Goal: Task Accomplishment & Management: Use online tool/utility

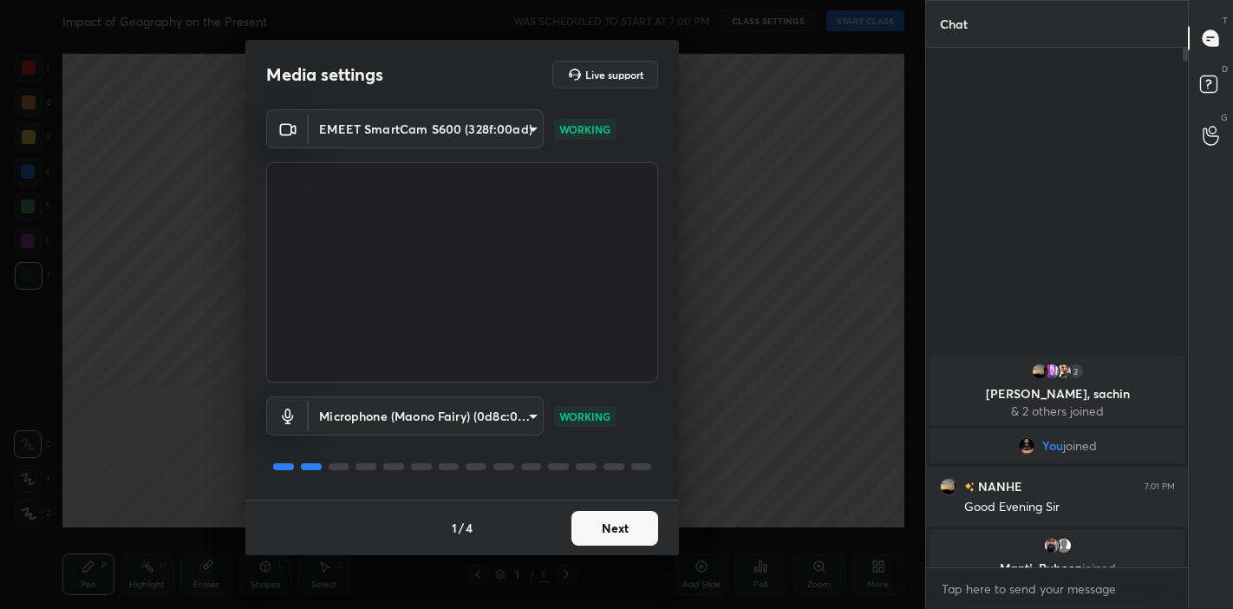
click at [620, 523] on button "Next" at bounding box center [614, 528] width 87 height 35
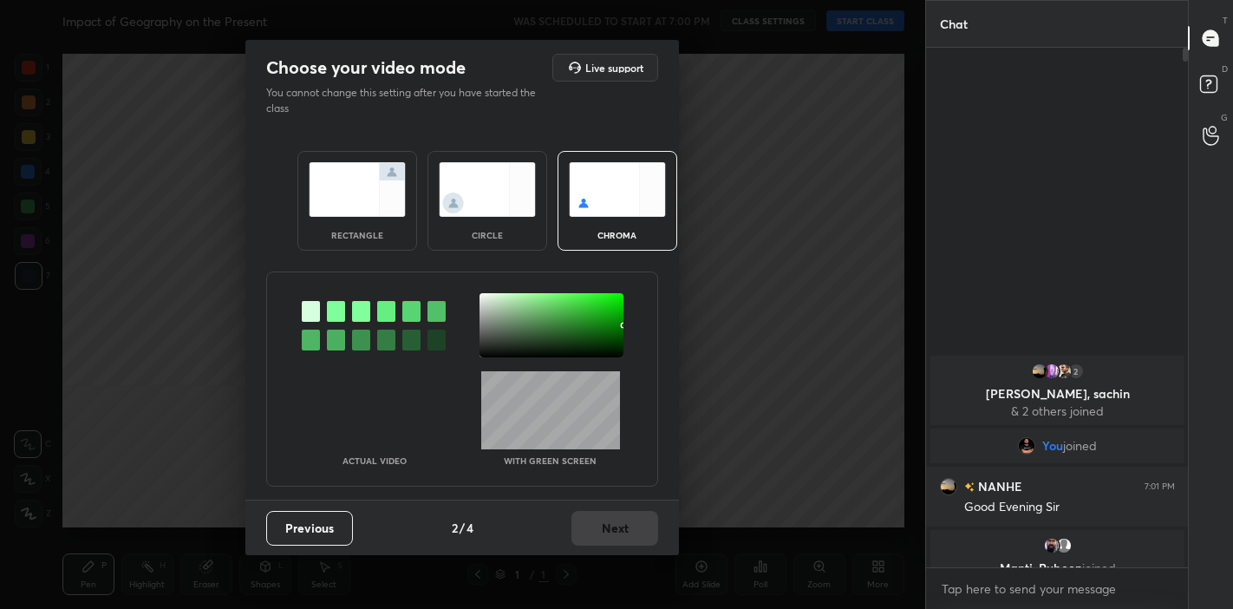
click at [368, 187] on img at bounding box center [357, 189] width 97 height 55
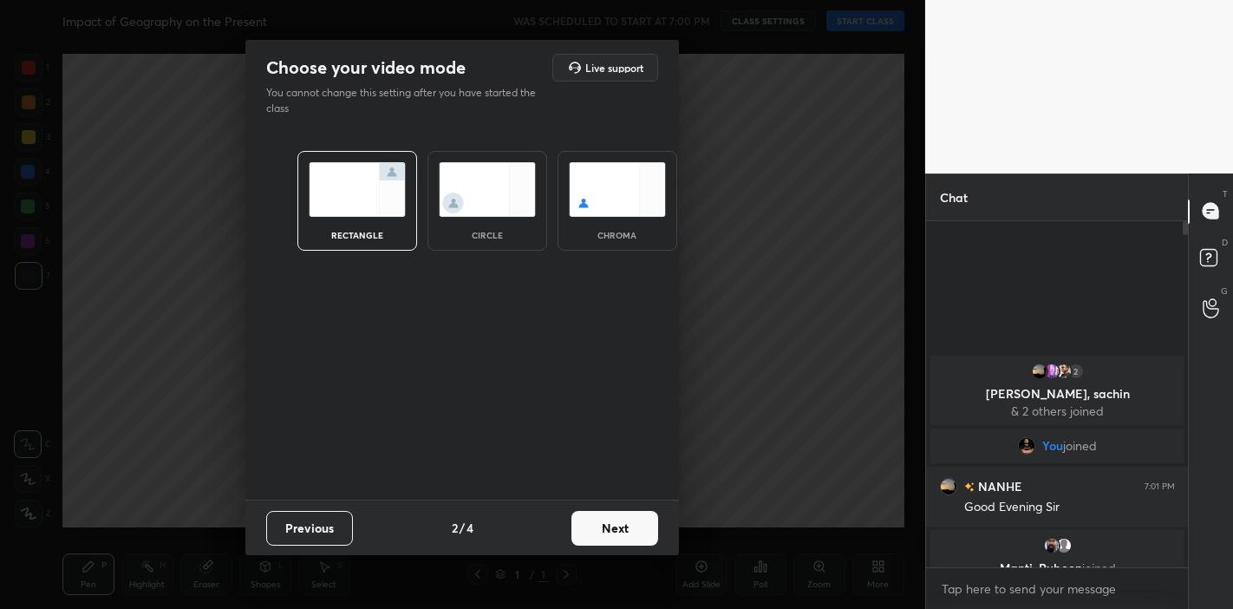
click at [628, 516] on button "Next" at bounding box center [614, 528] width 87 height 35
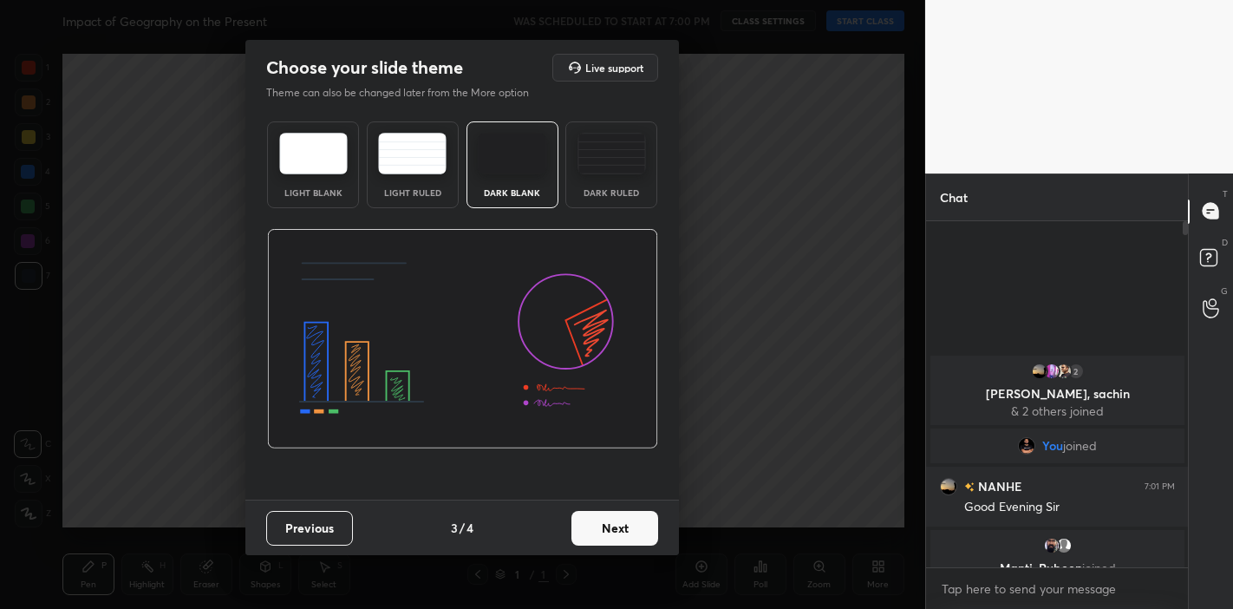
click at [626, 524] on button "Next" at bounding box center [614, 528] width 87 height 35
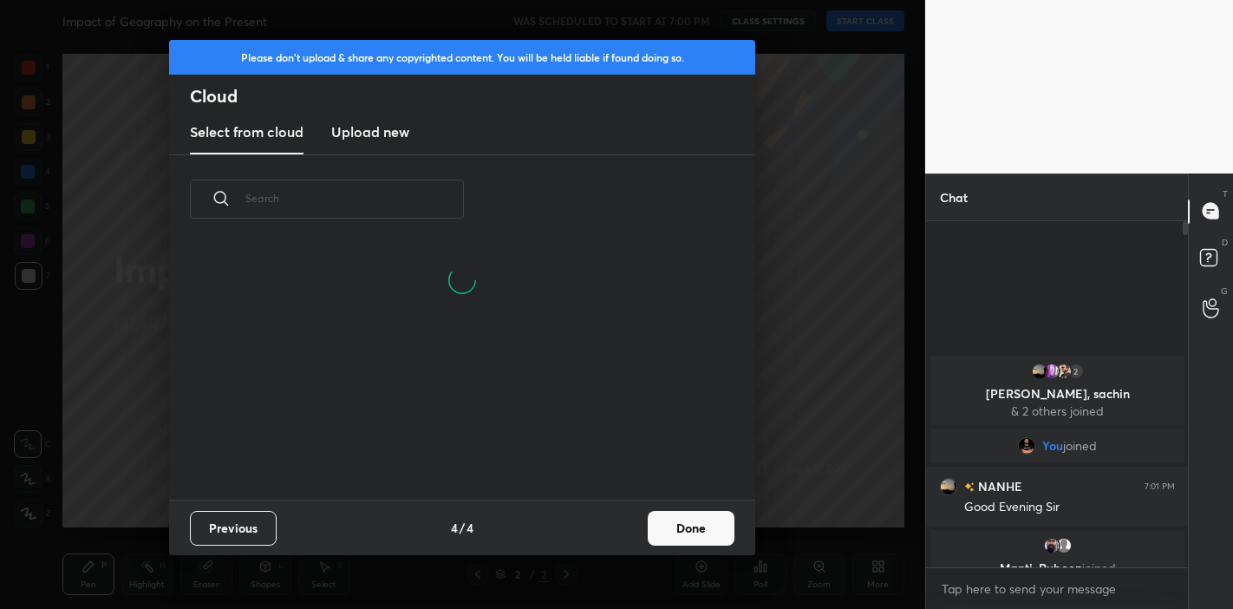
scroll to position [256, 557]
click at [703, 525] on button "Done" at bounding box center [691, 528] width 87 height 35
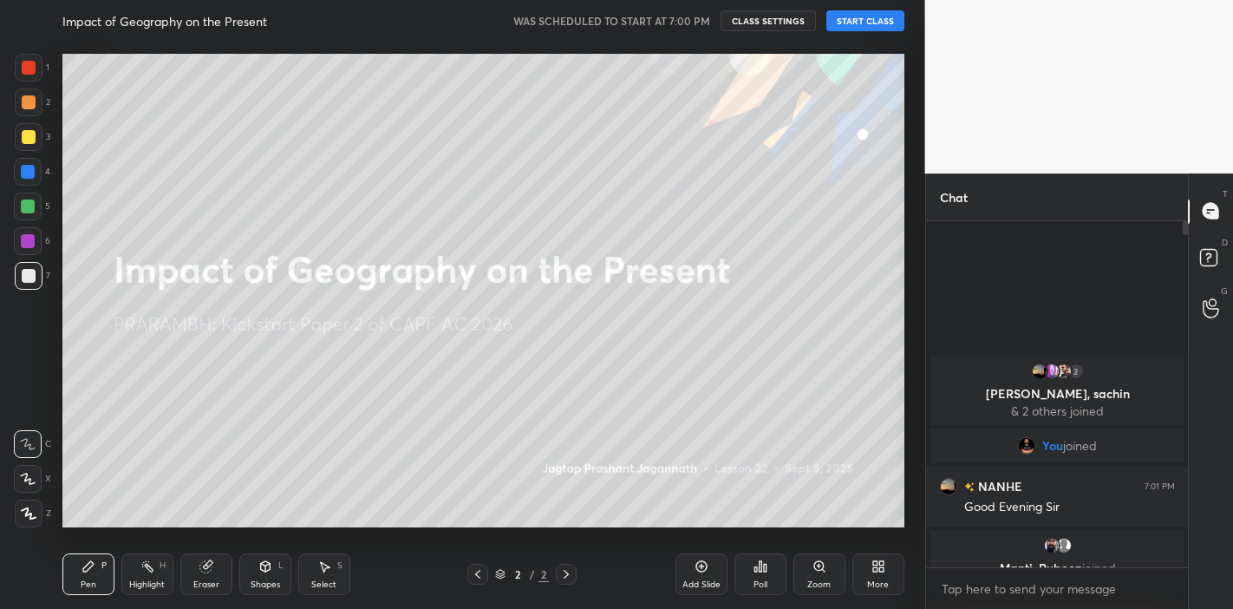
click at [879, 12] on button "START CLASS" at bounding box center [865, 20] width 78 height 21
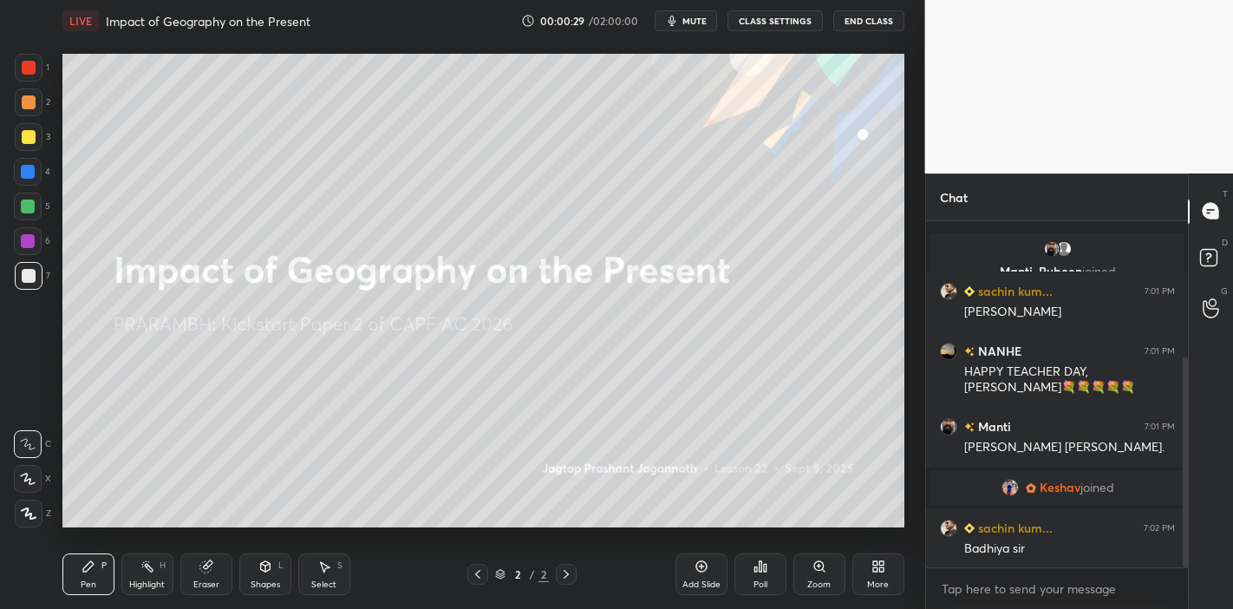
scroll to position [225, 0]
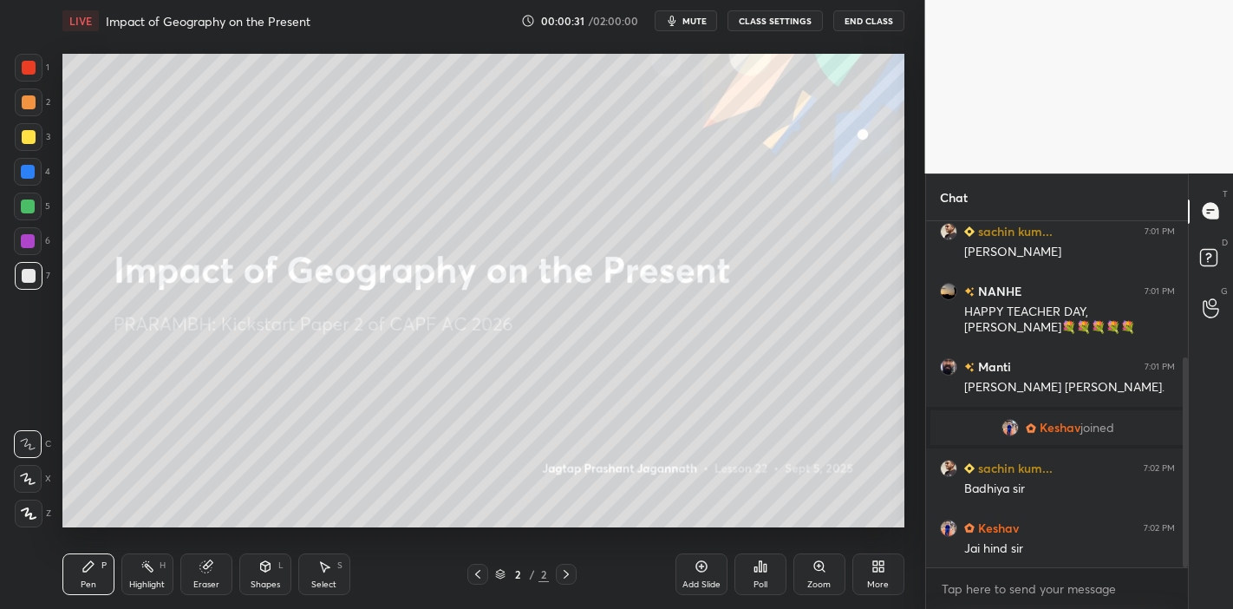
click at [29, 489] on div at bounding box center [28, 479] width 28 height 28
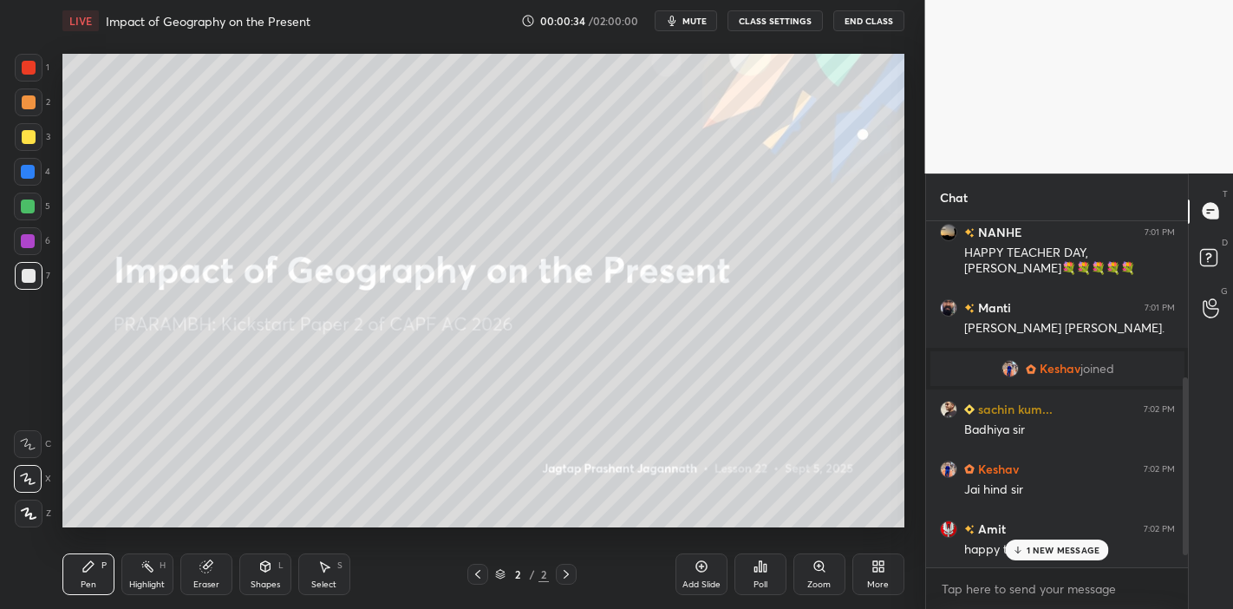
scroll to position [344, 0]
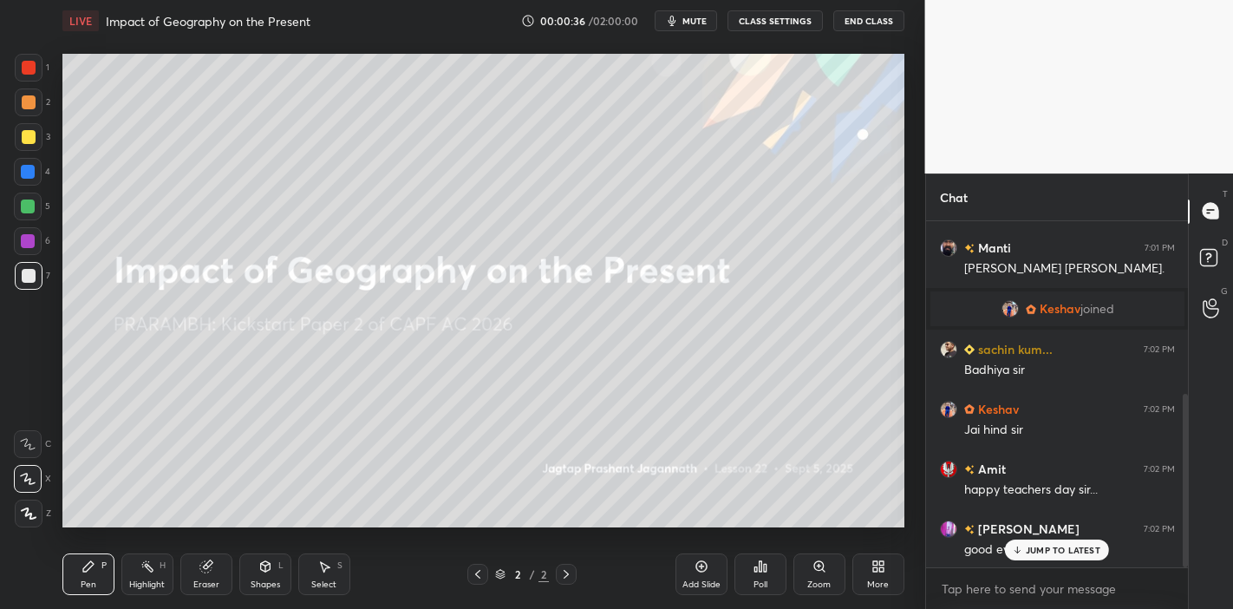
click at [1073, 551] on p "JUMP TO LATEST" at bounding box center [1063, 550] width 75 height 10
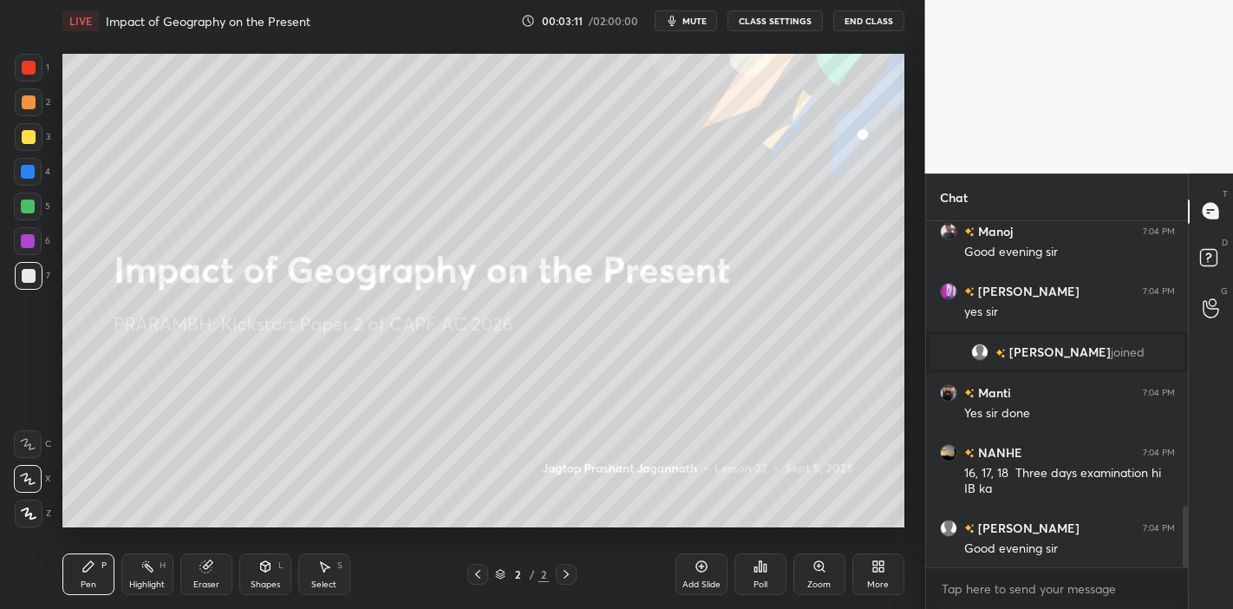
scroll to position [1672, 0]
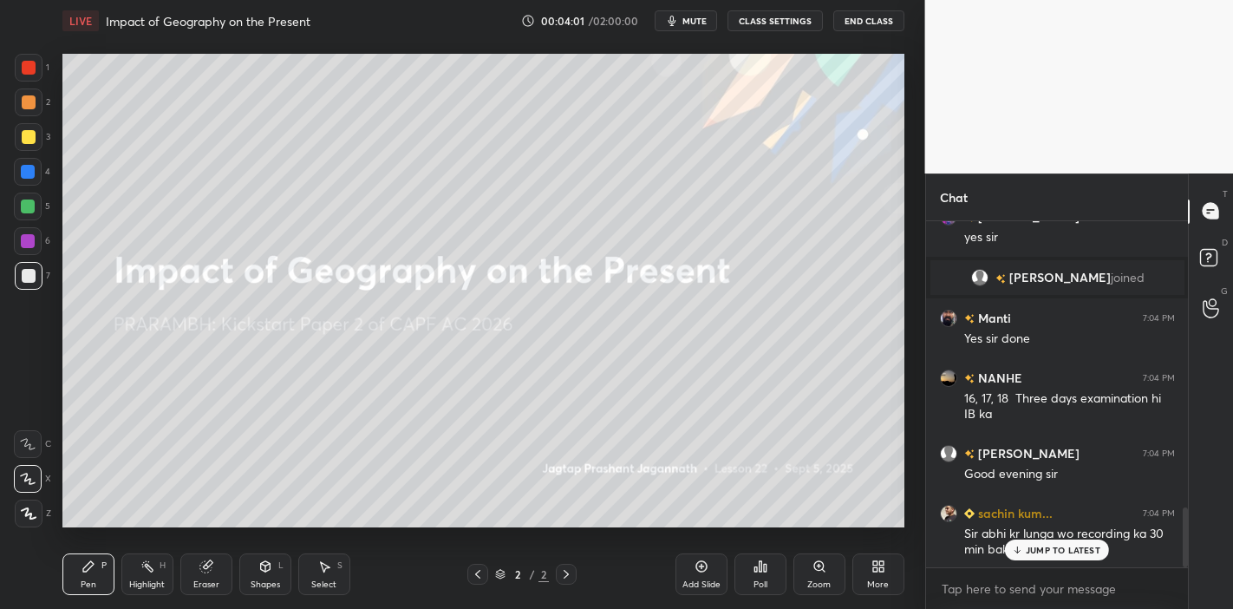
click at [1019, 546] on icon at bounding box center [1017, 550] width 11 height 10
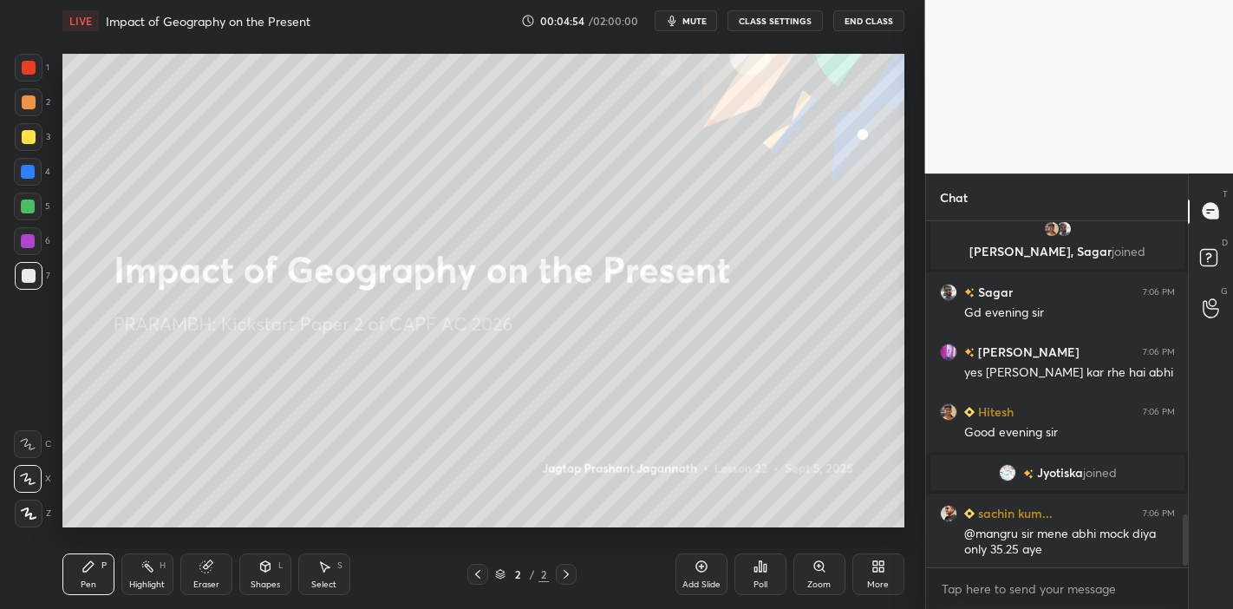
scroll to position [2019, 0]
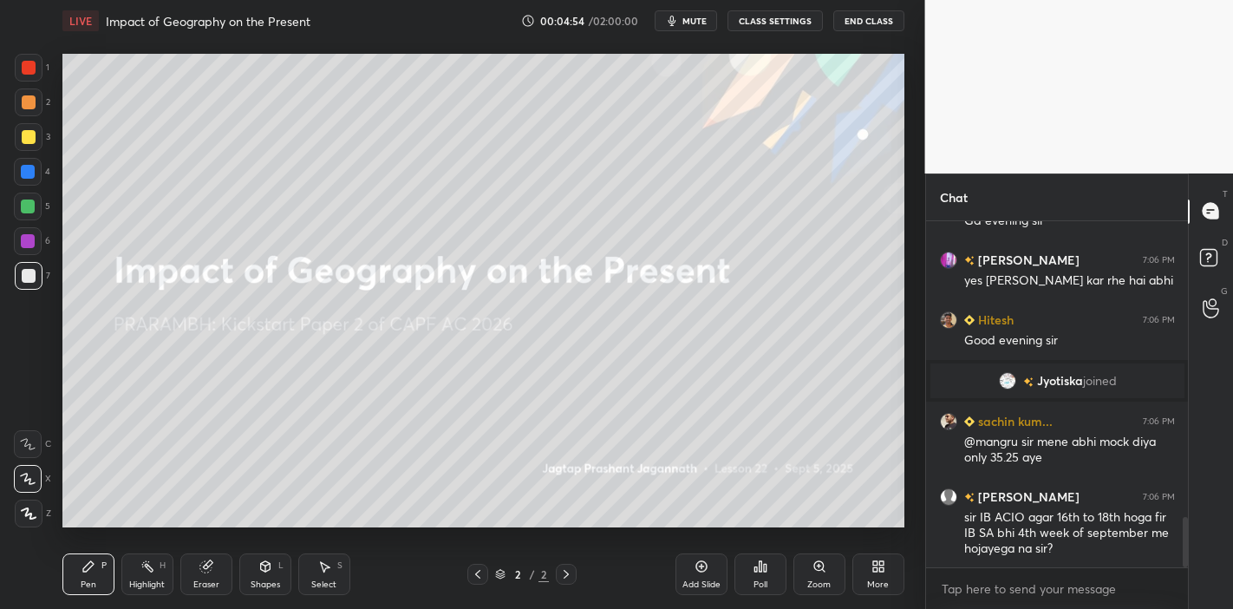
click at [1038, 541] on div "sir IB ACIO agar 16th to 18th hoga fir IB SA bhi 4th week of september me hojay…" at bounding box center [1069, 533] width 211 height 49
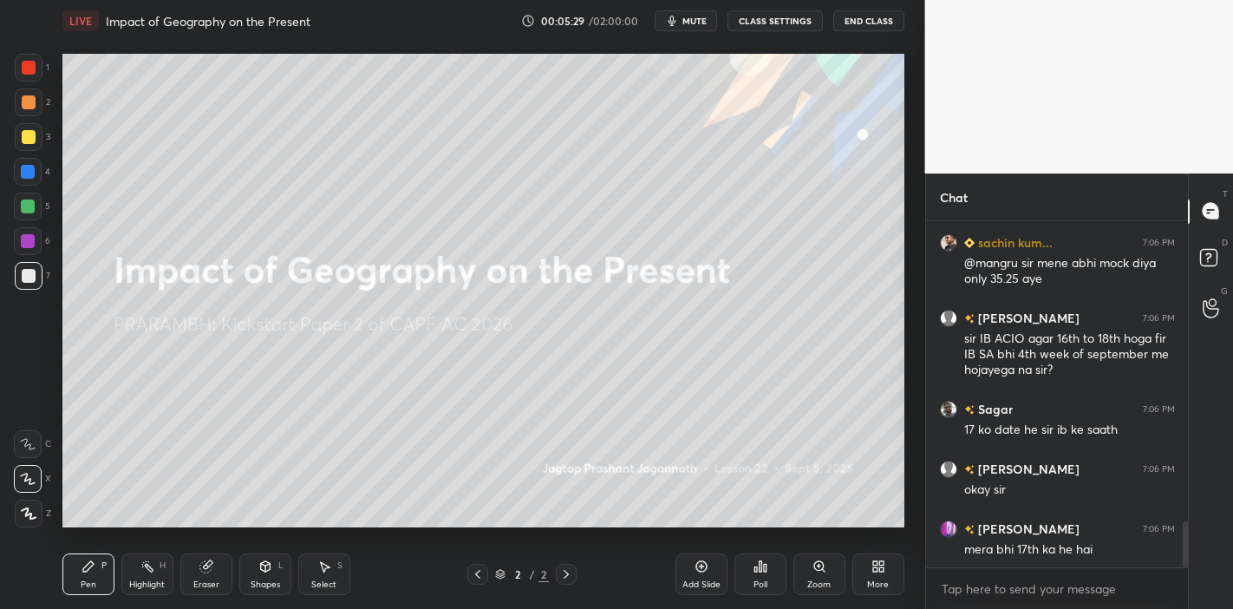
scroll to position [2274, 0]
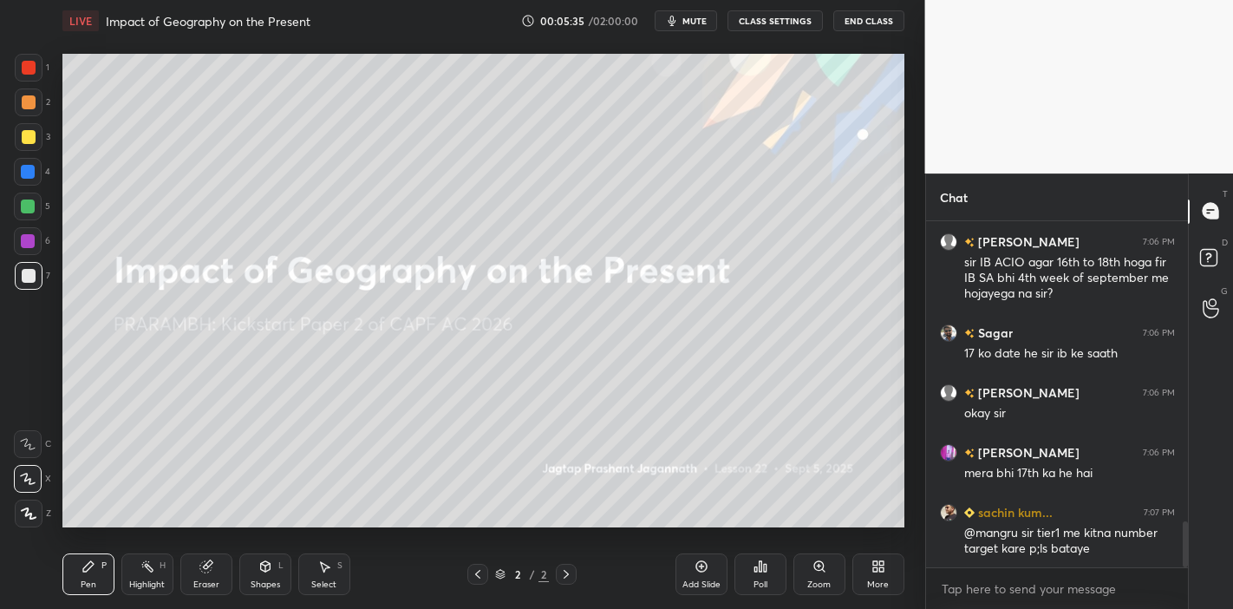
click at [695, 564] on icon at bounding box center [702, 566] width 14 height 14
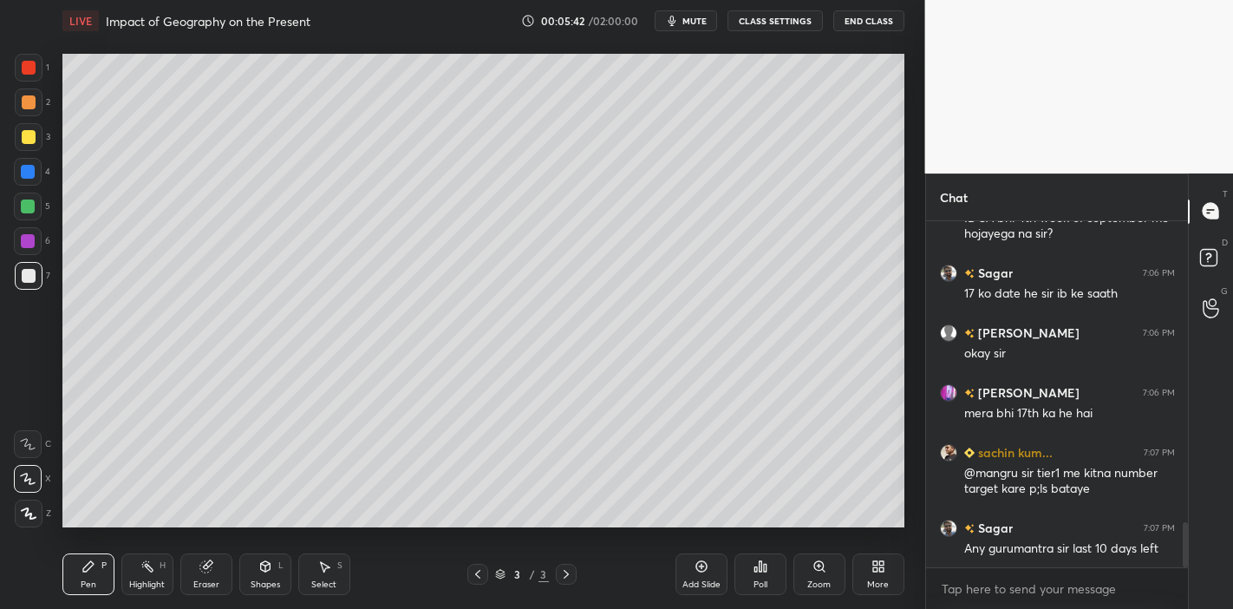
scroll to position [2425, 0]
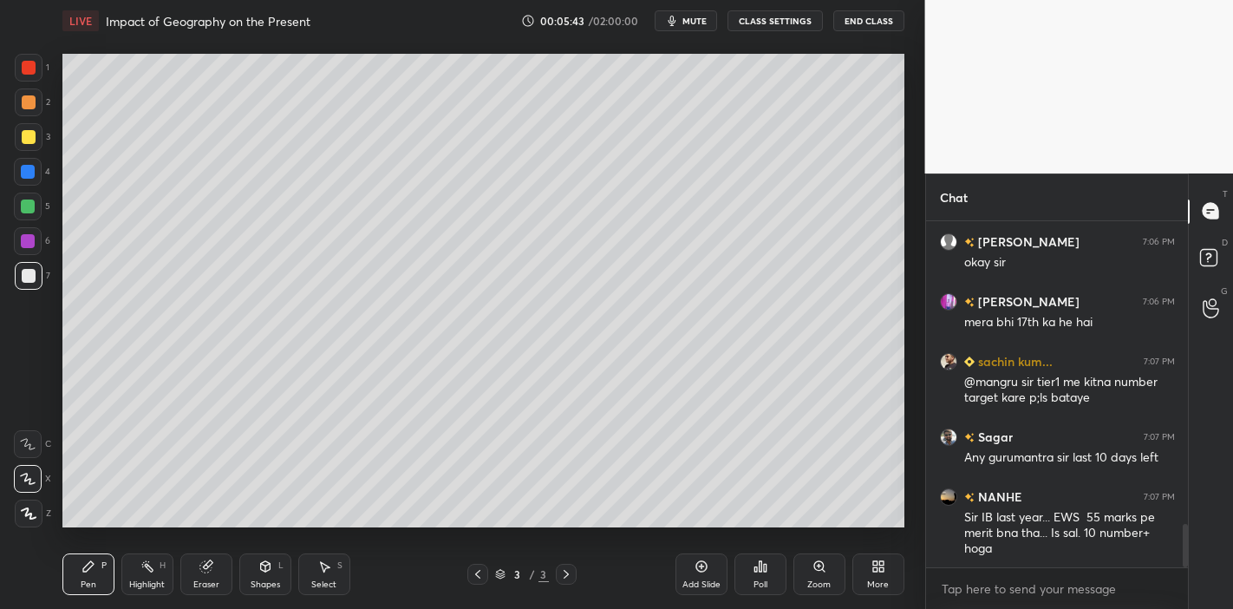
click at [24, 131] on div at bounding box center [29, 137] width 14 height 14
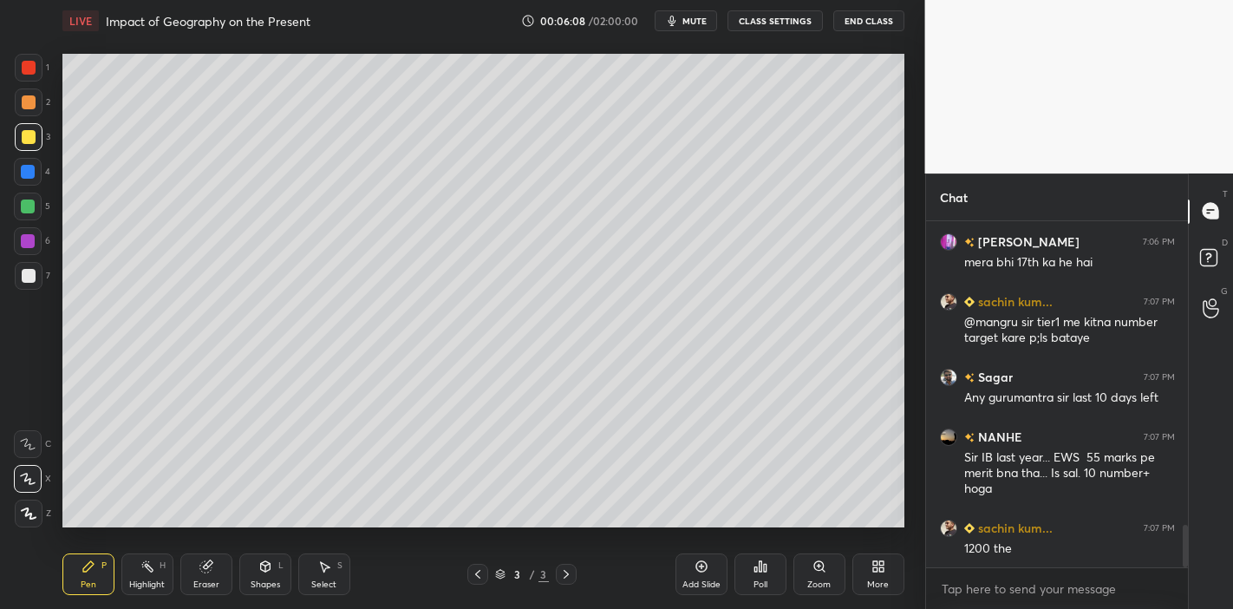
click at [30, 63] on div at bounding box center [29, 68] width 14 height 14
click at [29, 137] on div at bounding box center [29, 137] width 14 height 14
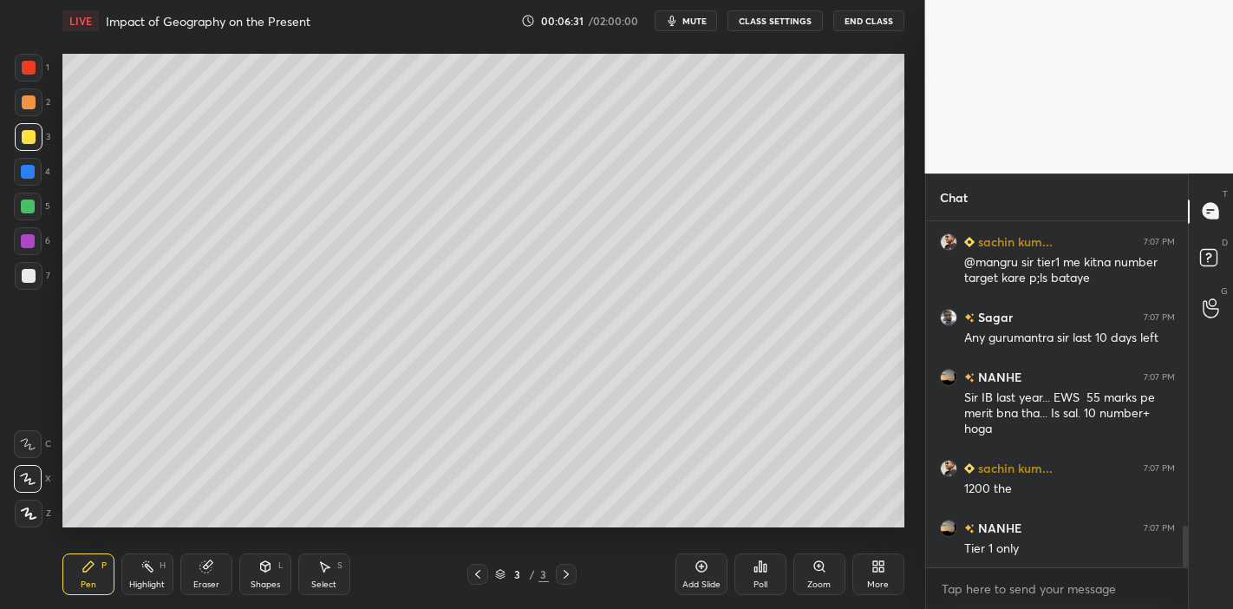
drag, startPoint x: 29, startPoint y: 201, endPoint x: 38, endPoint y: 230, distance: 30.2
click at [32, 204] on div at bounding box center [28, 206] width 14 height 14
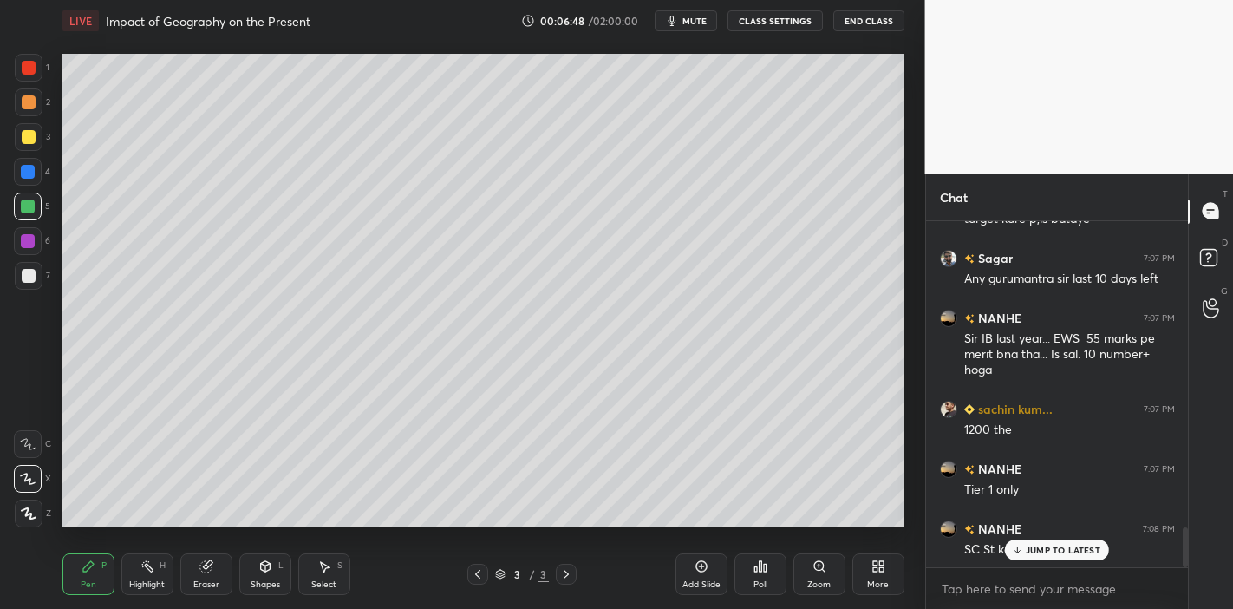
scroll to position [2679, 0]
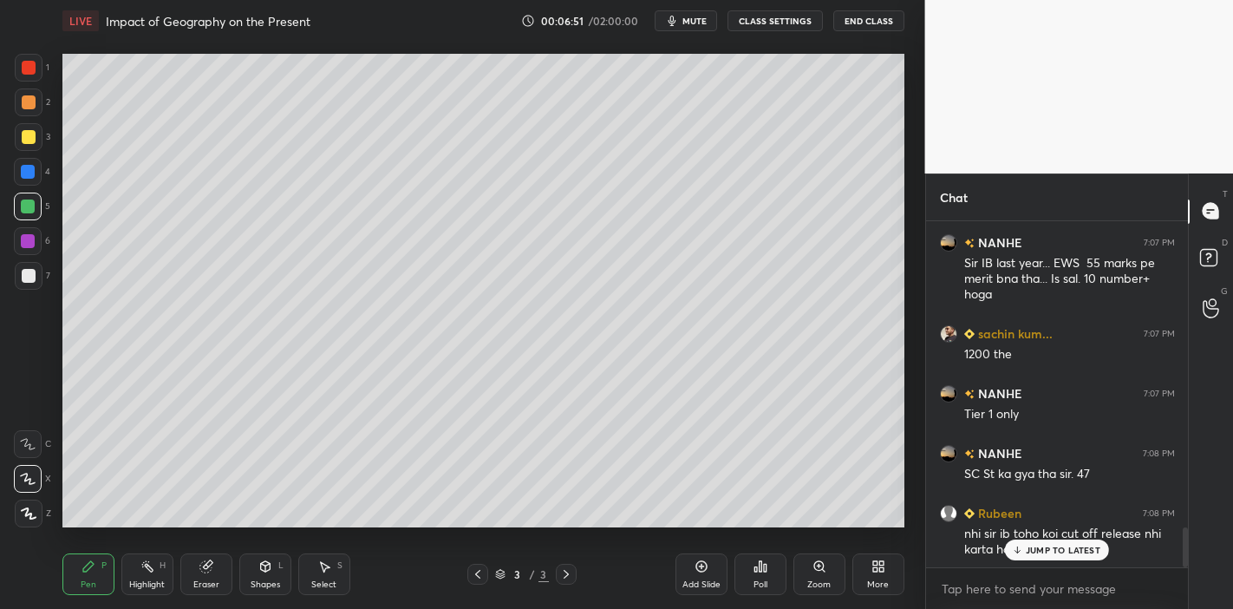
click at [1026, 549] on p "JUMP TO LATEST" at bounding box center [1063, 550] width 75 height 10
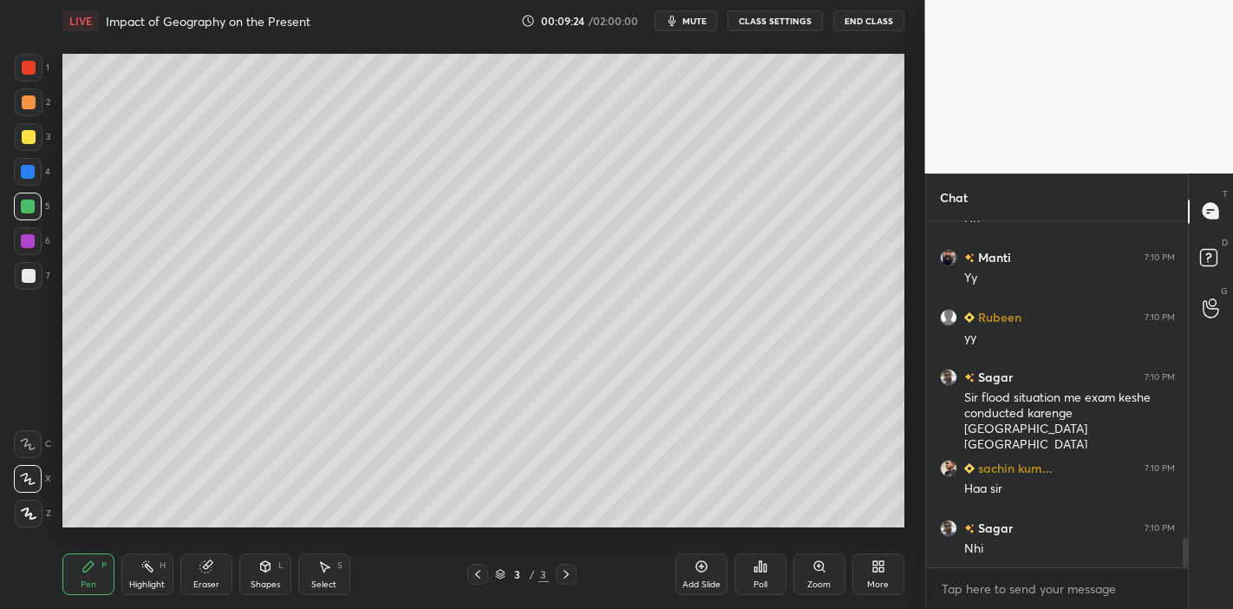
scroll to position [3805, 0]
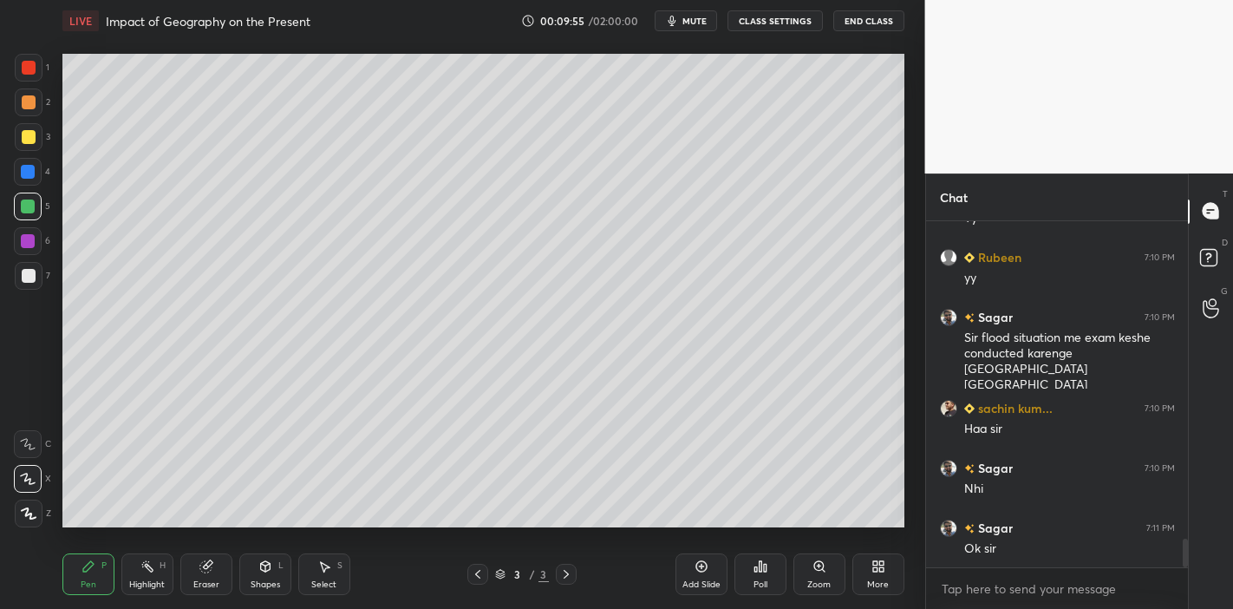
click at [698, 582] on div "Add Slide" at bounding box center [701, 584] width 38 height 9
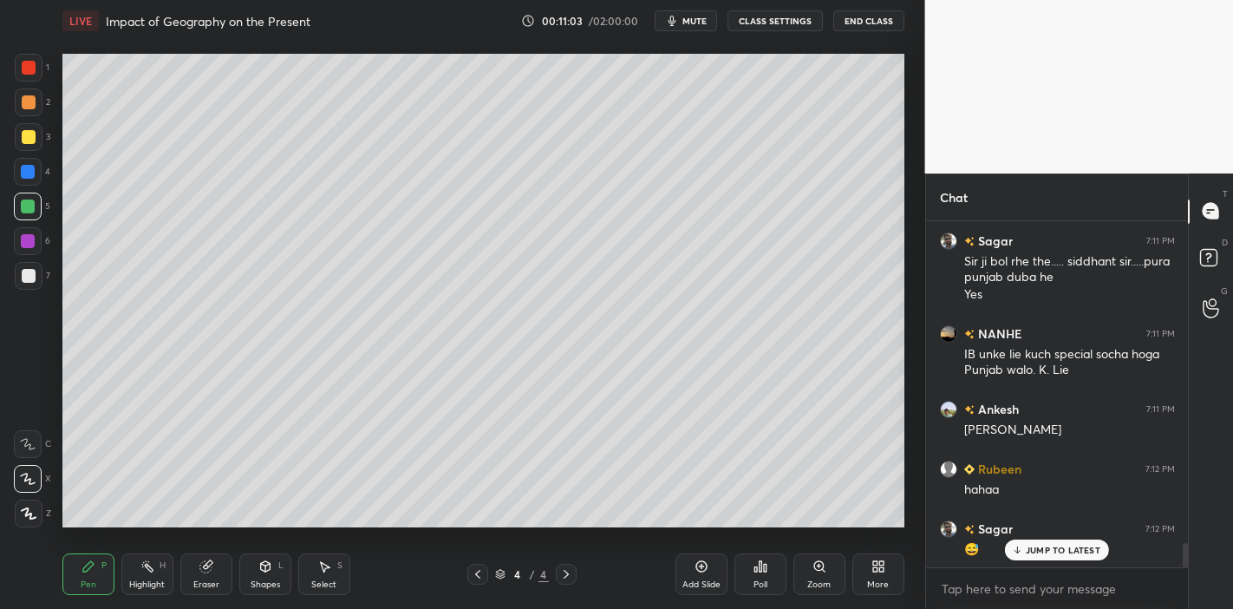
scroll to position [4571, 0]
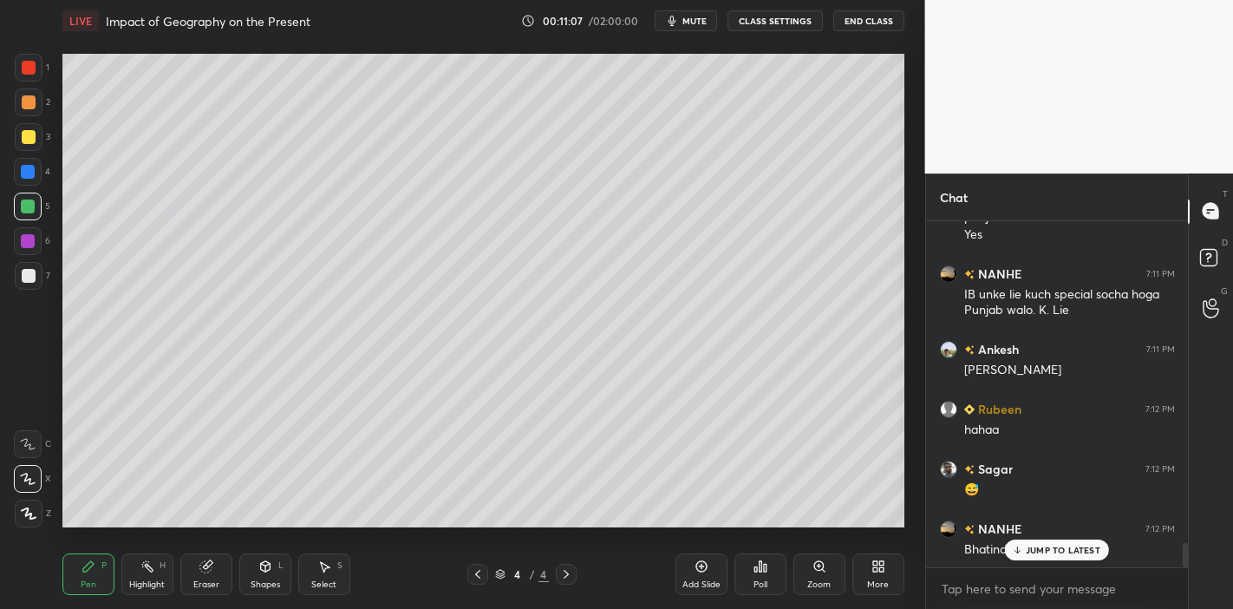
click at [1014, 550] on icon at bounding box center [1017, 550] width 11 height 10
drag, startPoint x: 29, startPoint y: 134, endPoint x: 45, endPoint y: 133, distance: 16.6
click at [29, 135] on div at bounding box center [29, 137] width 14 height 14
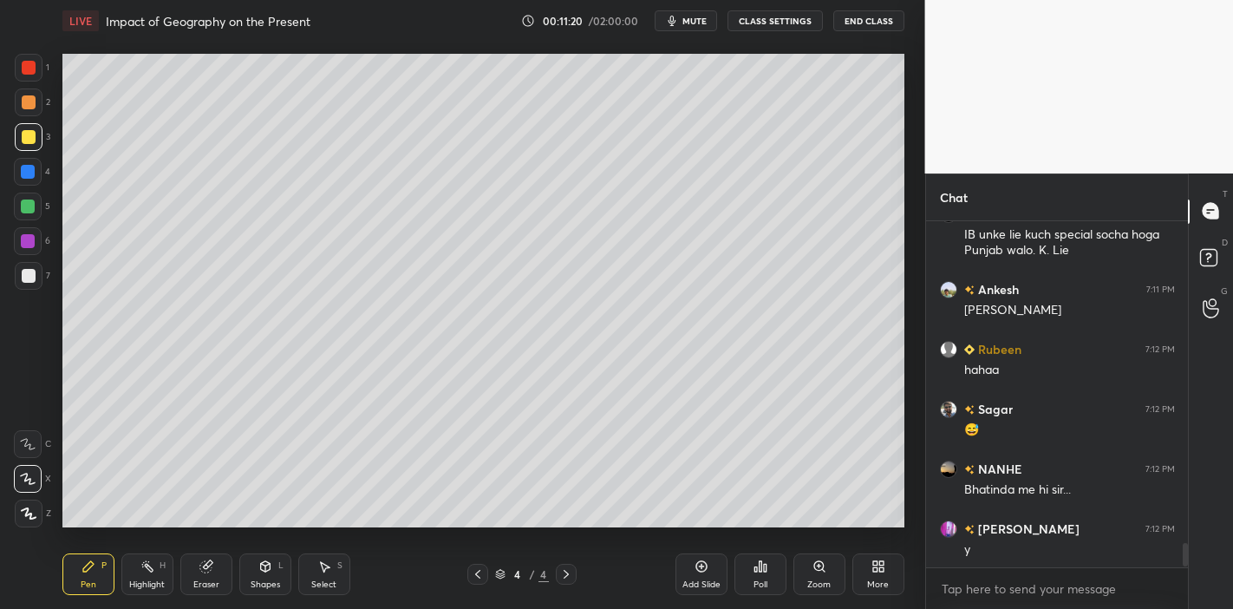
scroll to position [4732, 0]
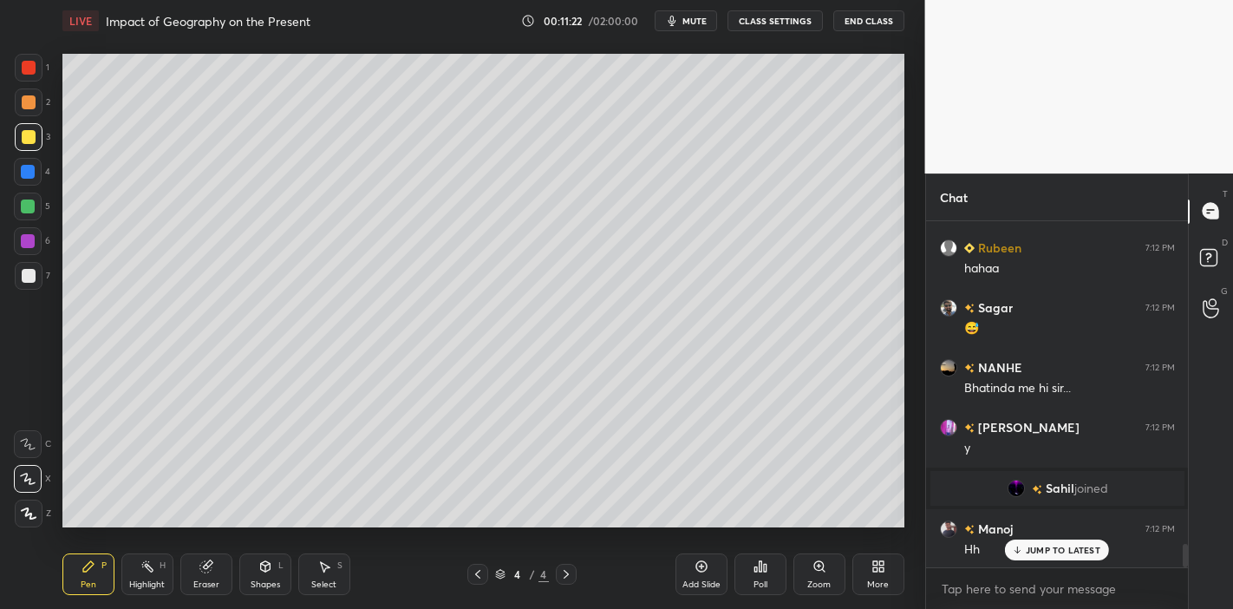
drag, startPoint x: 23, startPoint y: 68, endPoint x: 49, endPoint y: 78, distance: 28.0
click at [23, 68] on div at bounding box center [29, 68] width 14 height 14
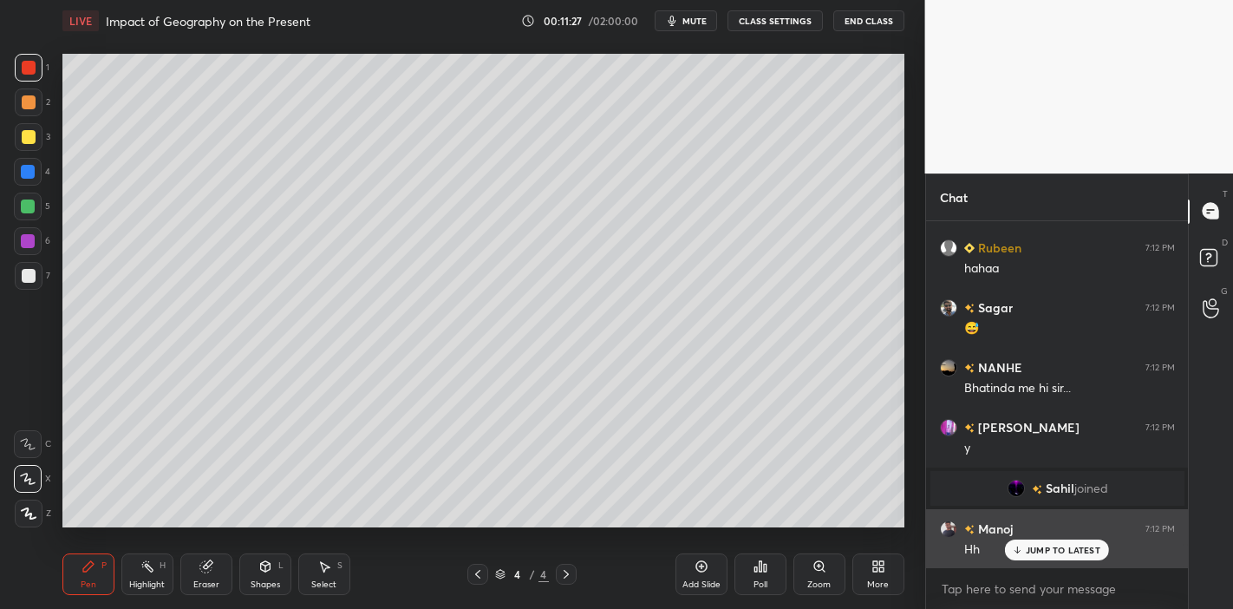
click at [1060, 551] on p "JUMP TO LATEST" at bounding box center [1063, 550] width 75 height 10
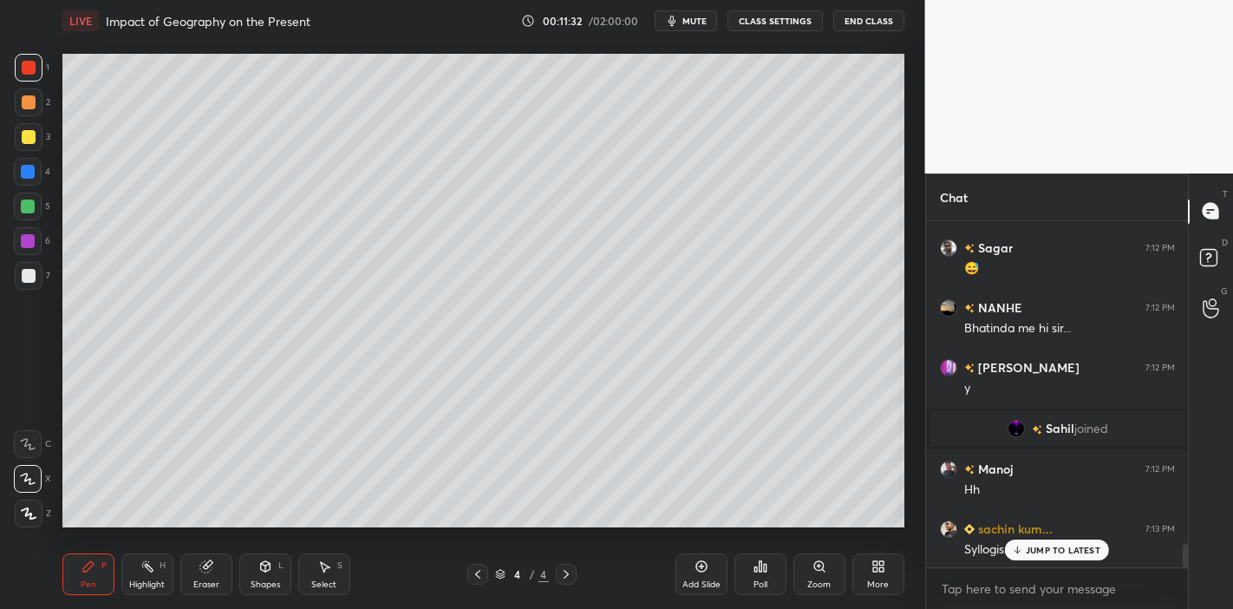
click at [1063, 550] on p "JUMP TO LATEST" at bounding box center [1063, 550] width 75 height 10
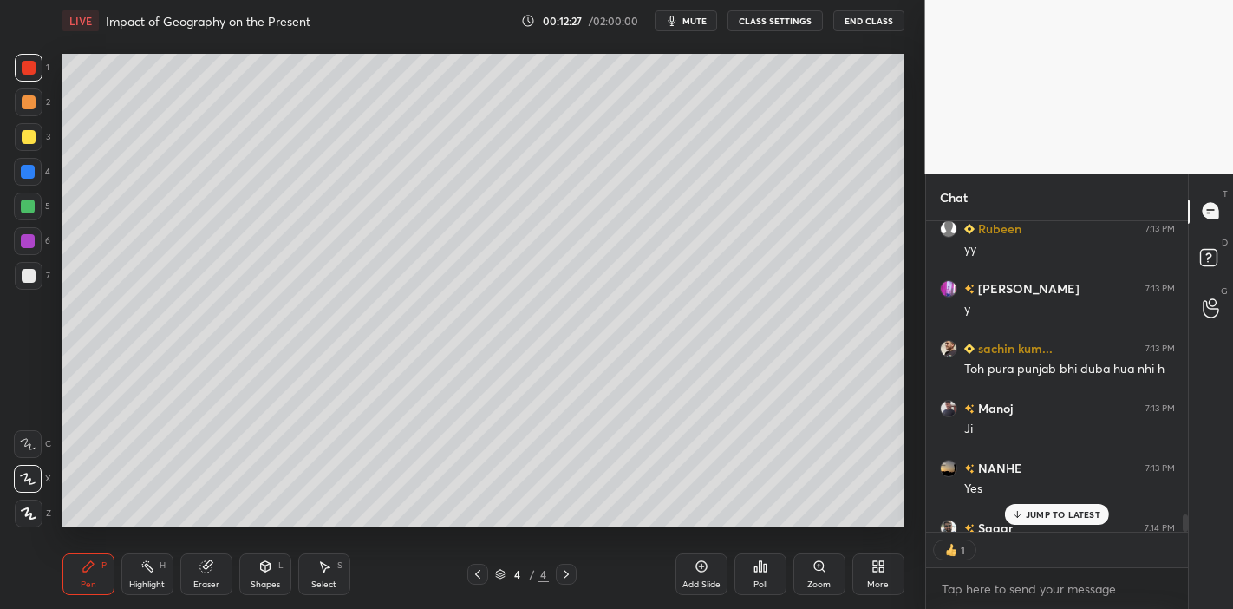
scroll to position [305, 258]
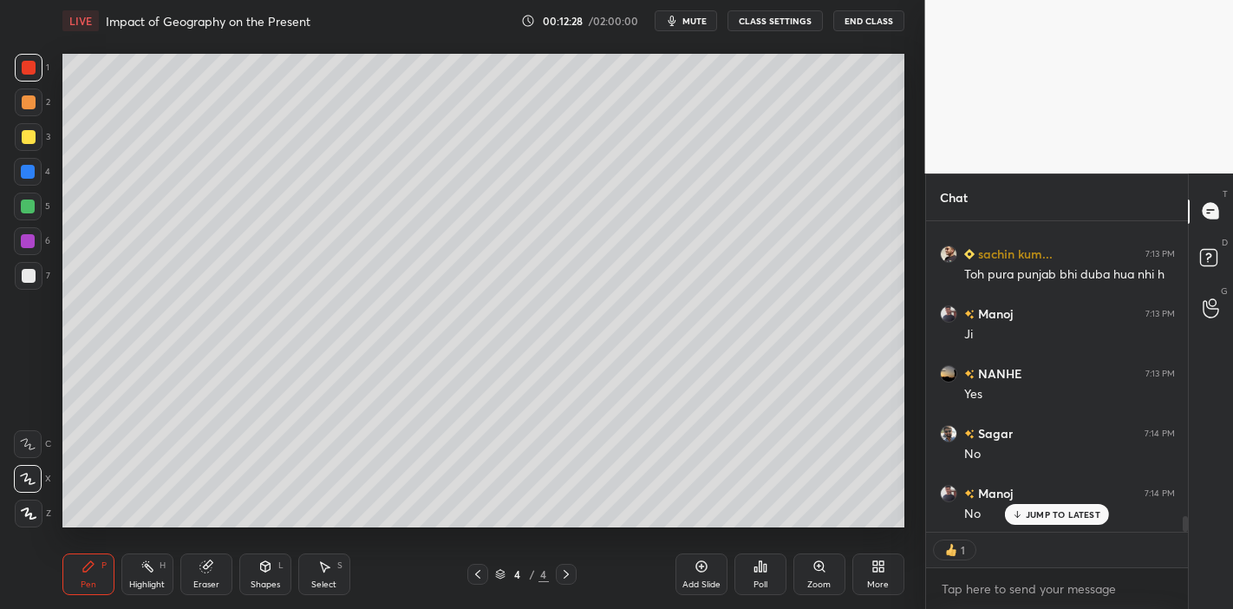
click at [698, 580] on div "Add Slide" at bounding box center [701, 584] width 38 height 9
click at [27, 136] on div at bounding box center [29, 137] width 14 height 14
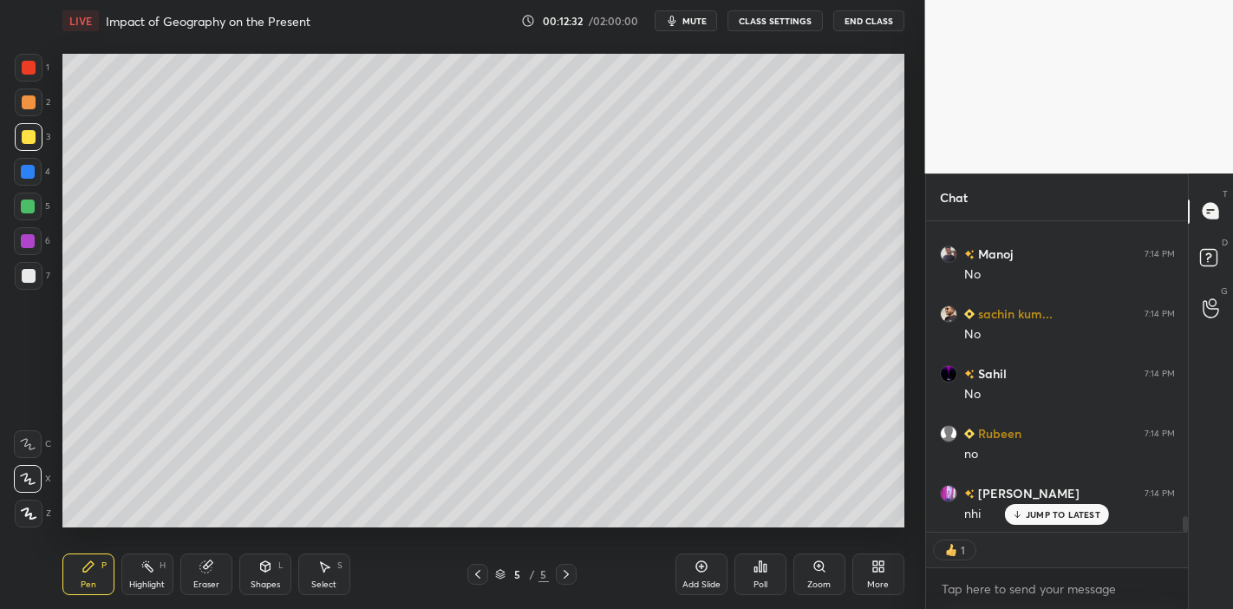
scroll to position [6115, 0]
type textarea "x"
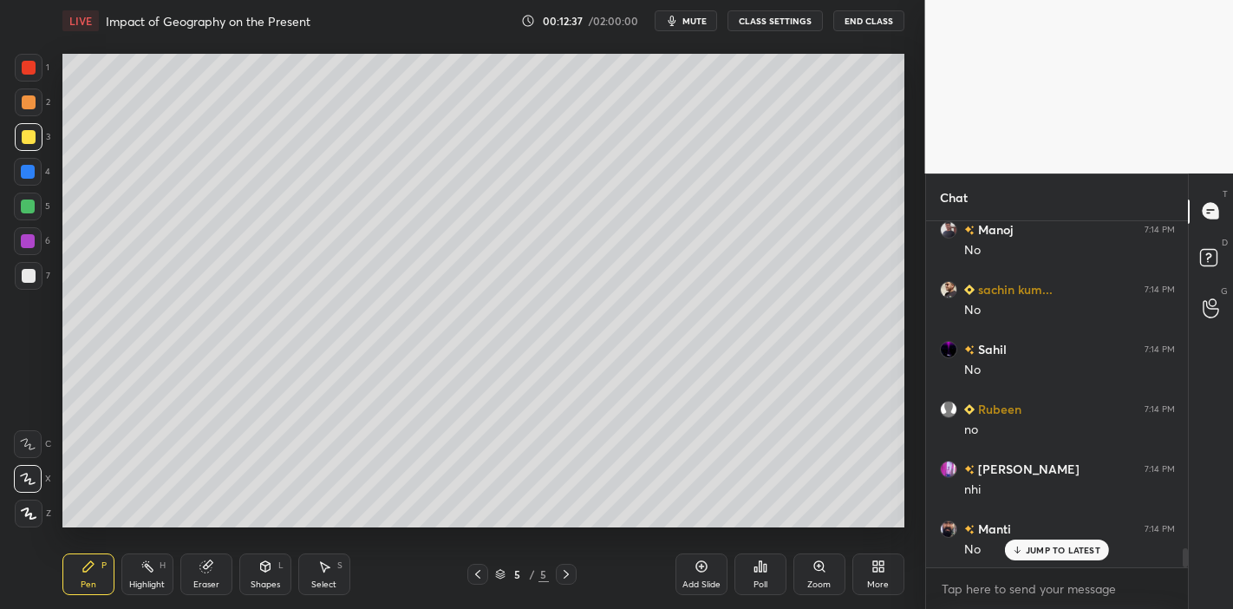
scroll to position [6080, 0]
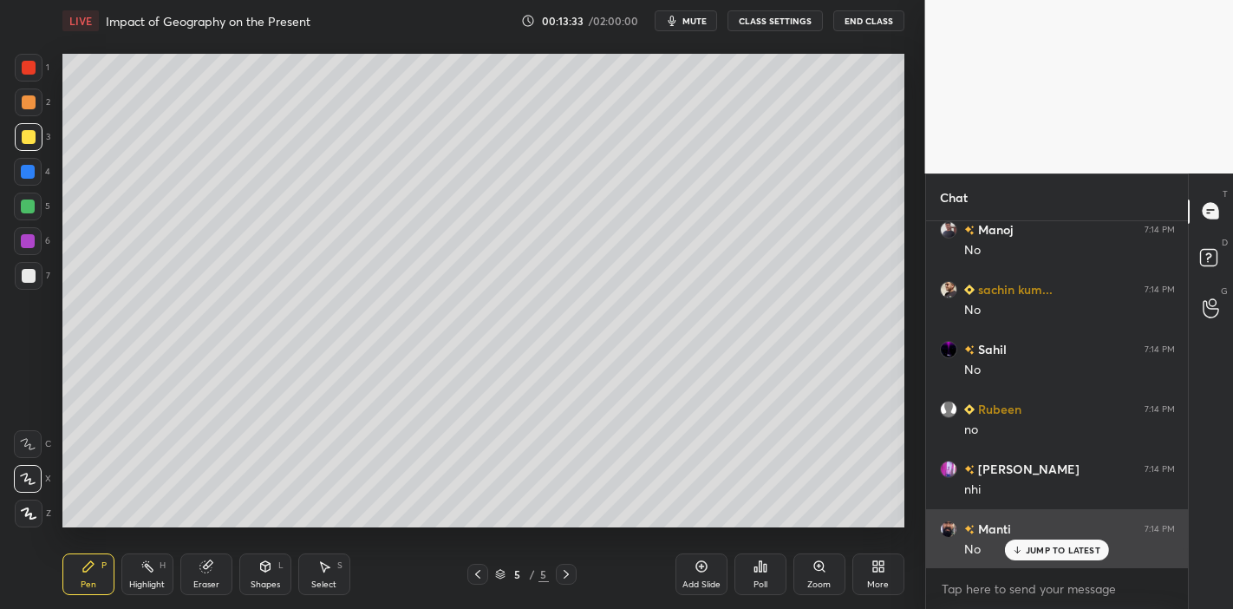
click at [1044, 549] on p "JUMP TO LATEST" at bounding box center [1063, 550] width 75 height 10
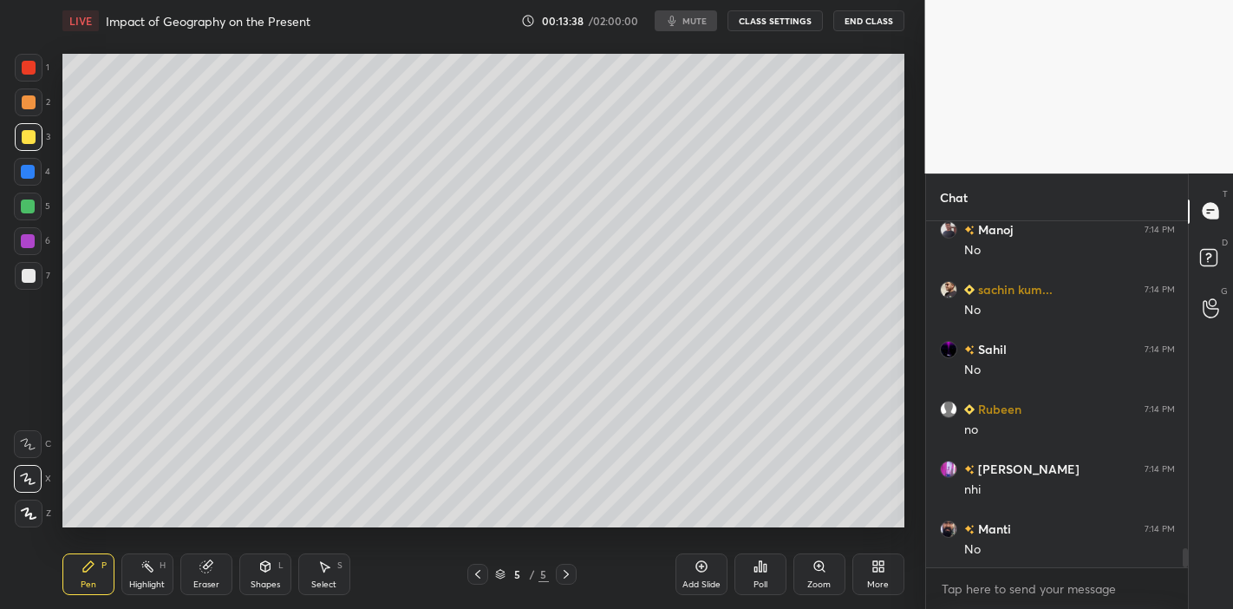
scroll to position [6140, 0]
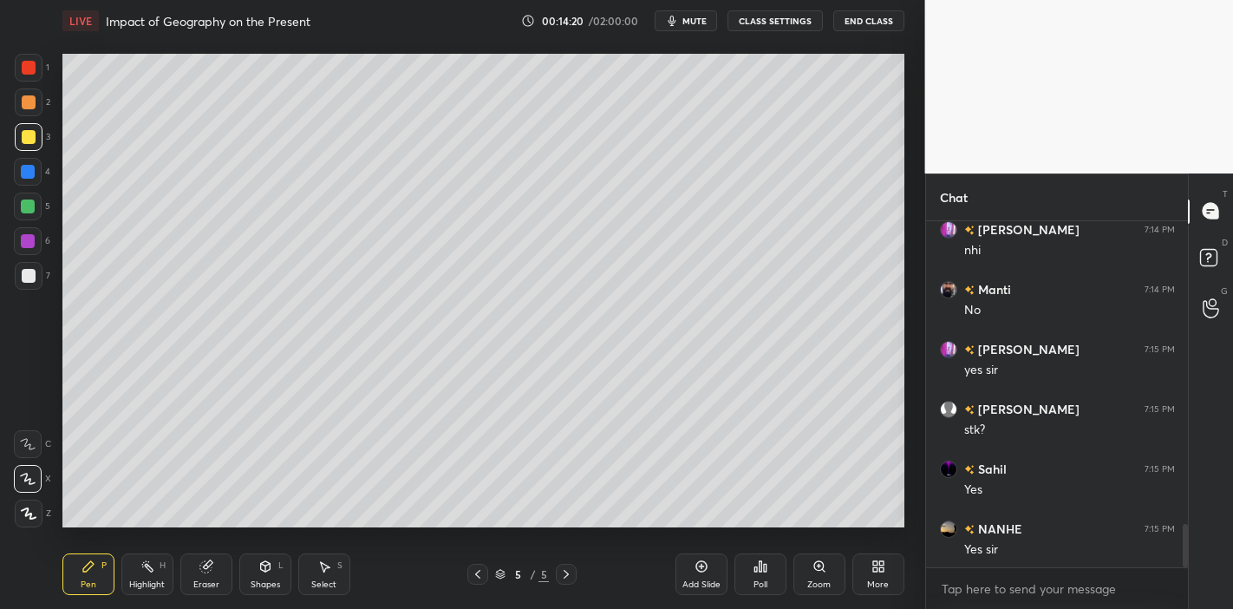
scroll to position [2427, 0]
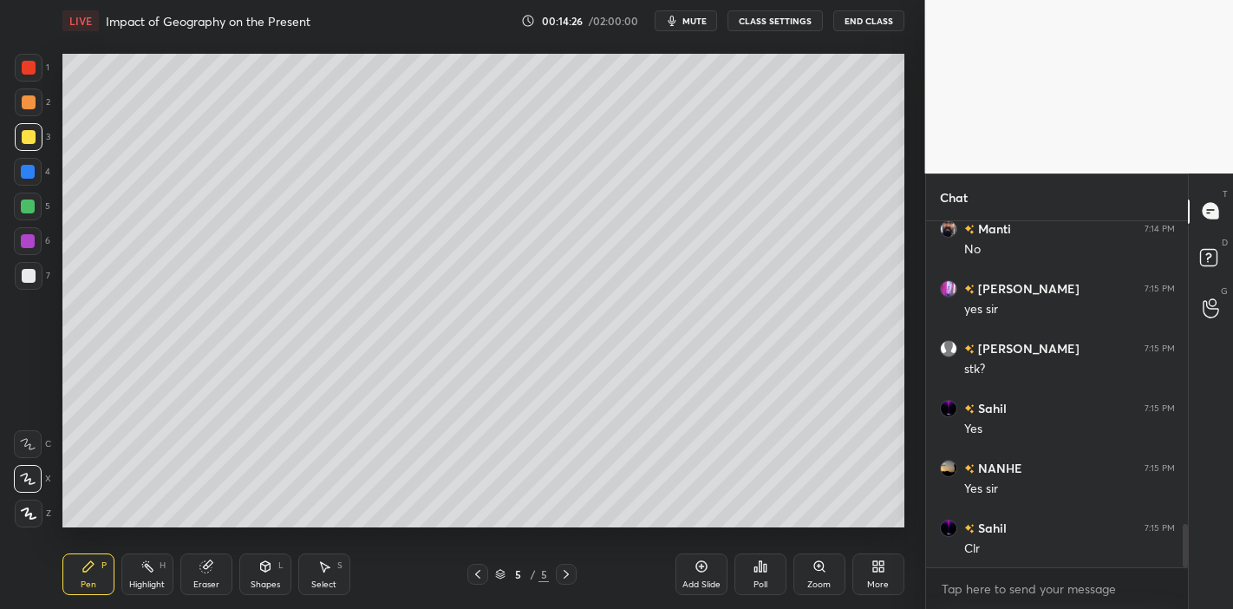
click at [24, 62] on div at bounding box center [29, 68] width 14 height 14
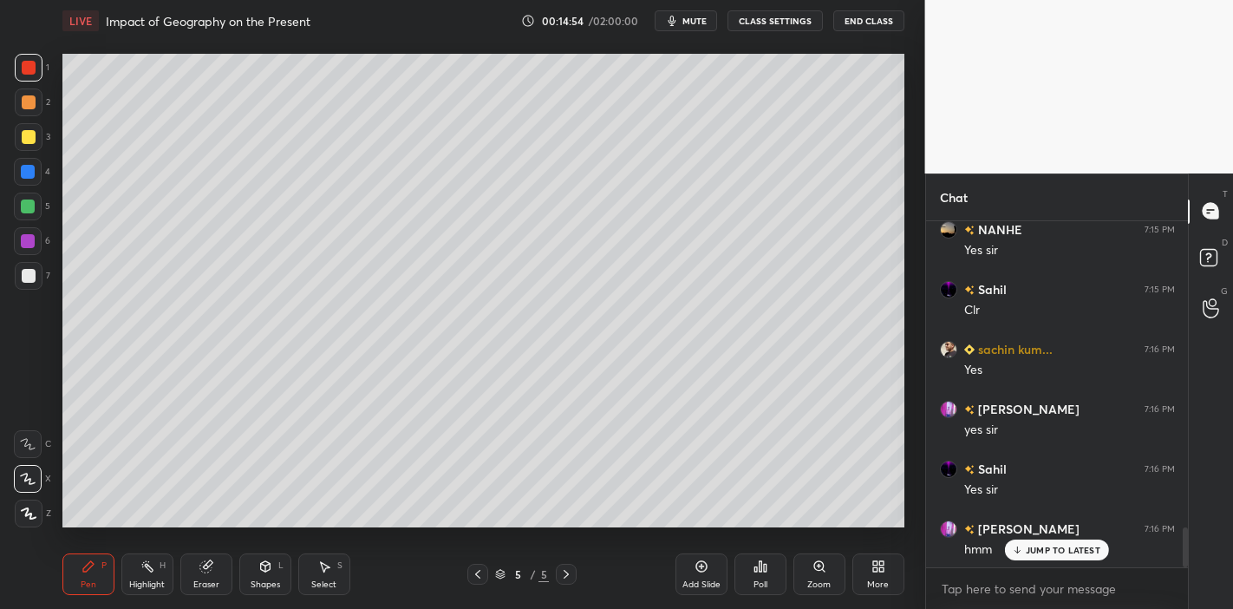
scroll to position [2725, 0]
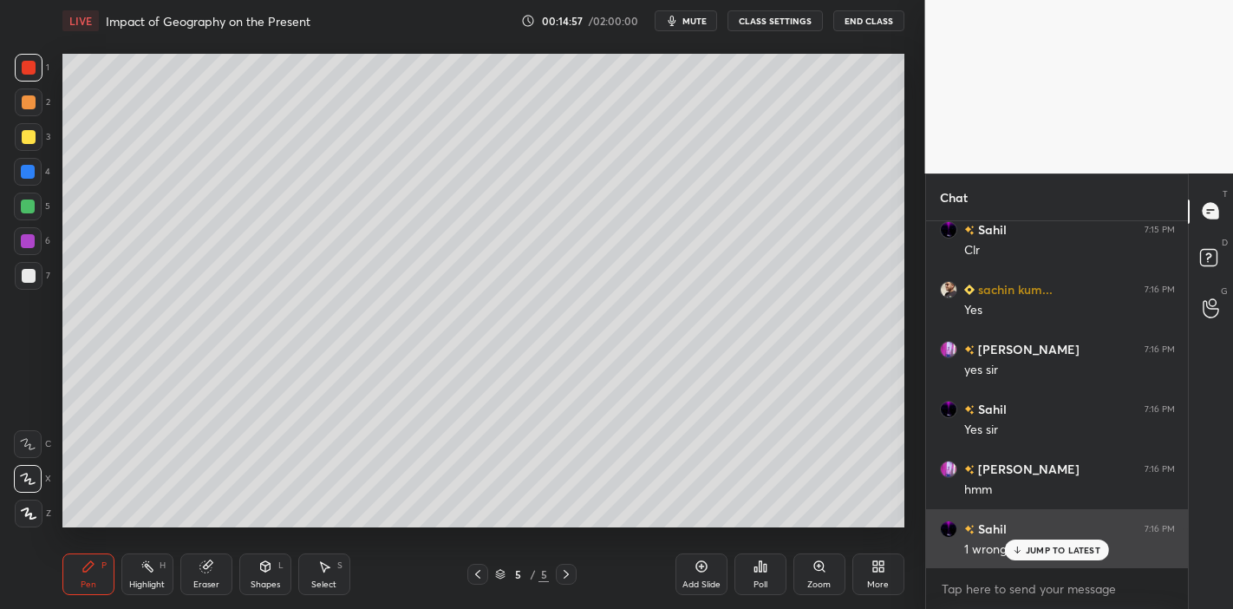
click at [1030, 552] on p "JUMP TO LATEST" at bounding box center [1063, 550] width 75 height 10
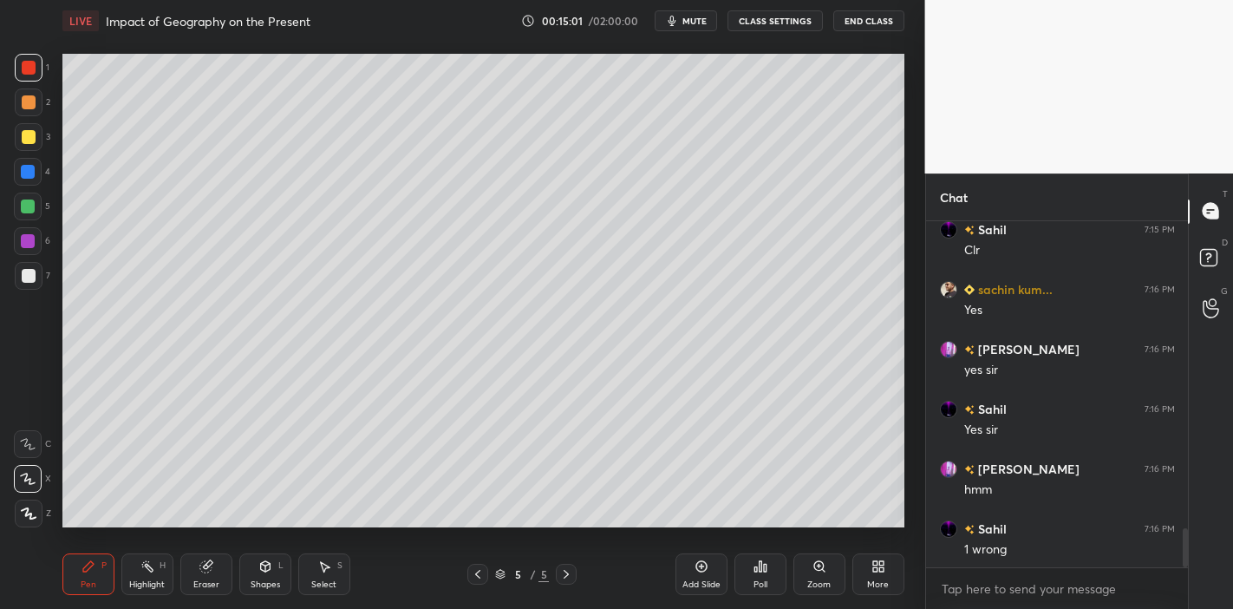
click at [30, 202] on div at bounding box center [28, 206] width 14 height 14
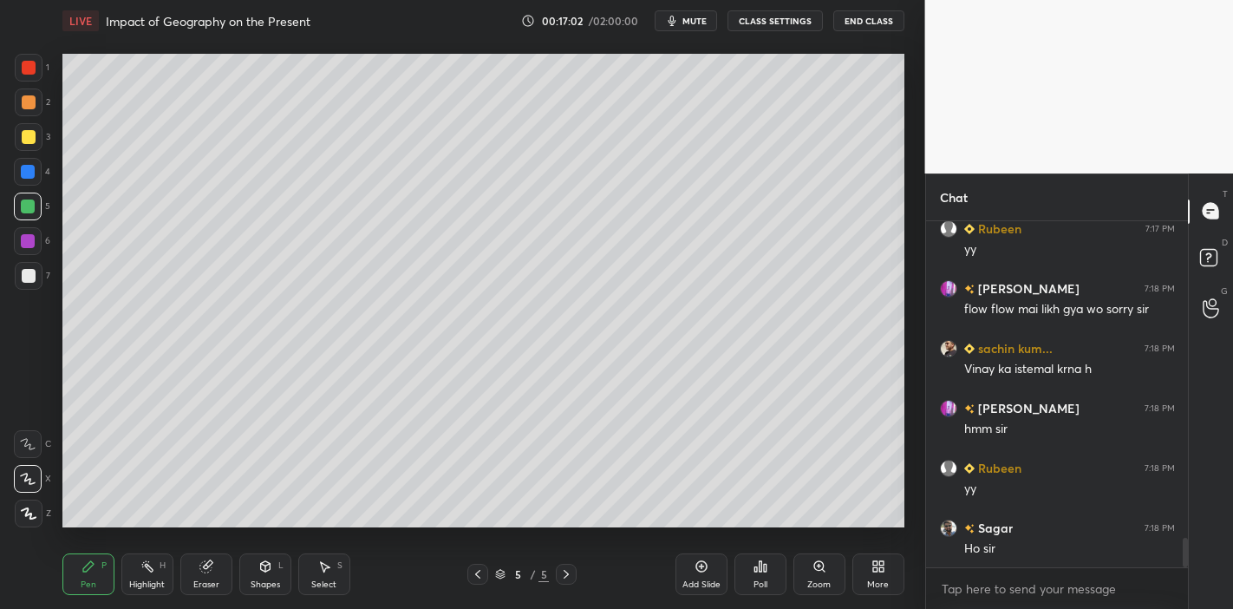
scroll to position [3750, 0]
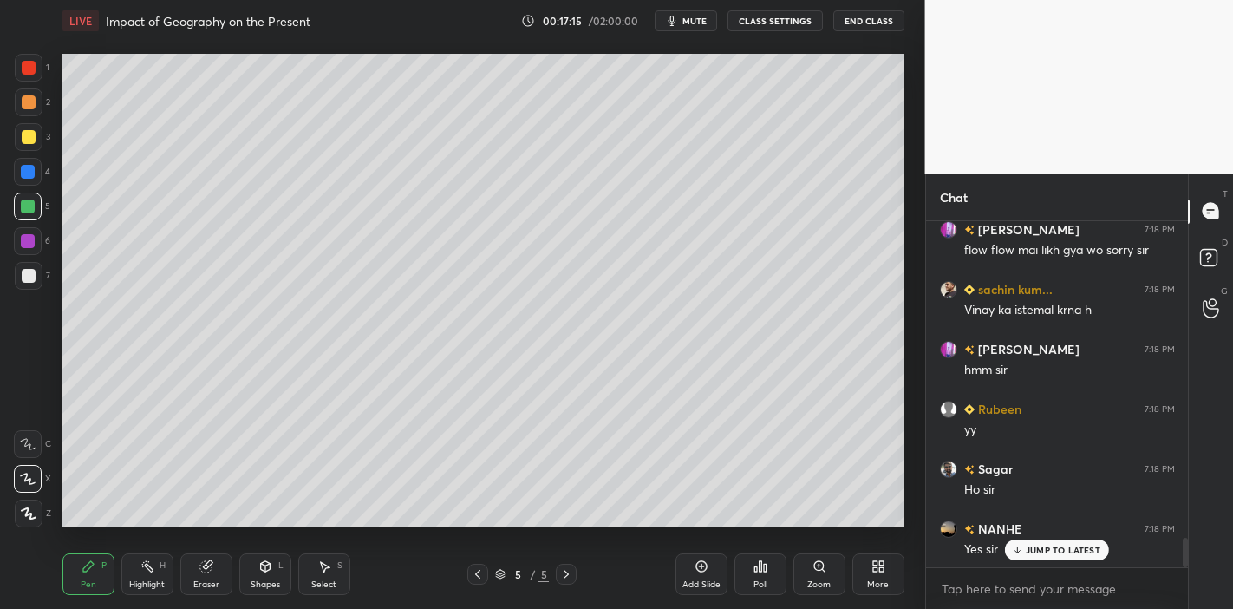
click at [706, 567] on icon at bounding box center [702, 566] width 14 height 14
click at [1032, 548] on p "JUMP TO LATEST" at bounding box center [1063, 550] width 75 height 10
click at [27, 138] on div at bounding box center [29, 137] width 14 height 14
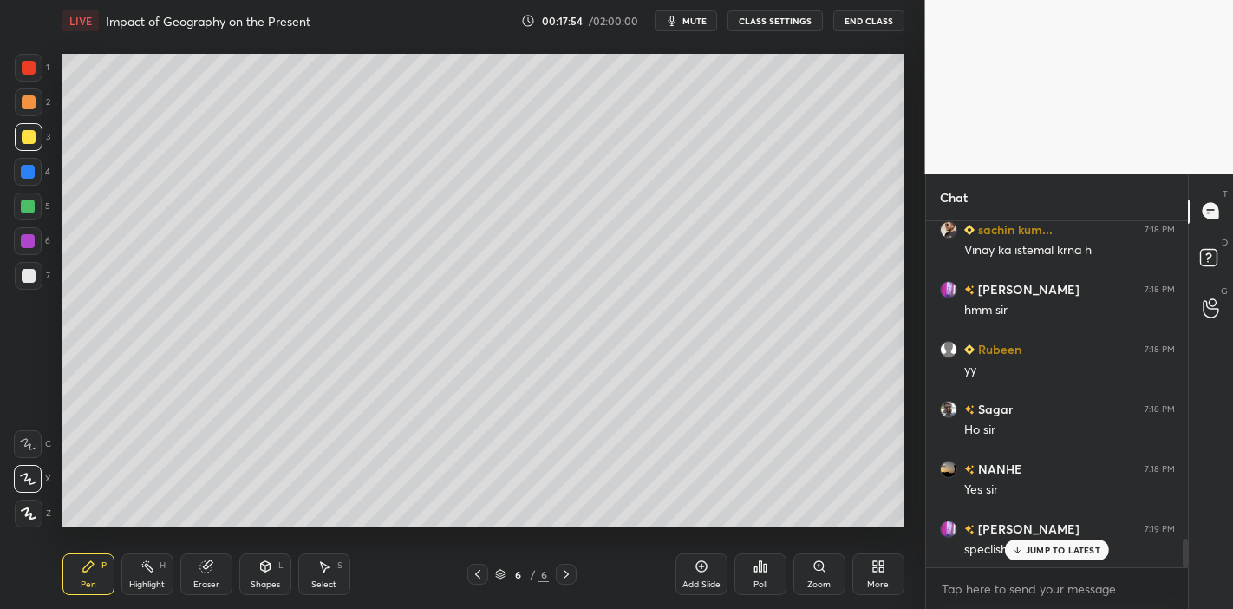
scroll to position [3870, 0]
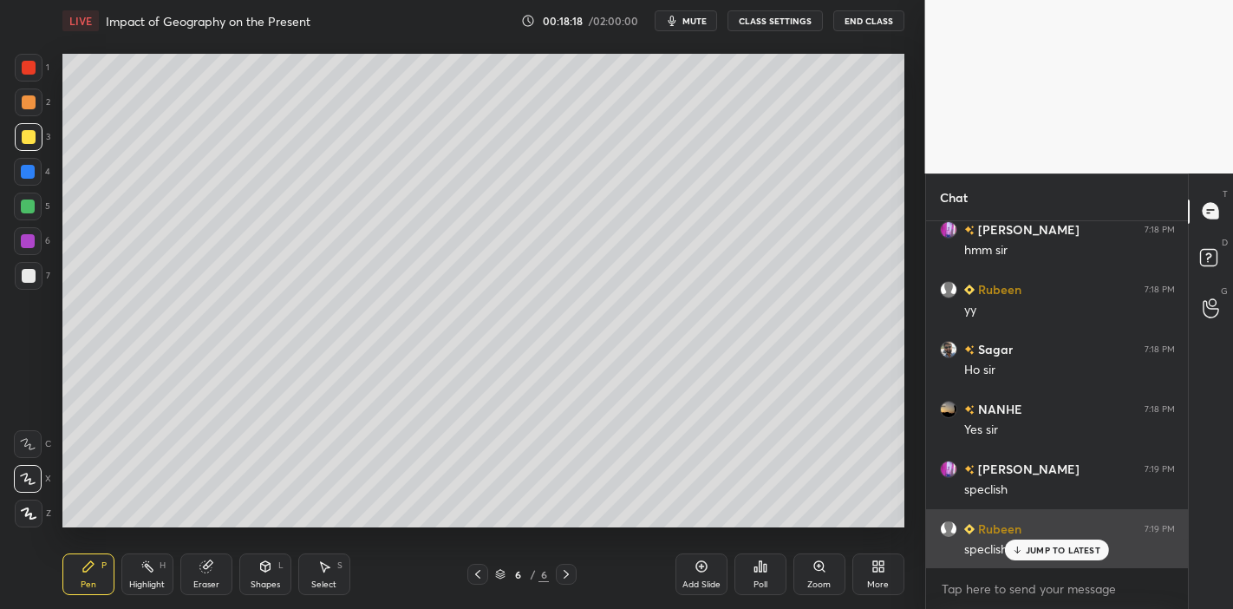
drag, startPoint x: 1029, startPoint y: 548, endPoint x: 1010, endPoint y: 547, distance: 19.1
click at [1027, 548] on p "JUMP TO LATEST" at bounding box center [1063, 550] width 75 height 10
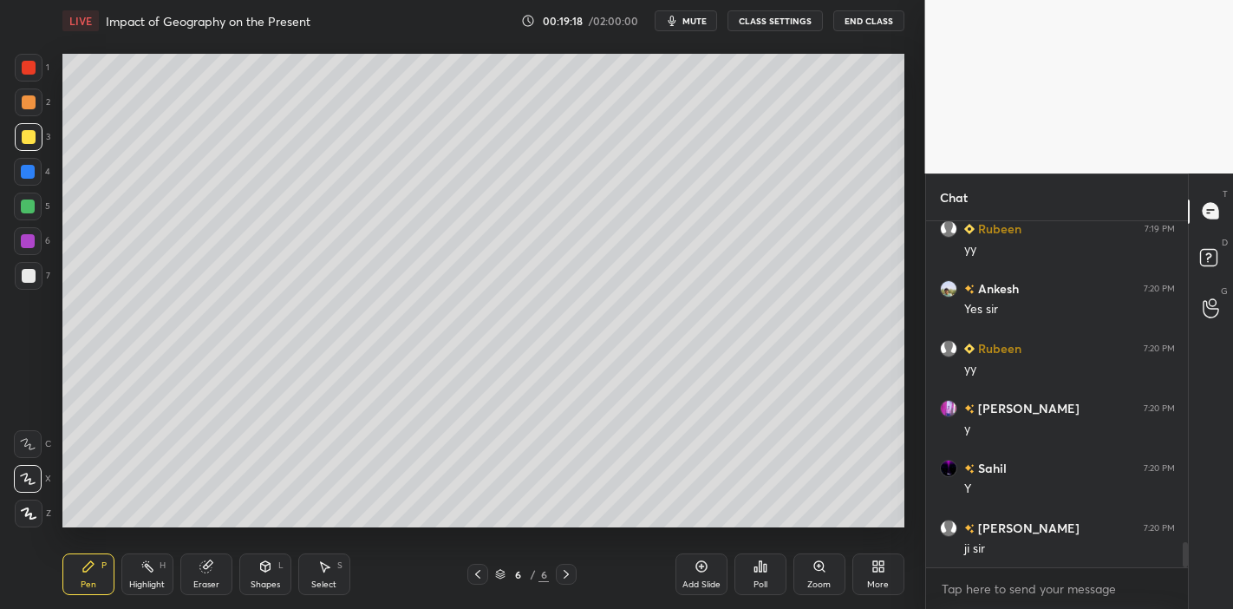
scroll to position [4469, 0]
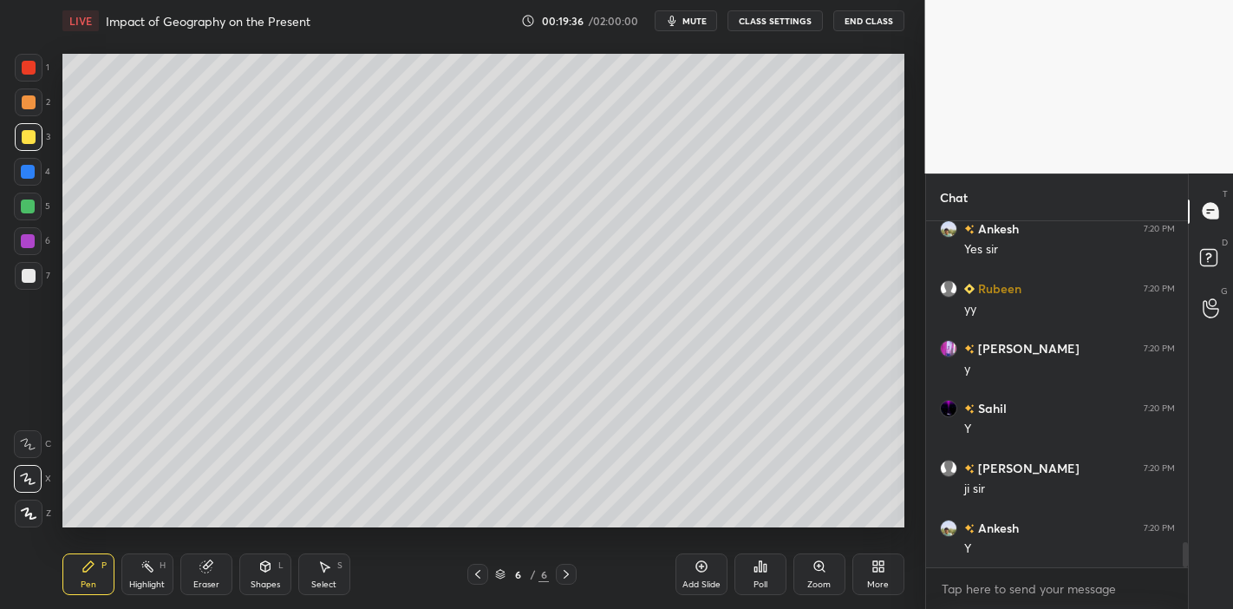
click at [700, 576] on div "Add Slide" at bounding box center [702, 574] width 52 height 42
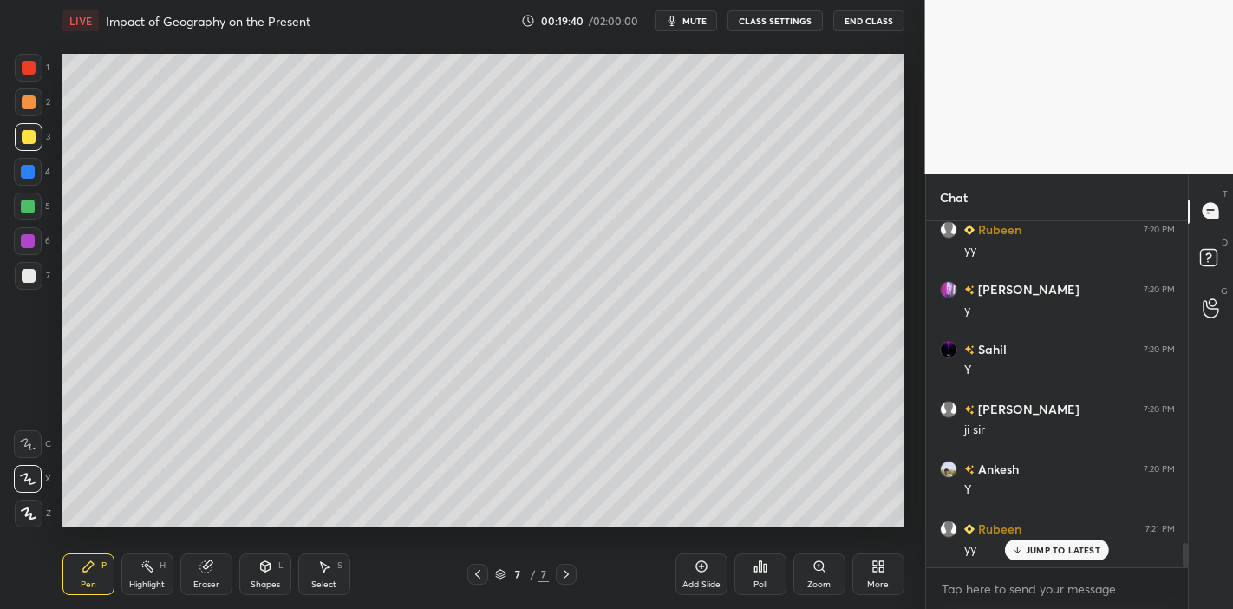
scroll to position [4588, 0]
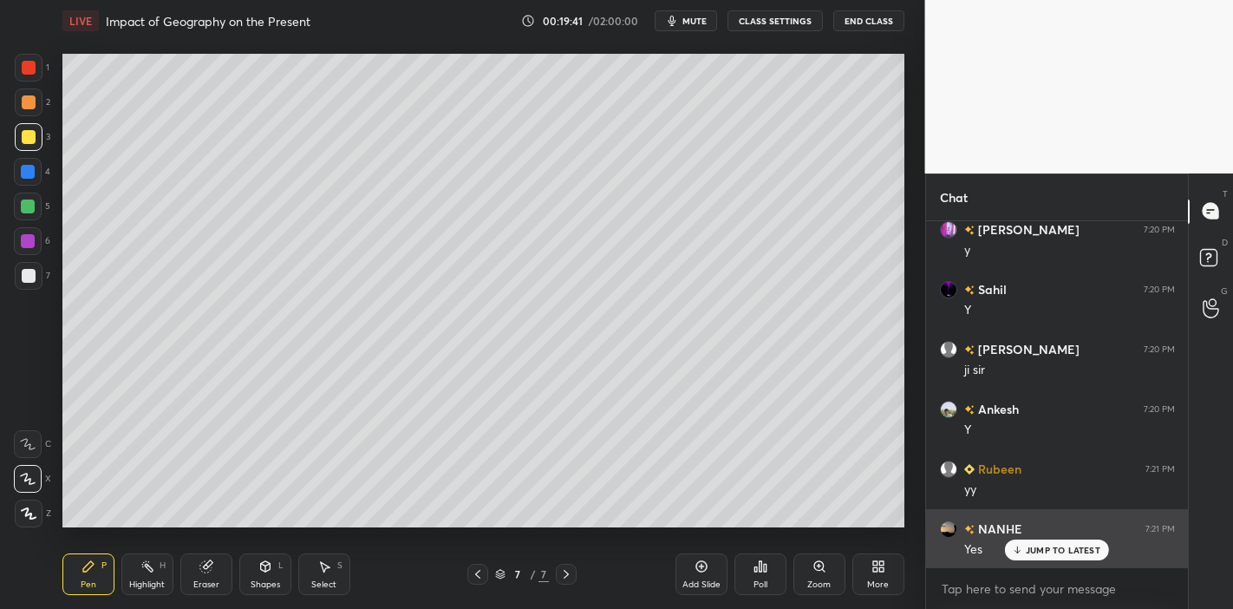
click at [1015, 551] on icon at bounding box center [1017, 550] width 11 height 10
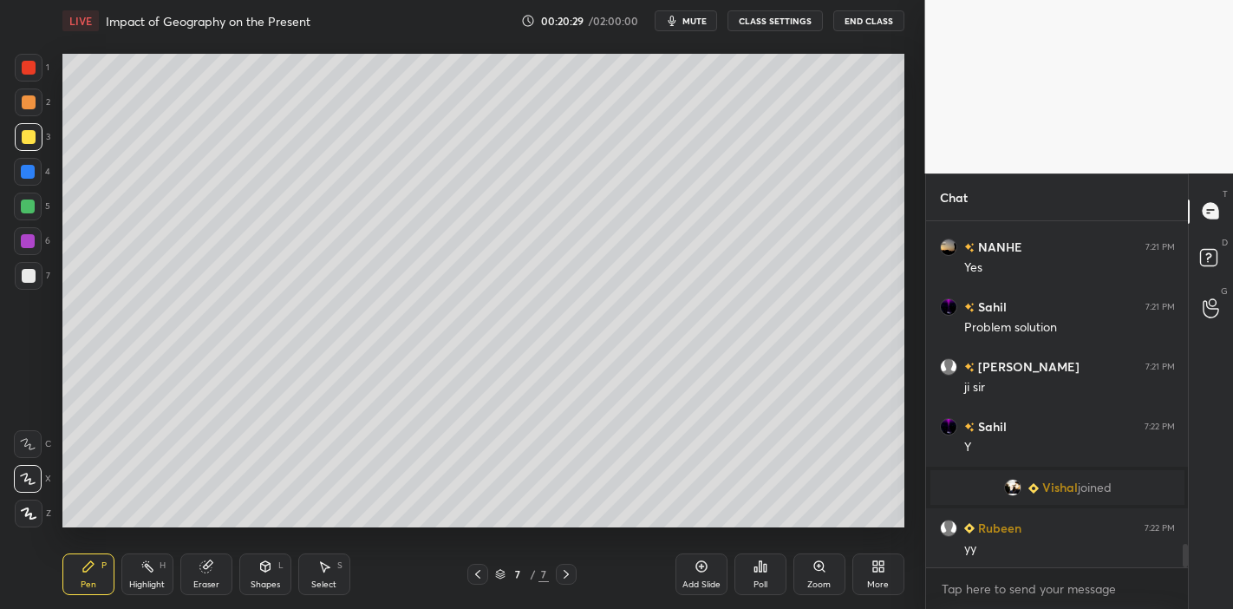
scroll to position [4930, 0]
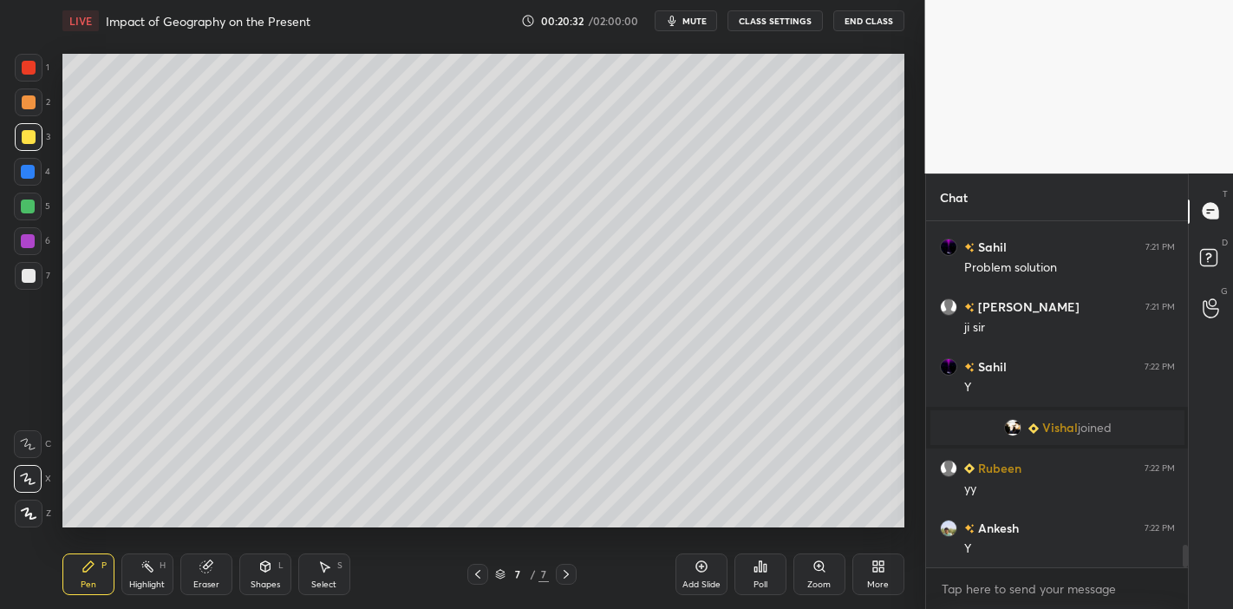
click at [700, 568] on icon at bounding box center [702, 566] width 14 height 14
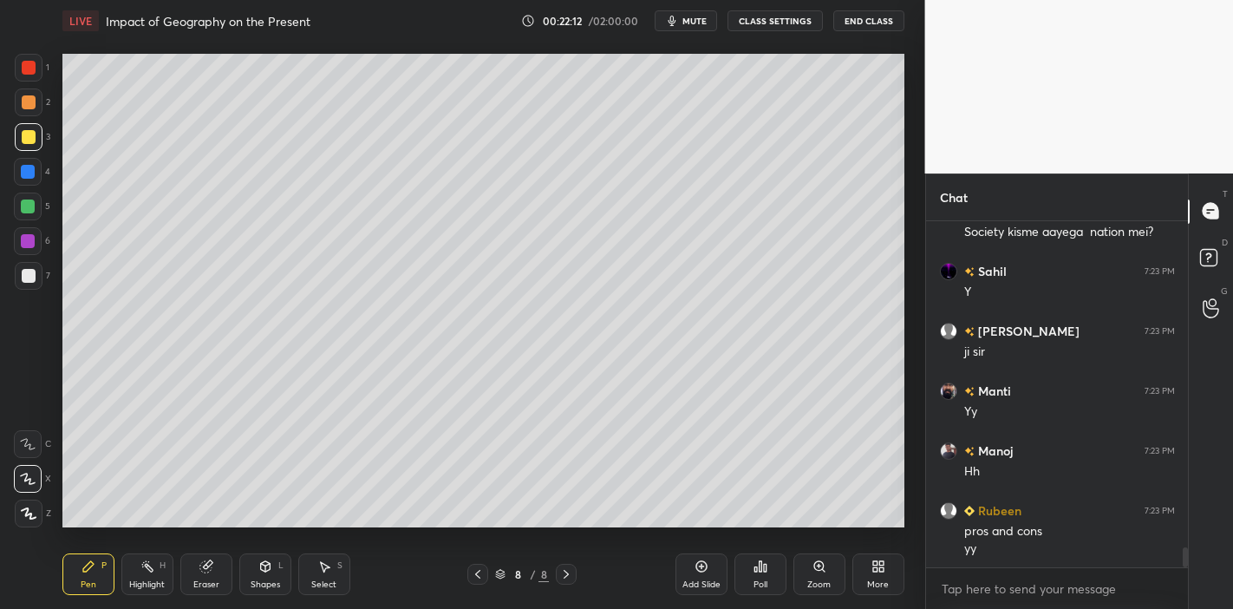
scroll to position [5725, 0]
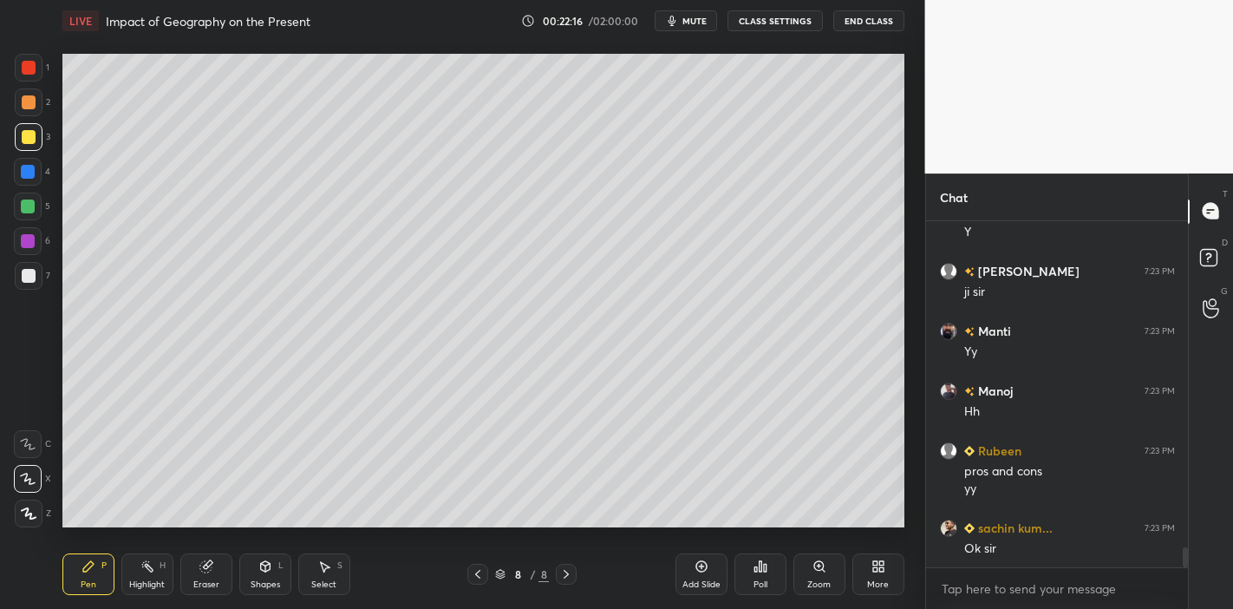
click at [708, 574] on div "Add Slide" at bounding box center [702, 574] width 52 height 42
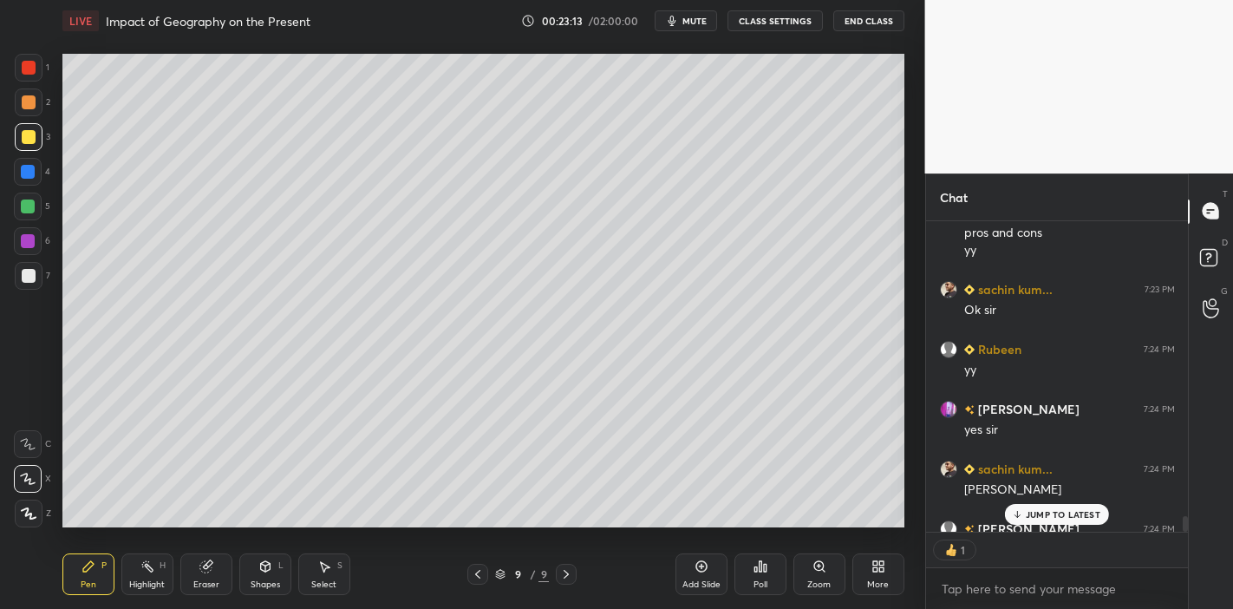
scroll to position [6059, 0]
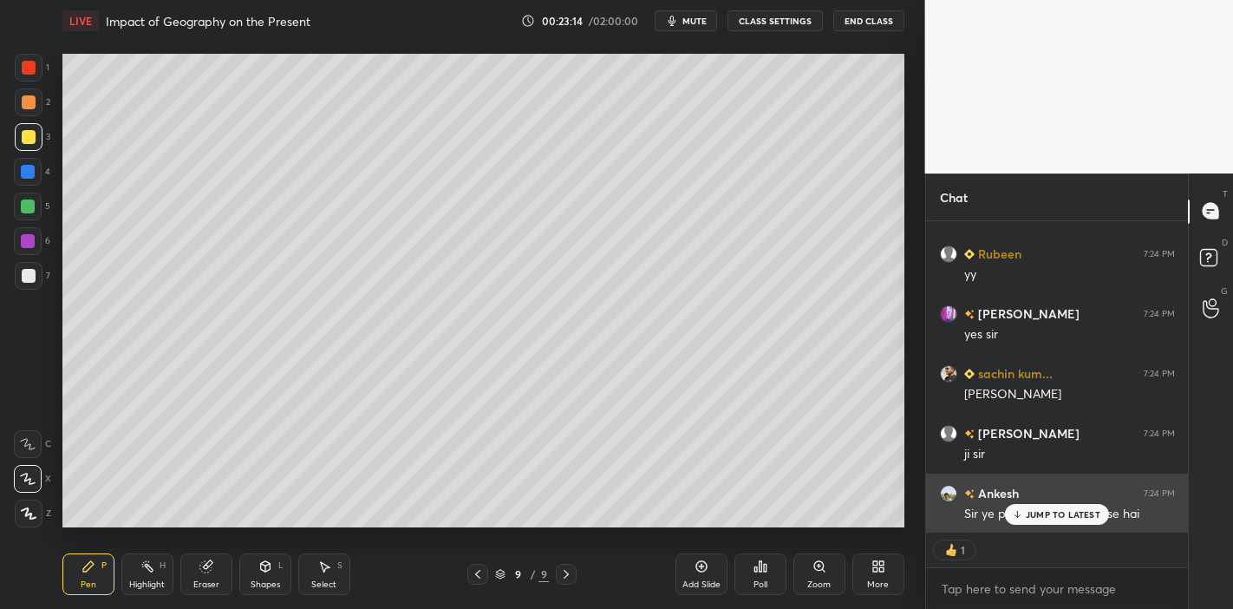
click at [1037, 513] on p "JUMP TO LATEST" at bounding box center [1063, 514] width 75 height 10
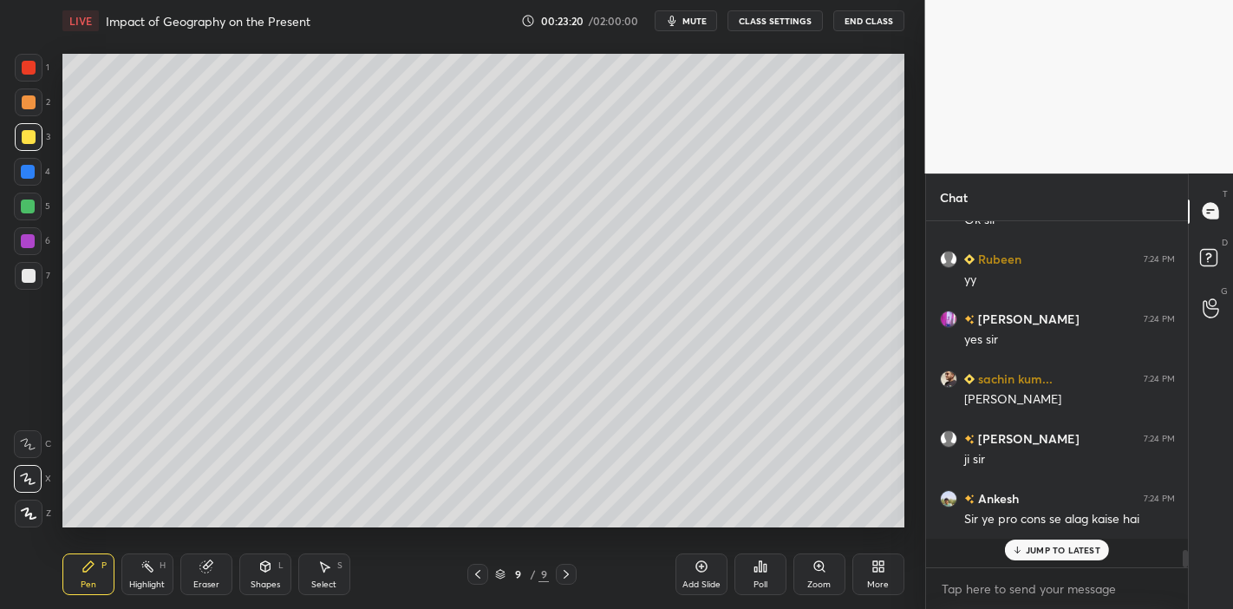
scroll to position [6023, 0]
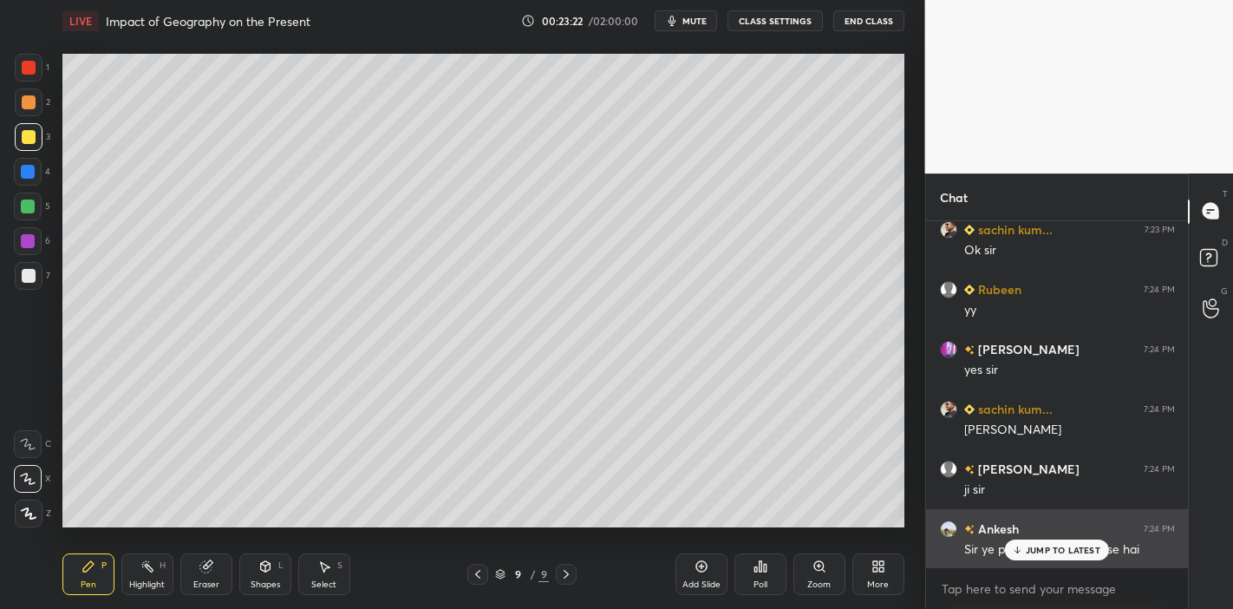
click at [1016, 545] on icon at bounding box center [1017, 550] width 11 height 10
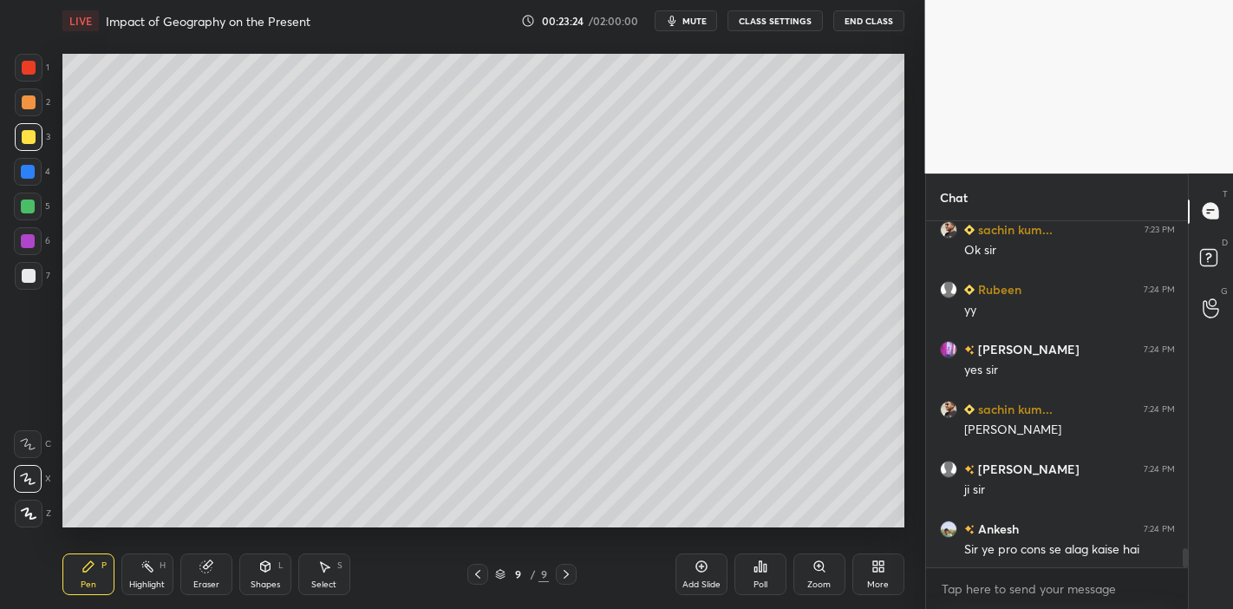
drag, startPoint x: 208, startPoint y: 578, endPoint x: 212, endPoint y: 565, distance: 13.7
click at [208, 580] on div "Eraser" at bounding box center [206, 584] width 26 height 9
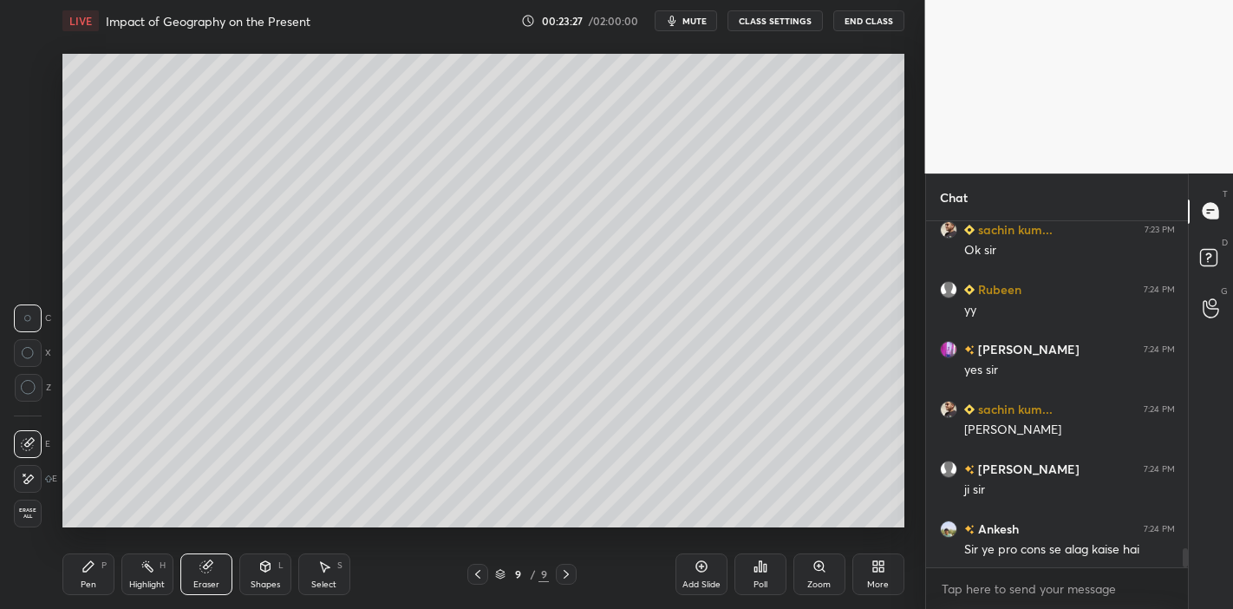
click at [86, 566] on icon at bounding box center [88, 566] width 10 height 10
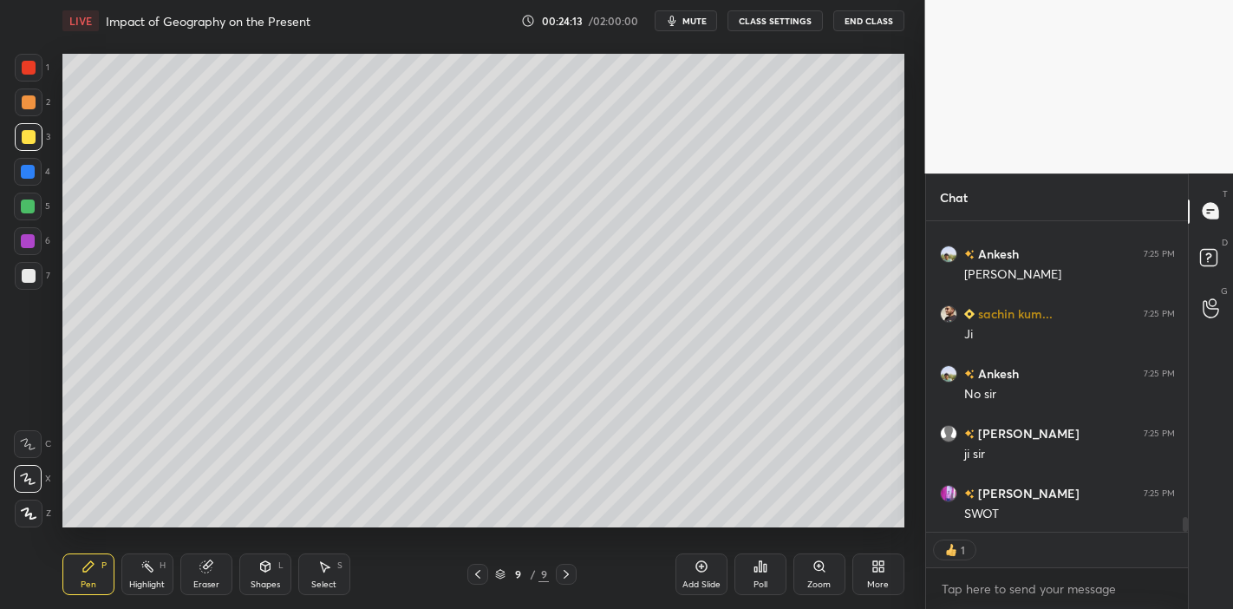
scroll to position [6418, 0]
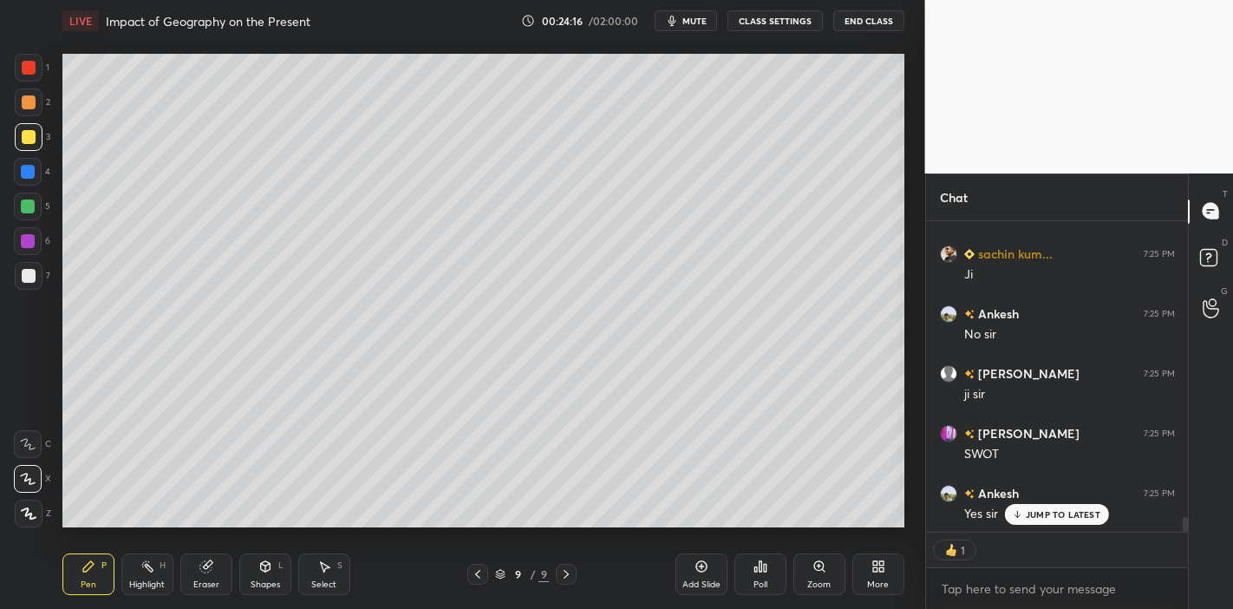
click at [697, 574] on div "Add Slide" at bounding box center [702, 574] width 52 height 42
click at [29, 276] on div at bounding box center [29, 276] width 14 height 14
click at [484, 571] on div at bounding box center [477, 574] width 21 height 21
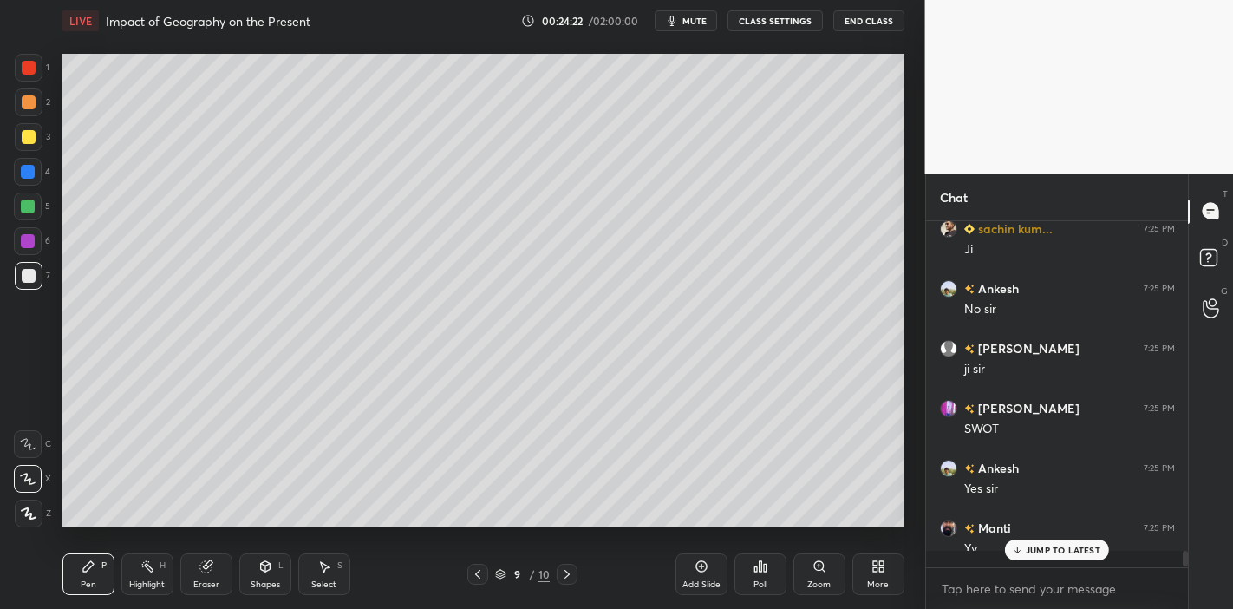
scroll to position [6, 5]
click at [567, 578] on icon at bounding box center [567, 574] width 14 height 14
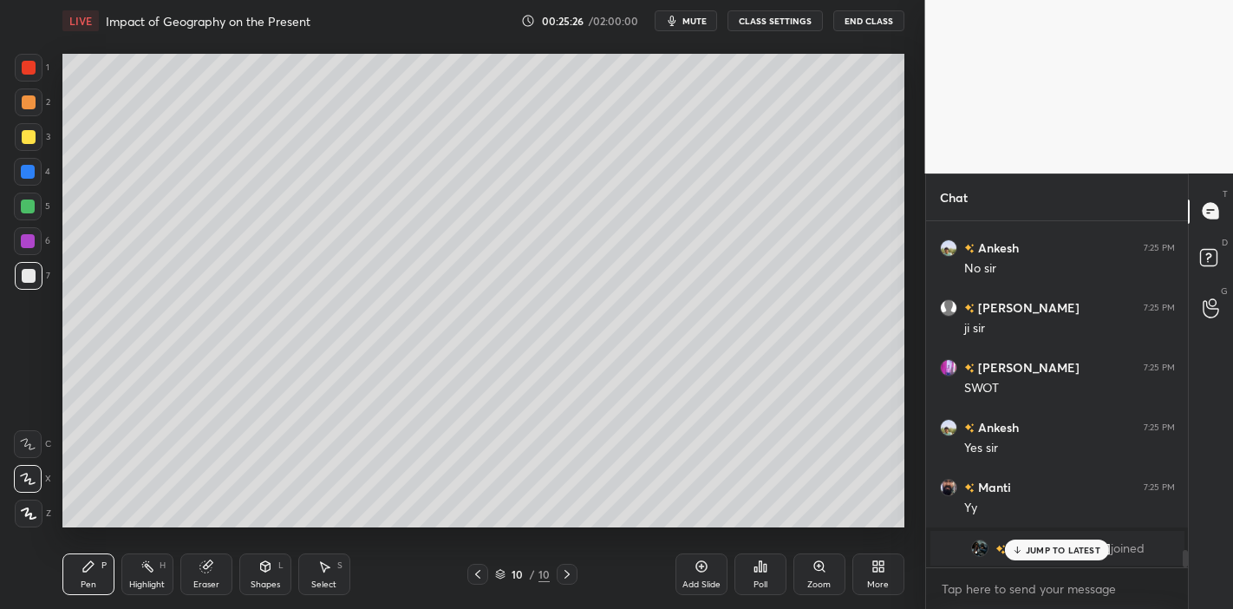
scroll to position [6544, 0]
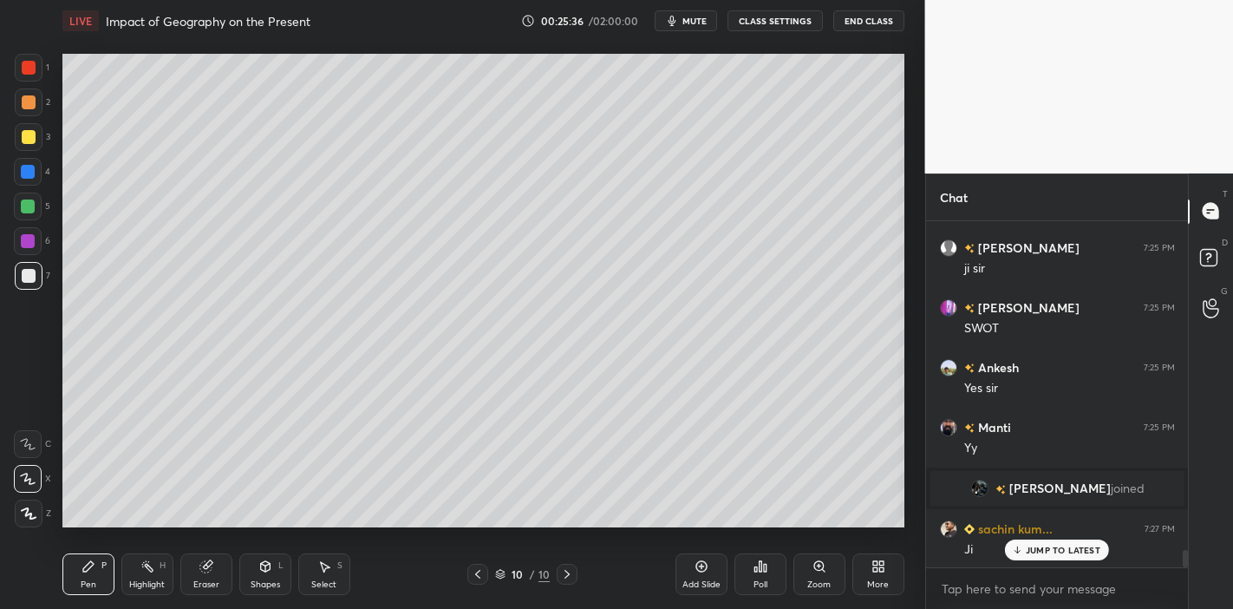
click at [216, 576] on div "Eraser" at bounding box center [206, 574] width 52 height 42
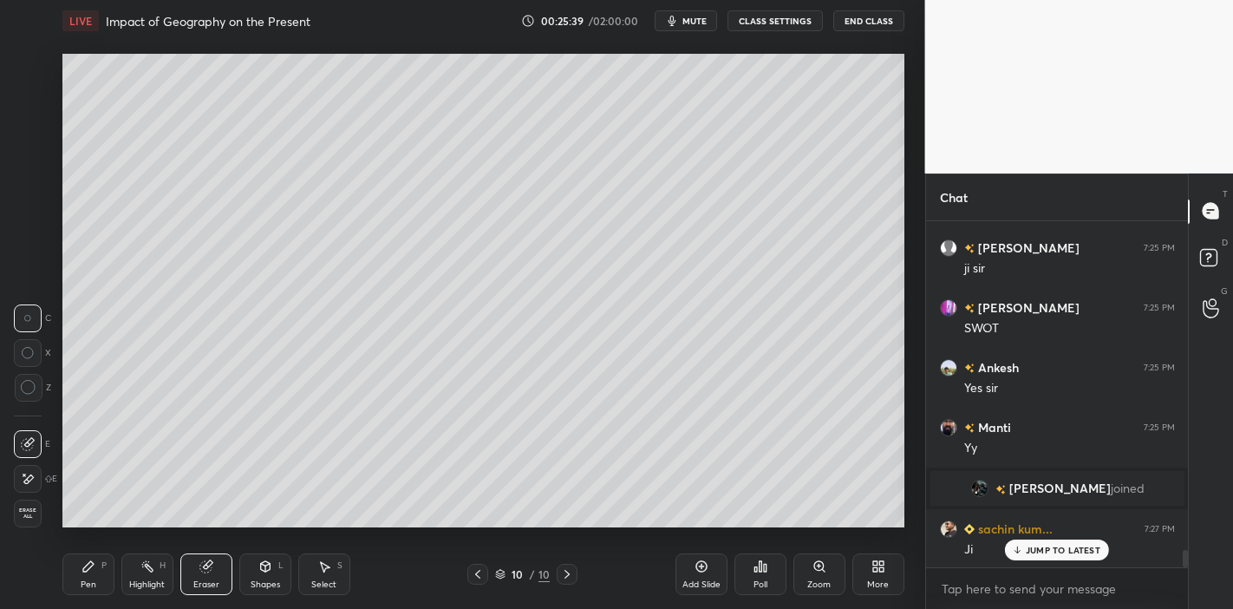
click at [84, 576] on div "Pen P" at bounding box center [88, 574] width 52 height 42
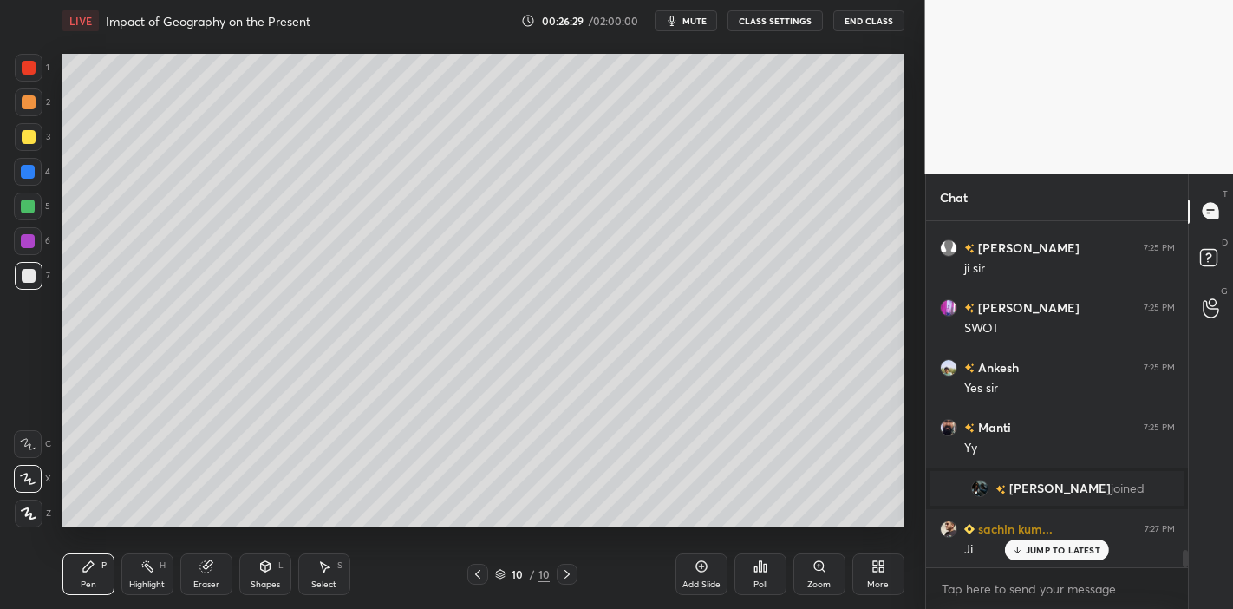
click at [199, 572] on icon at bounding box center [206, 566] width 14 height 14
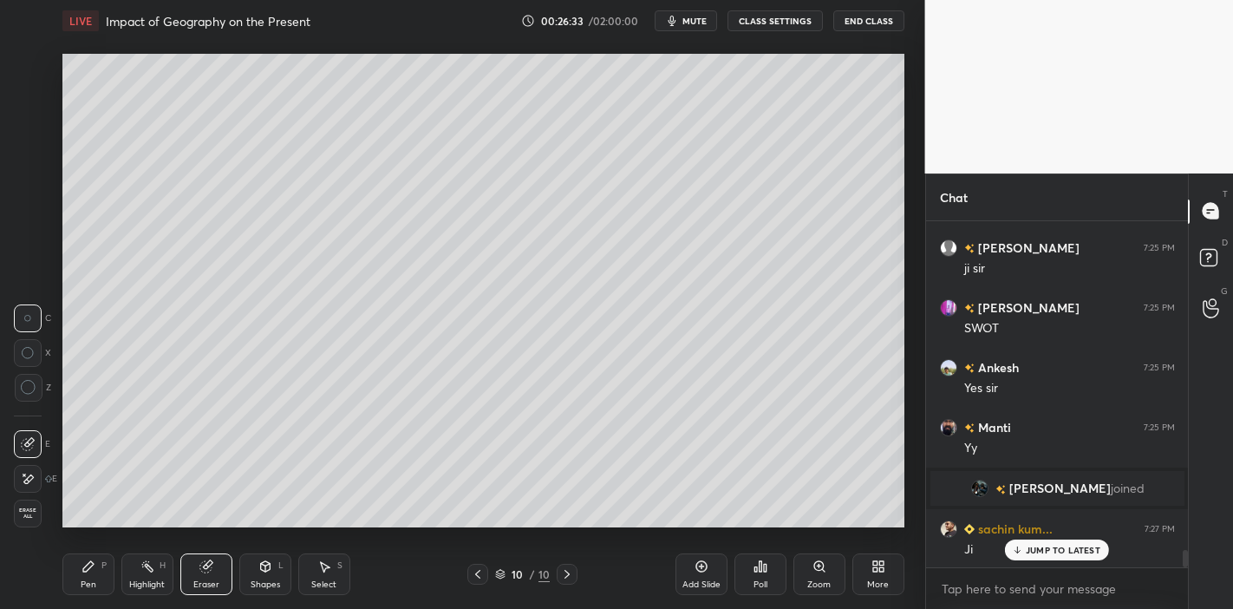
click at [85, 580] on div "Pen" at bounding box center [89, 584] width 16 height 9
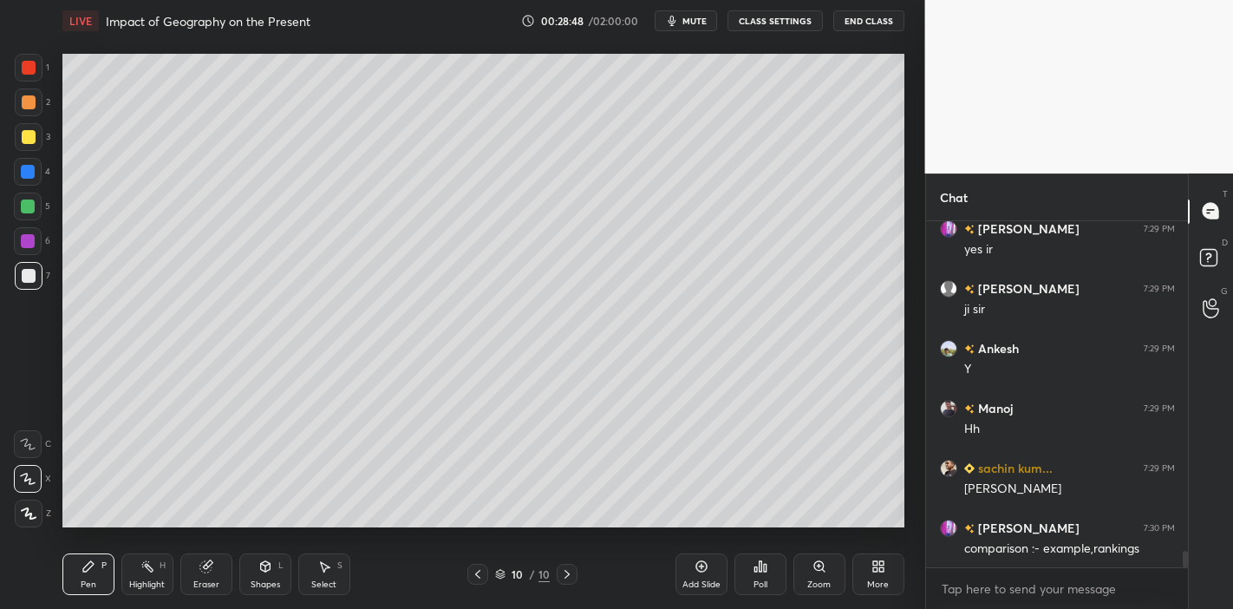
scroll to position [7083, 0]
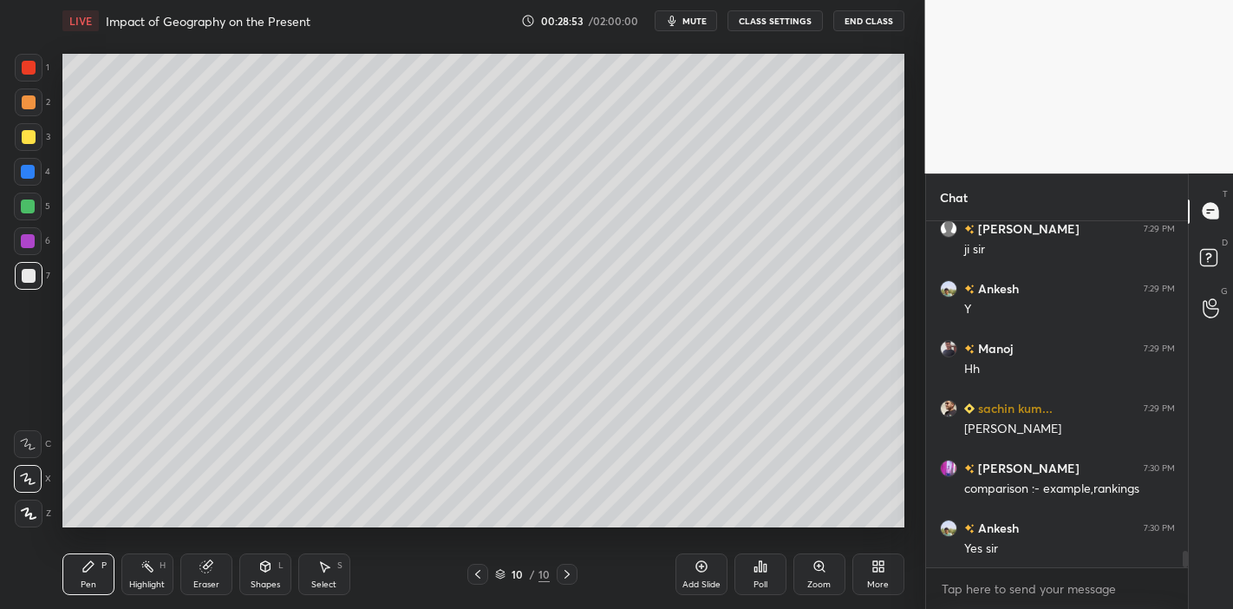
click at [713, 571] on div "Add Slide" at bounding box center [702, 574] width 52 height 42
click at [208, 571] on icon at bounding box center [204, 566] width 11 height 11
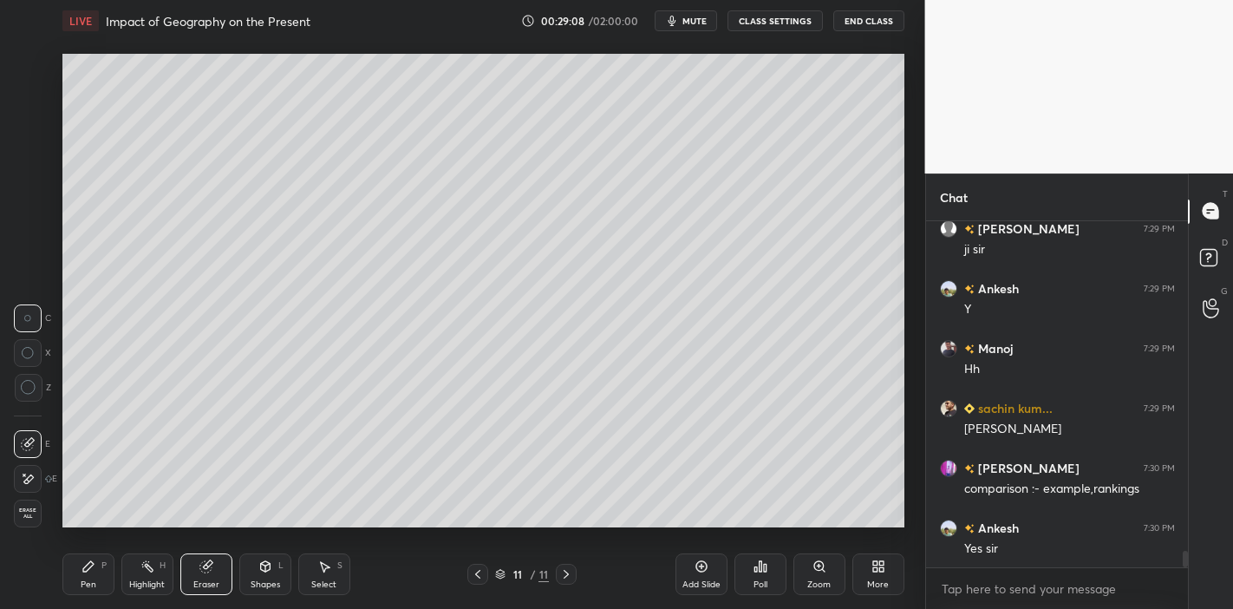
drag, startPoint x: 82, startPoint y: 576, endPoint x: 88, endPoint y: 565, distance: 13.2
click at [87, 571] on div "Pen P" at bounding box center [88, 574] width 52 height 42
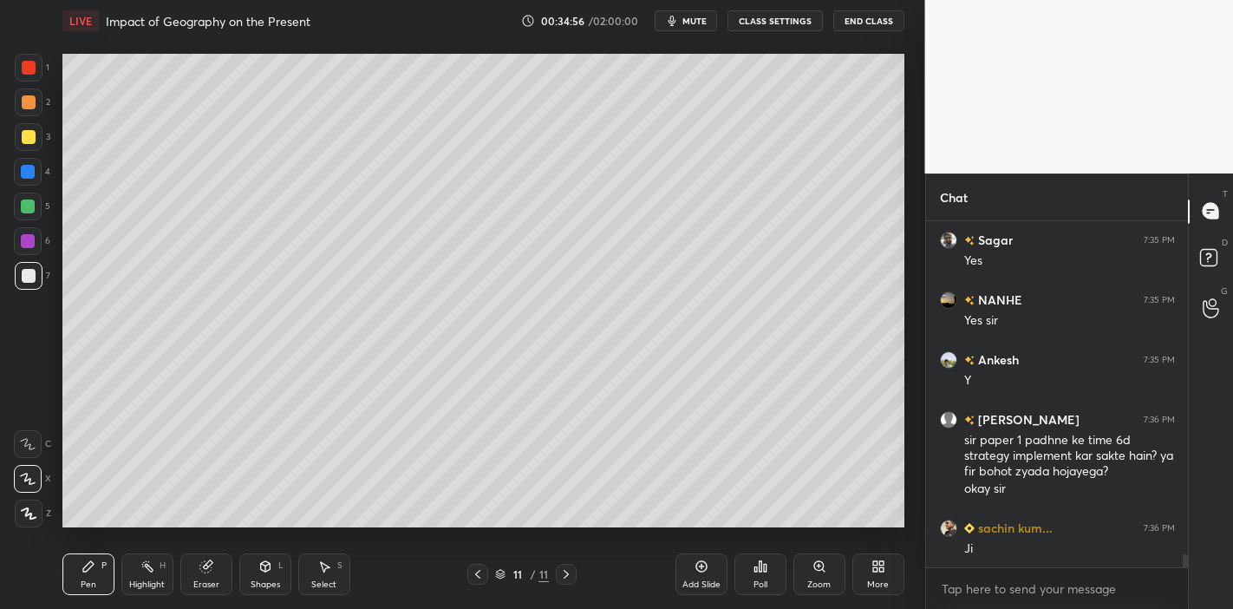
scroll to position [8620, 0]
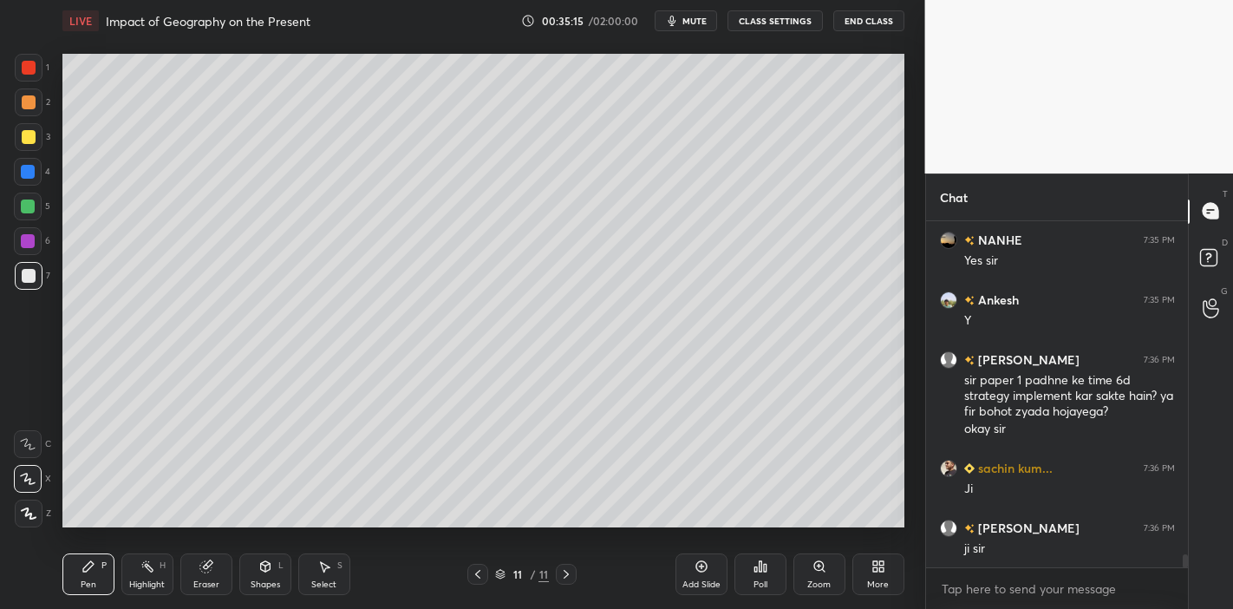
click at [201, 565] on icon at bounding box center [204, 566] width 11 height 11
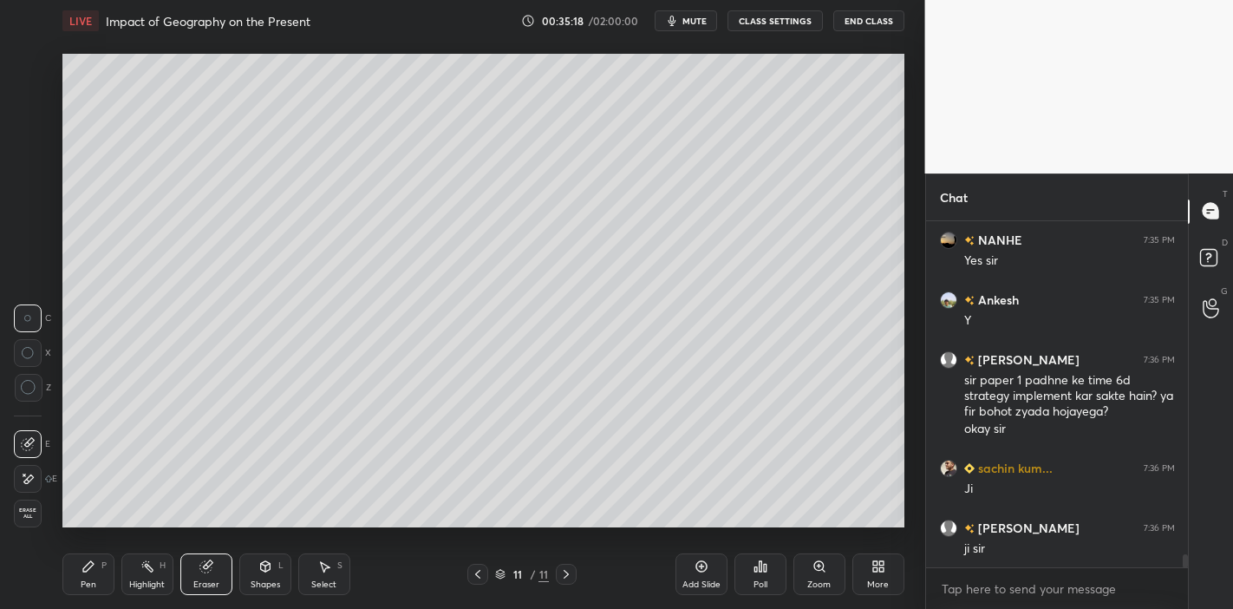
scroll to position [8679, 0]
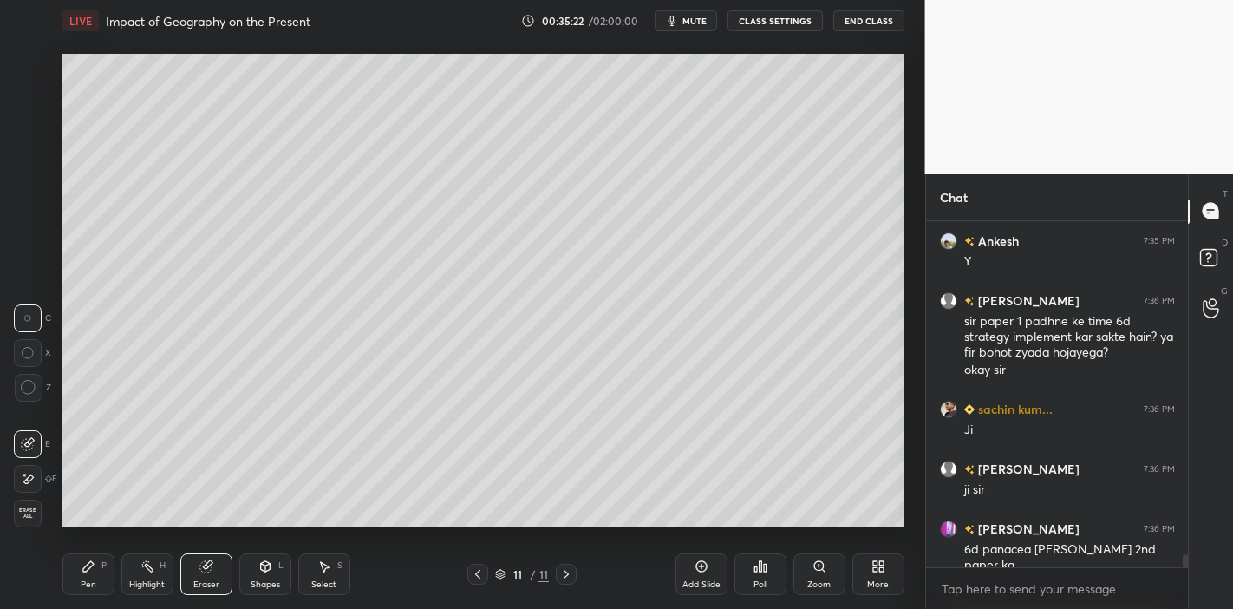
click at [91, 571] on icon at bounding box center [89, 566] width 14 height 14
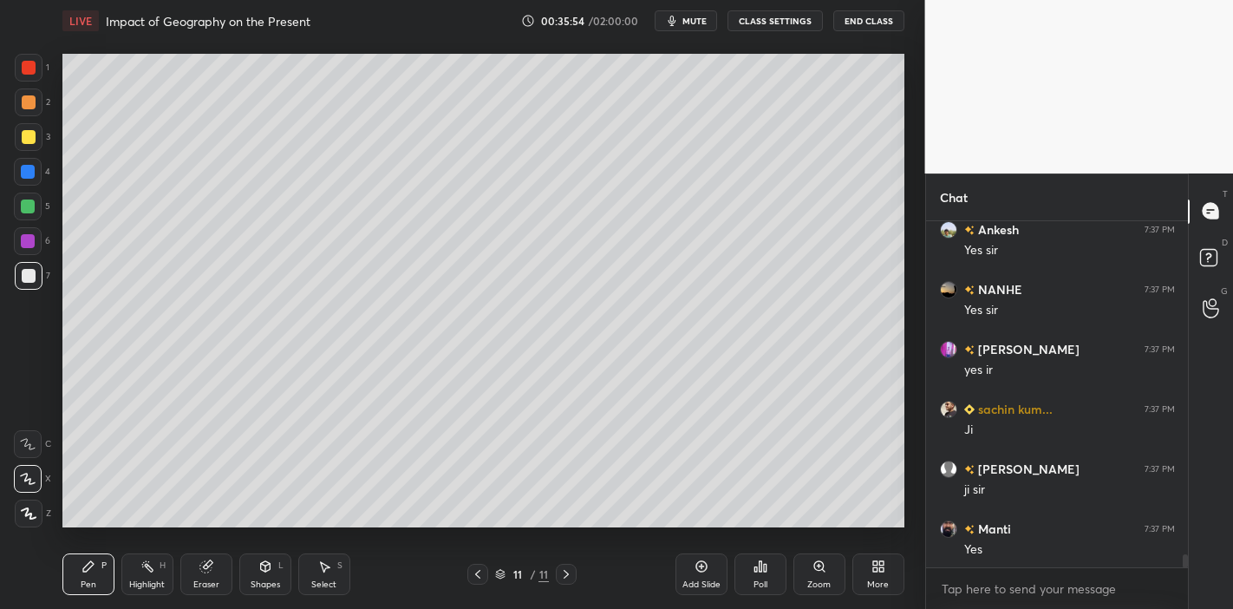
scroll to position [9174, 0]
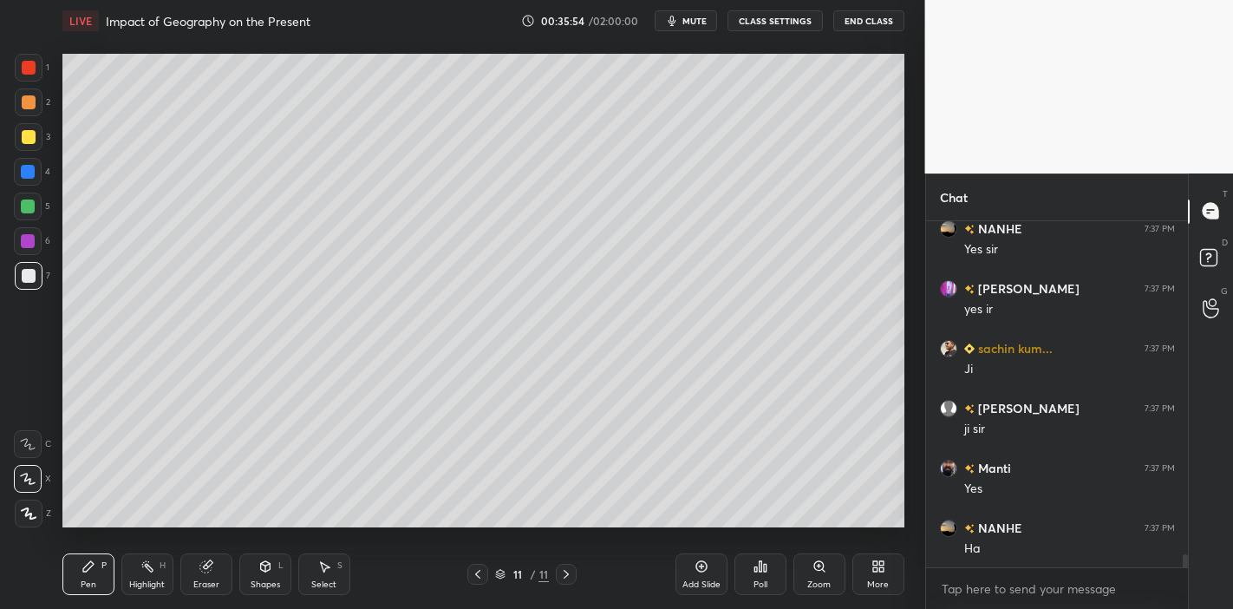
click at [700, 574] on div "Add Slide" at bounding box center [702, 574] width 52 height 42
click at [26, 139] on div at bounding box center [29, 137] width 14 height 14
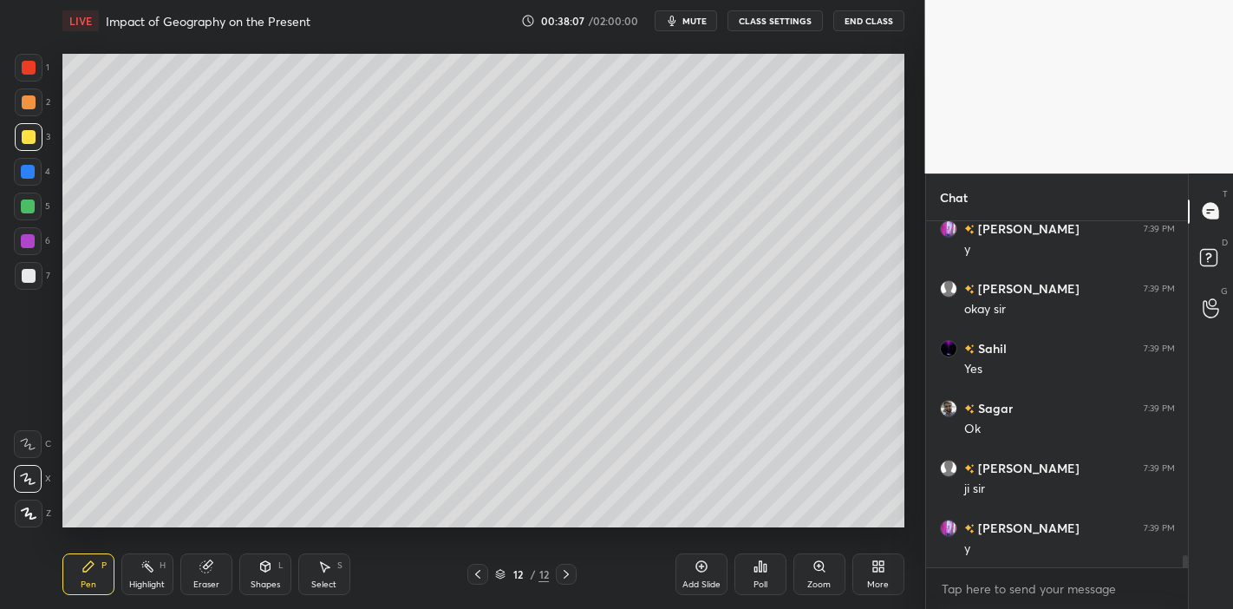
scroll to position [9652, 0]
drag, startPoint x: 25, startPoint y: 274, endPoint x: 50, endPoint y: 276, distance: 25.2
click at [27, 276] on div at bounding box center [29, 276] width 14 height 14
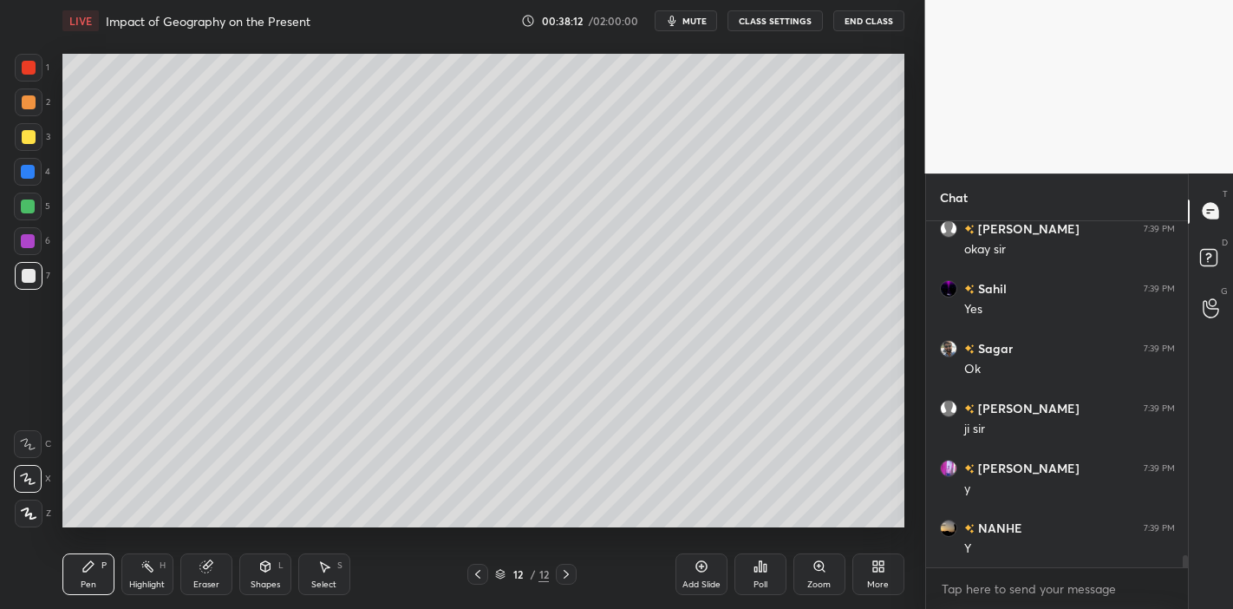
drag, startPoint x: 29, startPoint y: 180, endPoint x: 54, endPoint y: 174, distance: 25.9
click at [30, 180] on div at bounding box center [28, 172] width 28 height 28
click at [199, 580] on div "Eraser" at bounding box center [206, 584] width 26 height 9
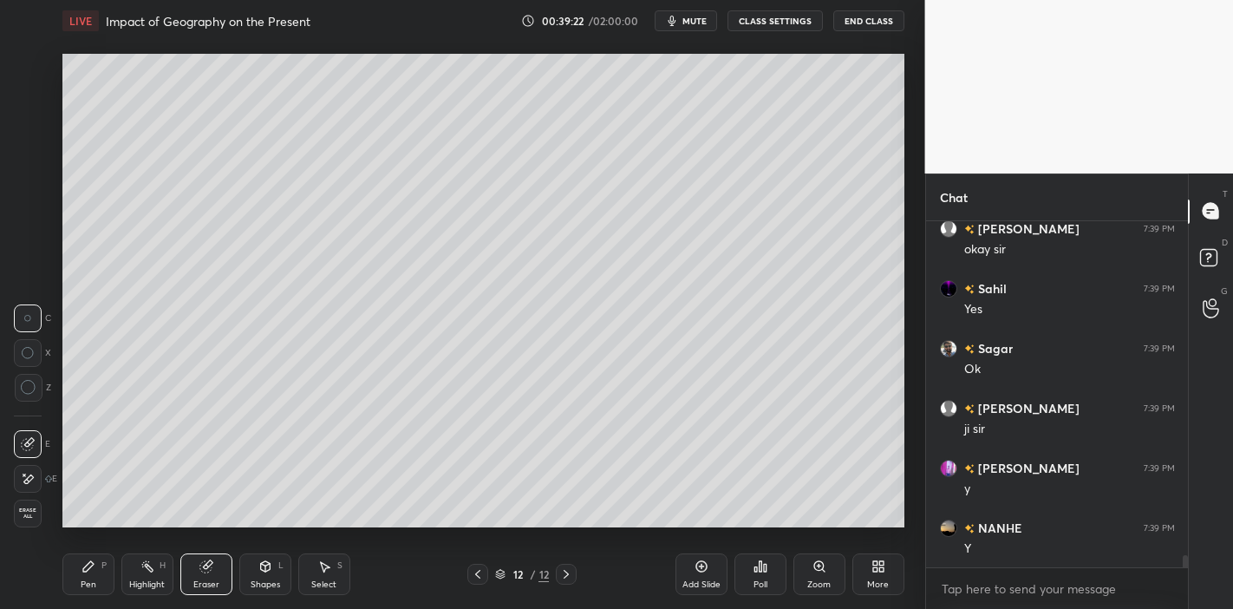
drag, startPoint x: 82, startPoint y: 568, endPoint x: 143, endPoint y: 533, distance: 69.9
click at [83, 568] on icon at bounding box center [88, 566] width 10 height 10
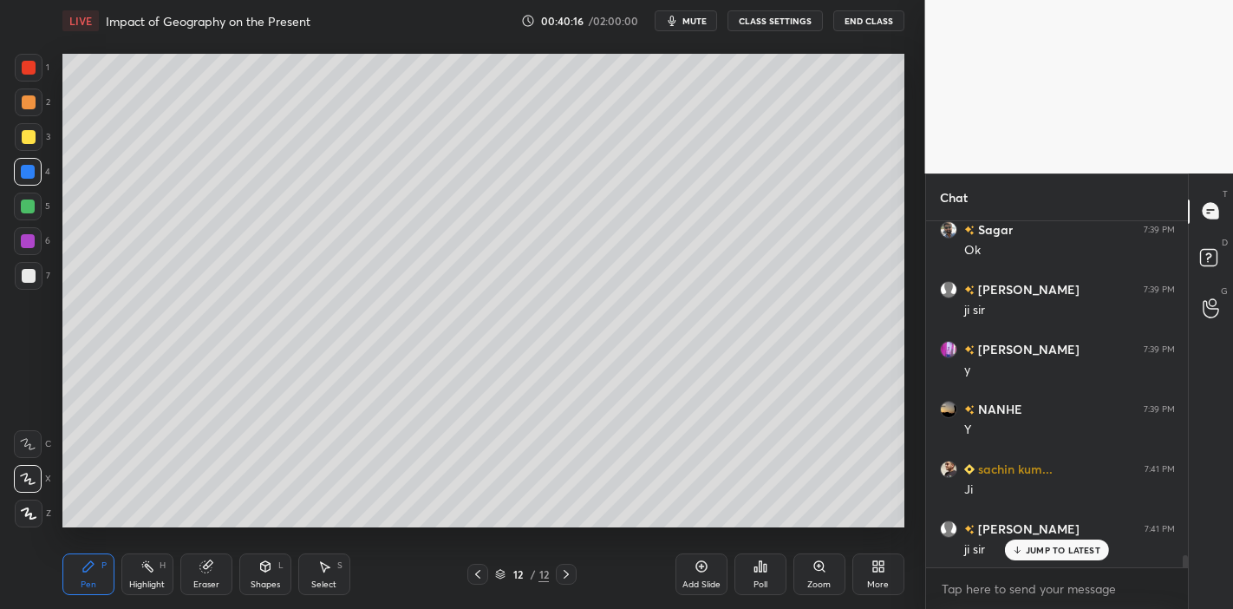
scroll to position [9831, 0]
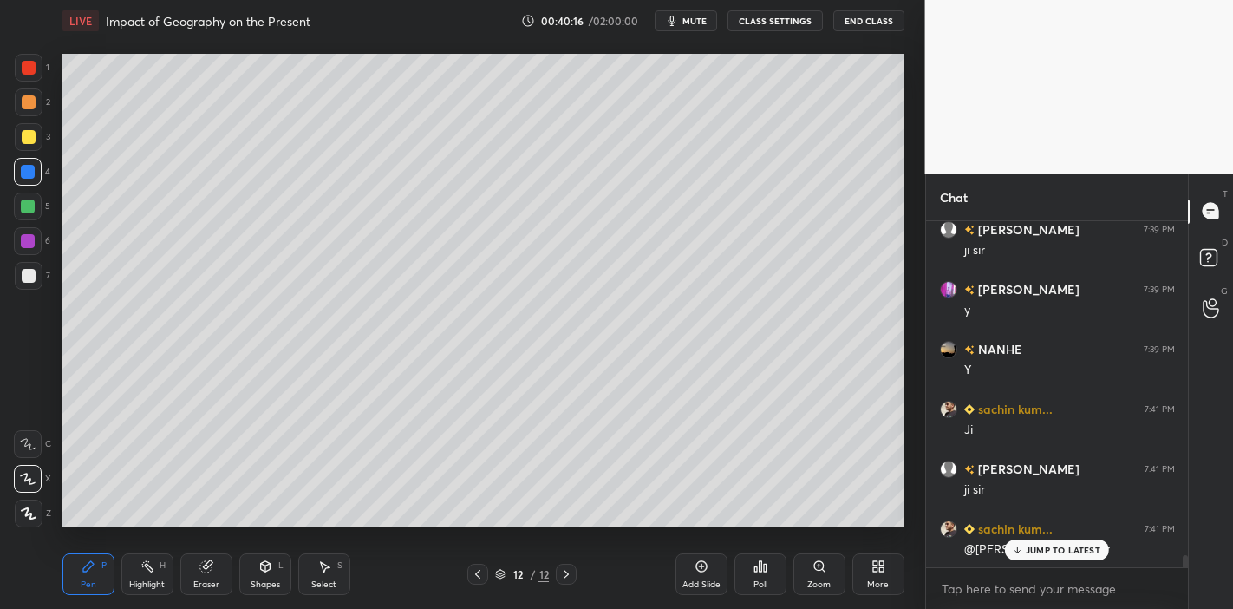
click at [691, 16] on span "mute" at bounding box center [694, 21] width 24 height 12
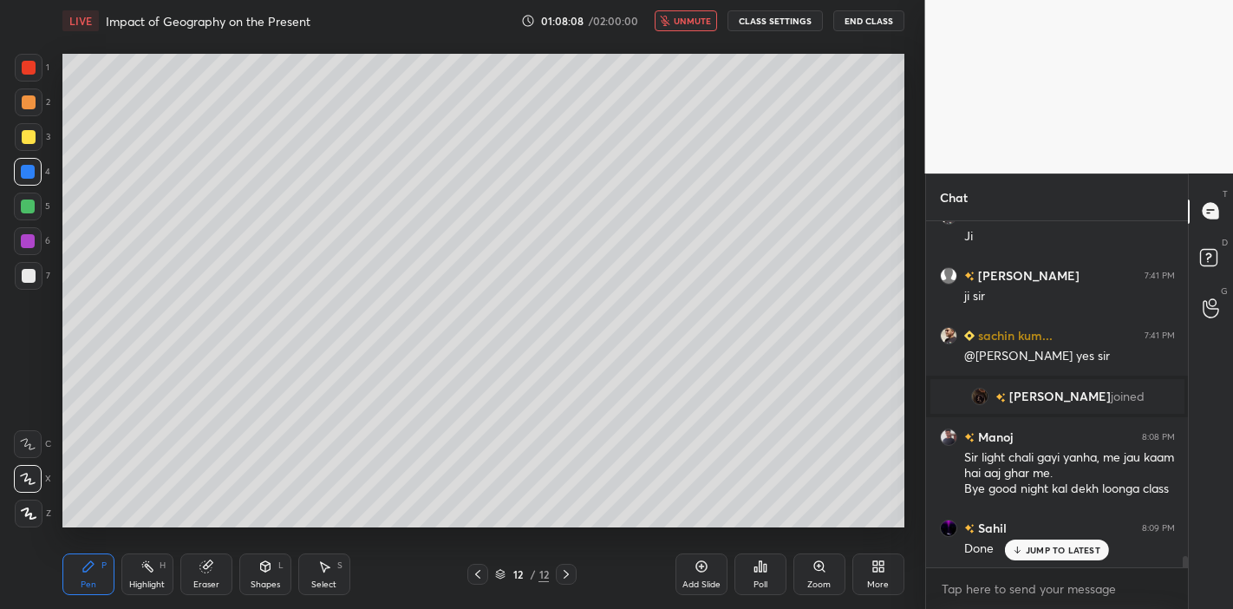
scroll to position [10084, 0]
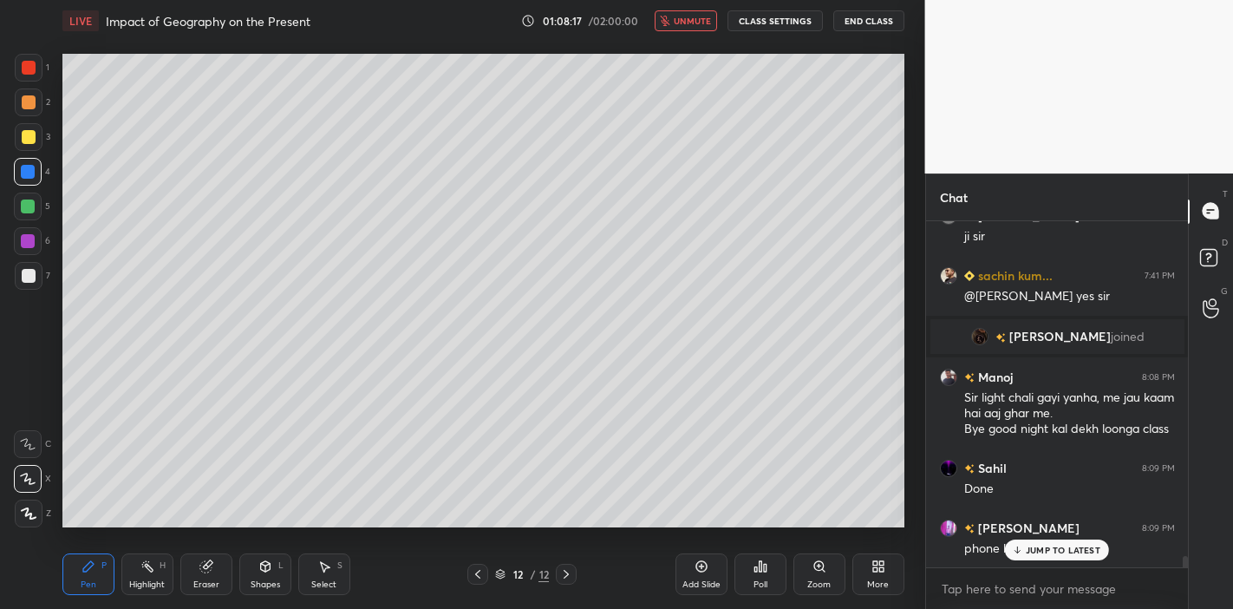
click at [1080, 552] on p "JUMP TO LATEST" at bounding box center [1063, 550] width 75 height 10
click at [686, 16] on span "unmute" at bounding box center [692, 21] width 37 height 12
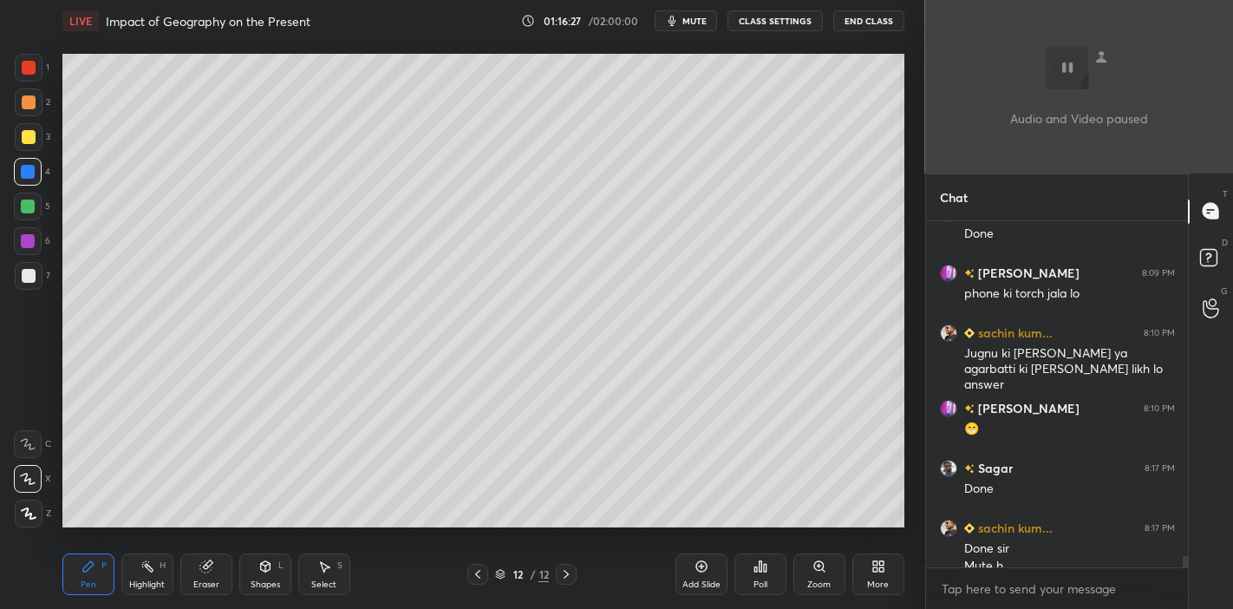
scroll to position [10357, 0]
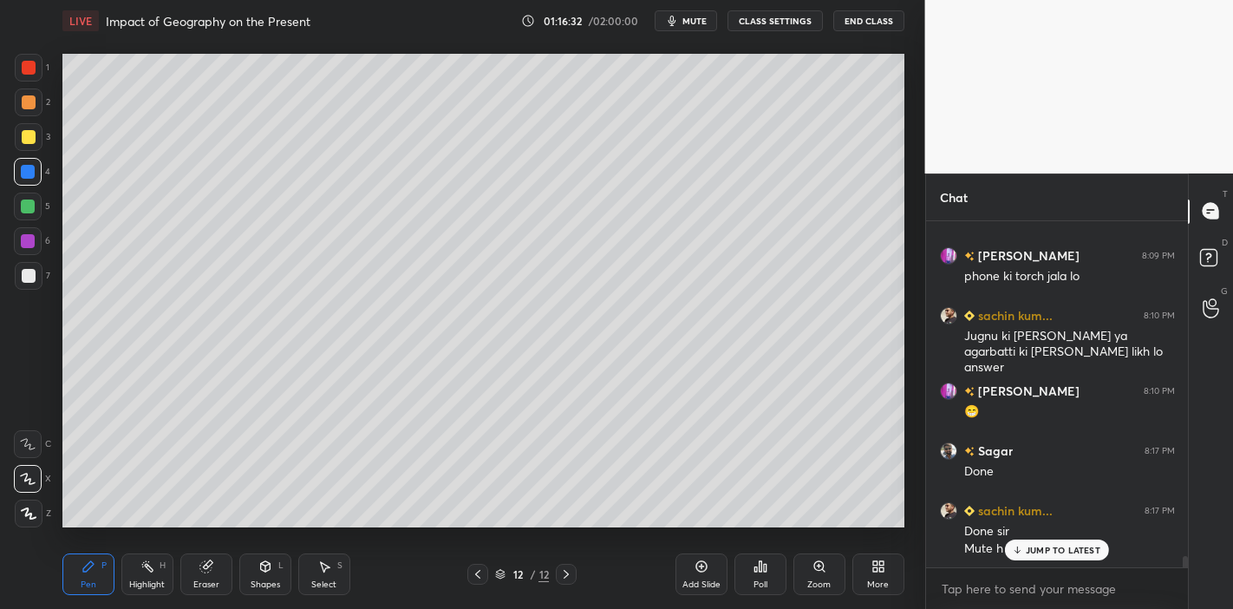
click at [1054, 557] on div "JUMP TO LATEST" at bounding box center [1057, 549] width 104 height 21
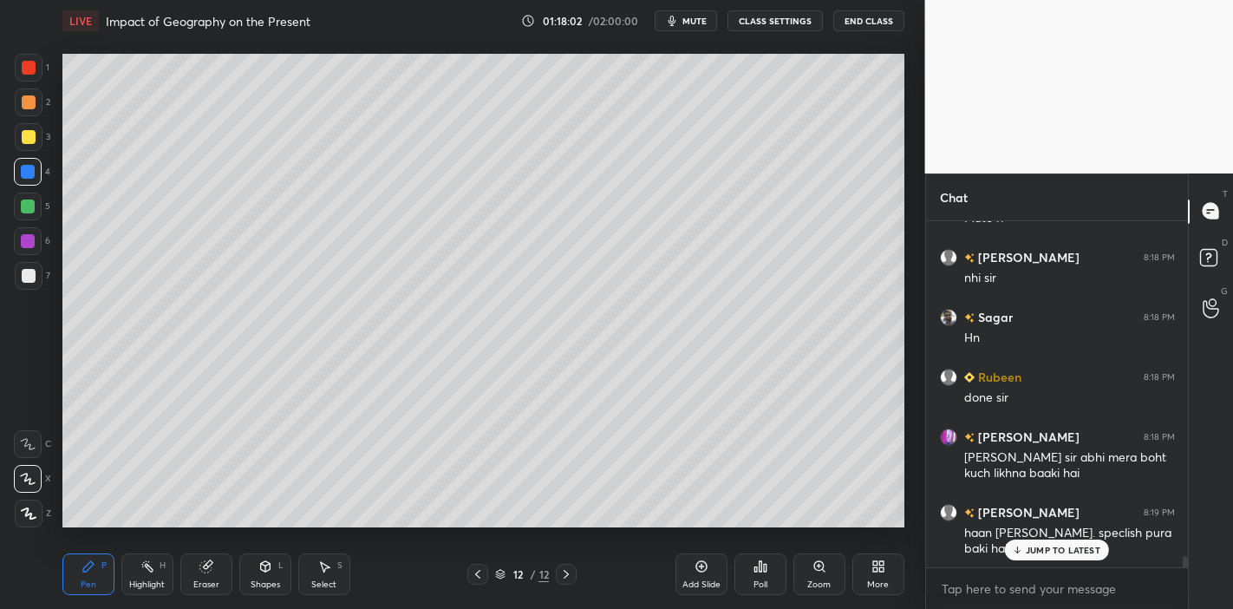
scroll to position [10778, 0]
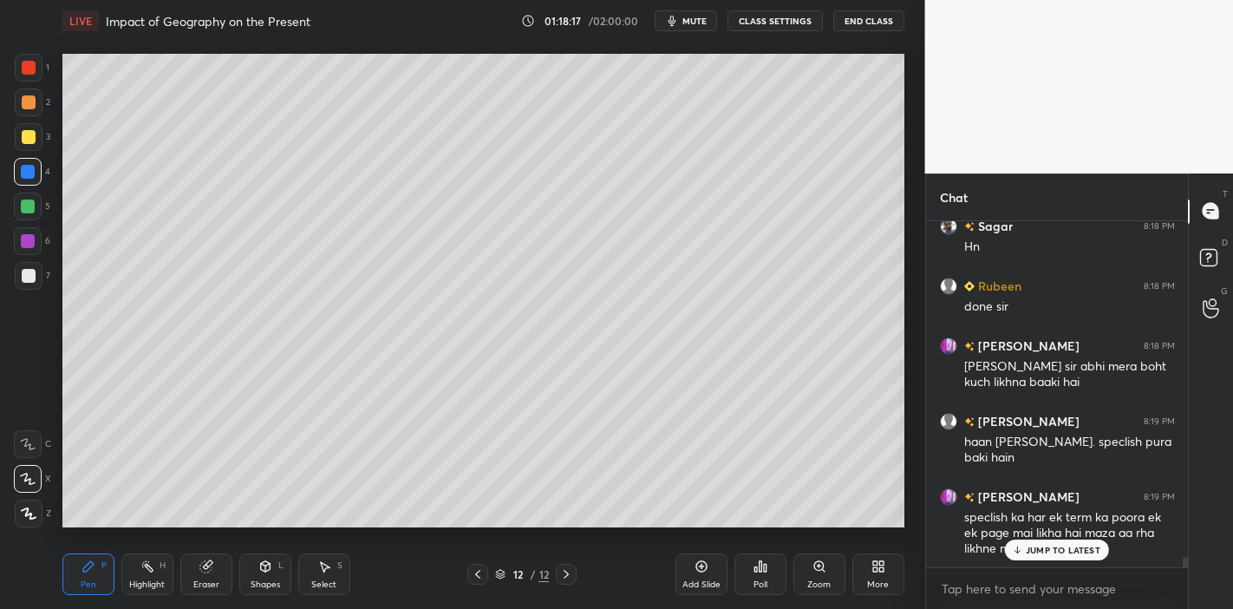
click at [1087, 549] on p "JUMP TO LATEST" at bounding box center [1063, 550] width 75 height 10
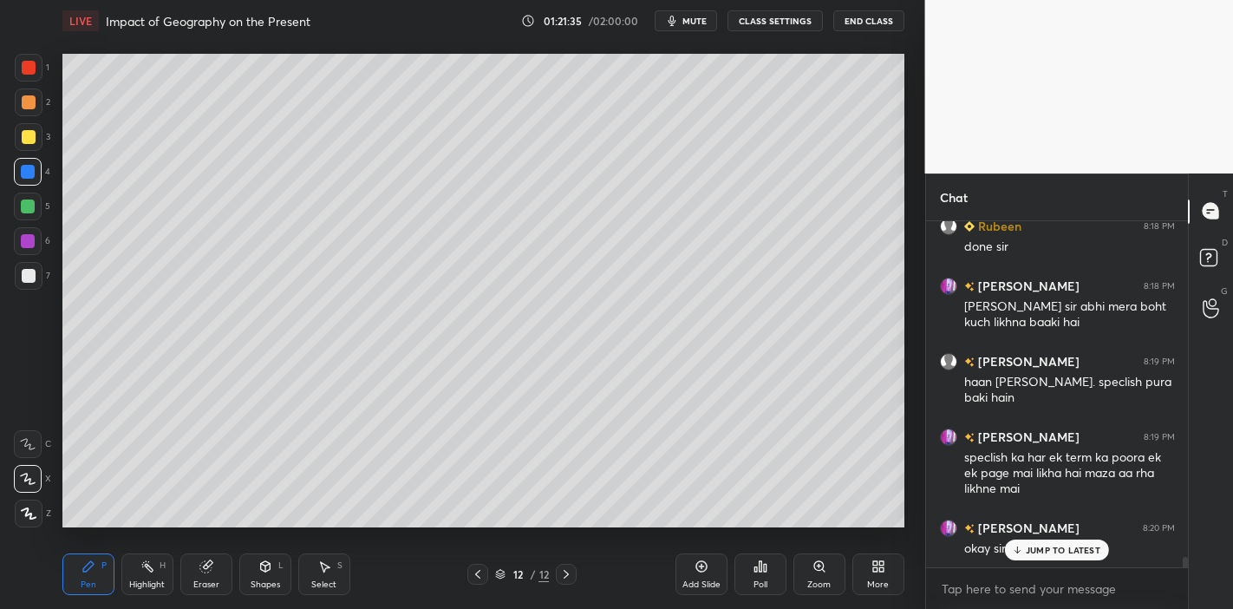
click at [1054, 546] on p "JUMP TO LATEST" at bounding box center [1063, 550] width 75 height 10
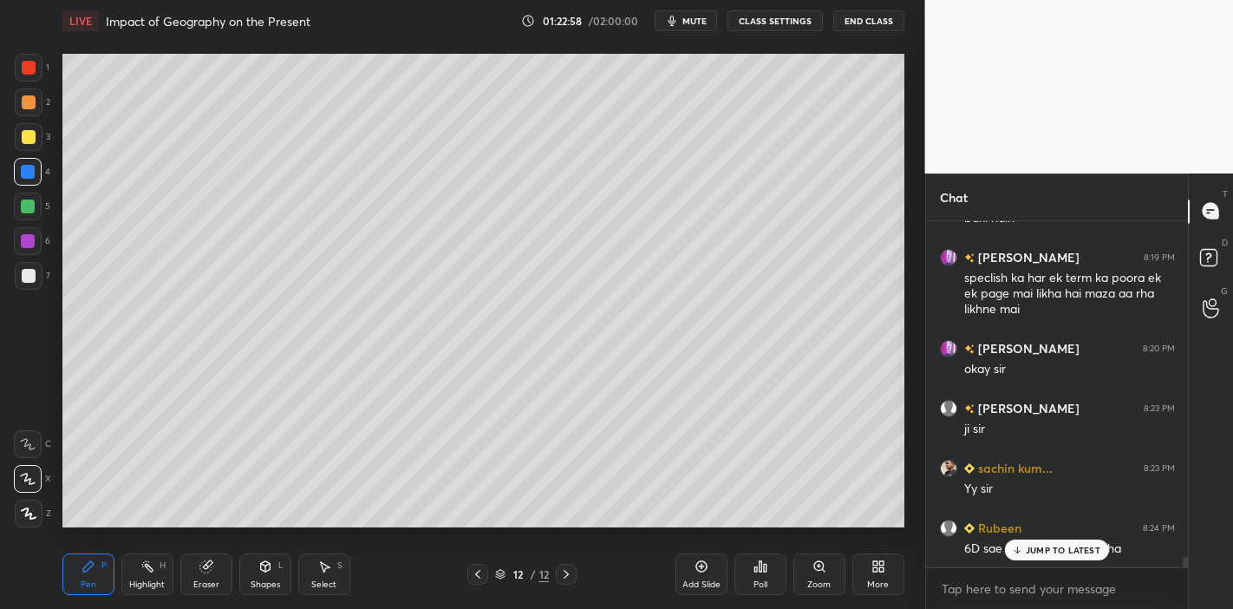
click at [1066, 556] on div "JUMP TO LATEST" at bounding box center [1057, 549] width 104 height 21
click at [673, 16] on icon "button" at bounding box center [672, 21] width 14 height 14
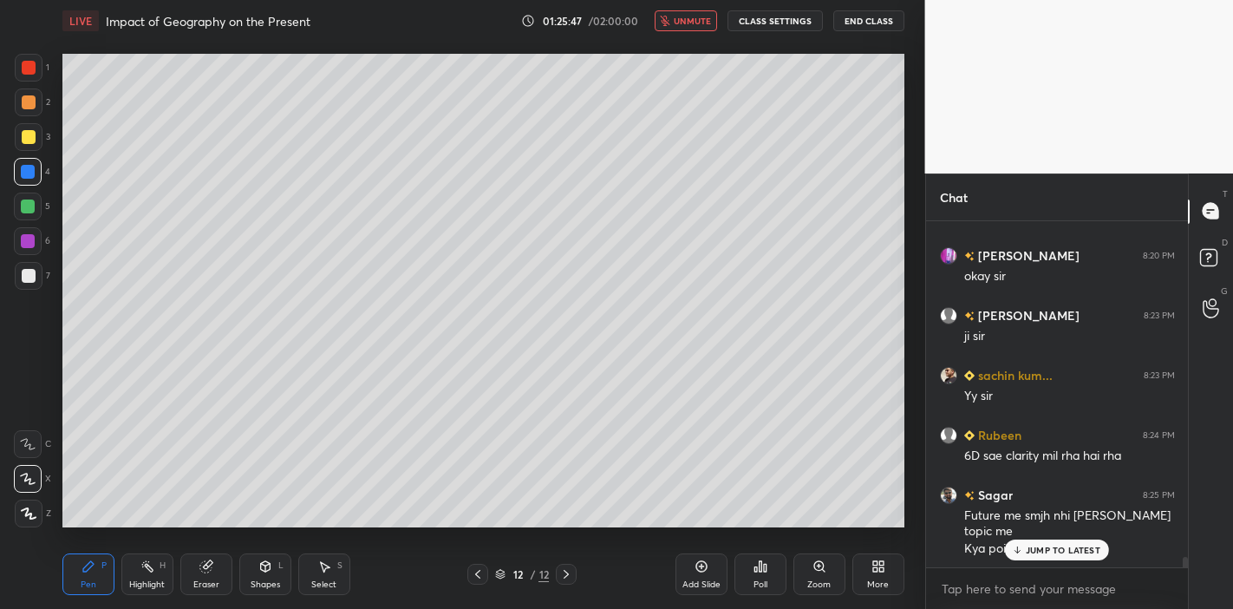
click at [1058, 558] on div "JUMP TO LATEST" at bounding box center [1057, 549] width 104 height 21
click at [698, 16] on span "unmute" at bounding box center [692, 21] width 37 height 12
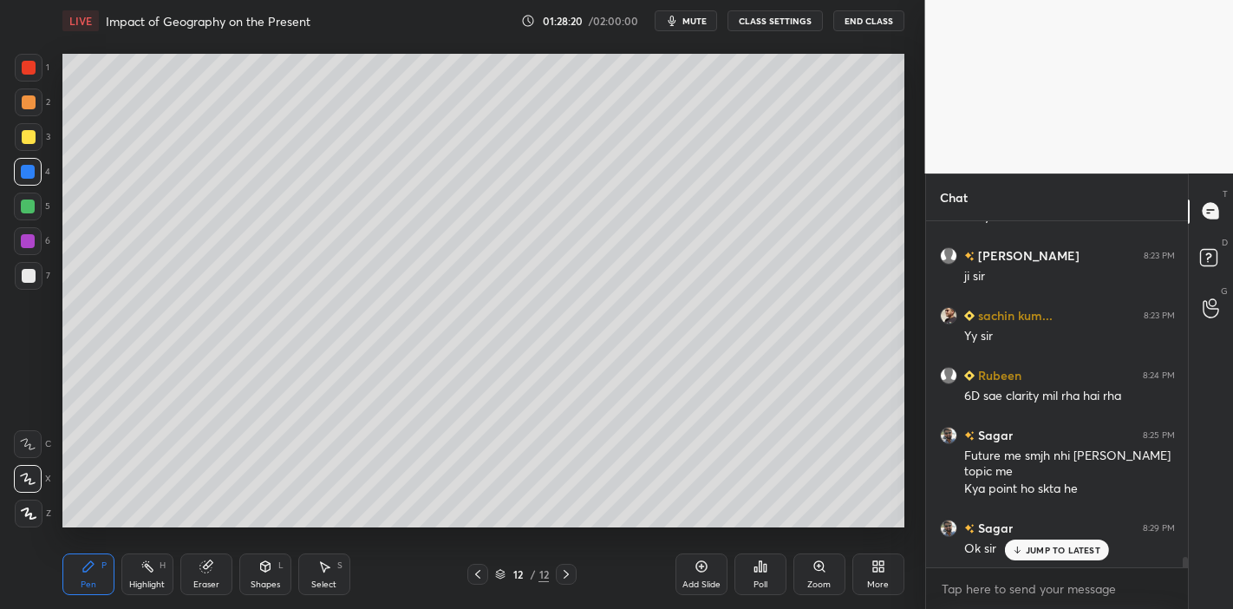
scroll to position [11187, 0]
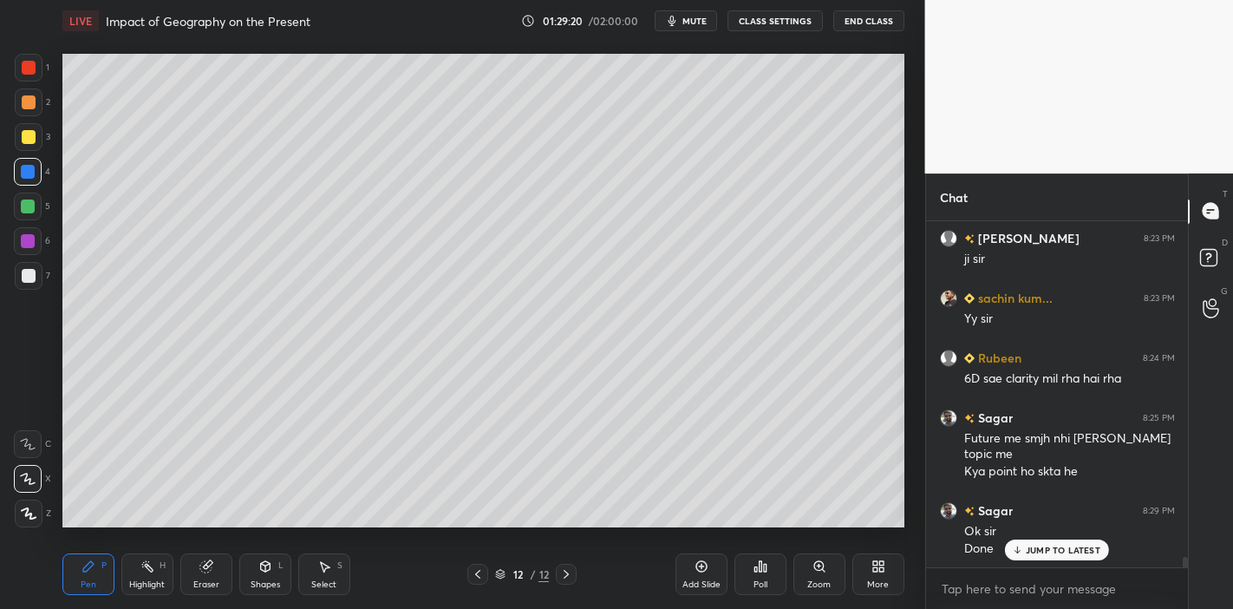
click at [1015, 549] on icon at bounding box center [1017, 550] width 11 height 10
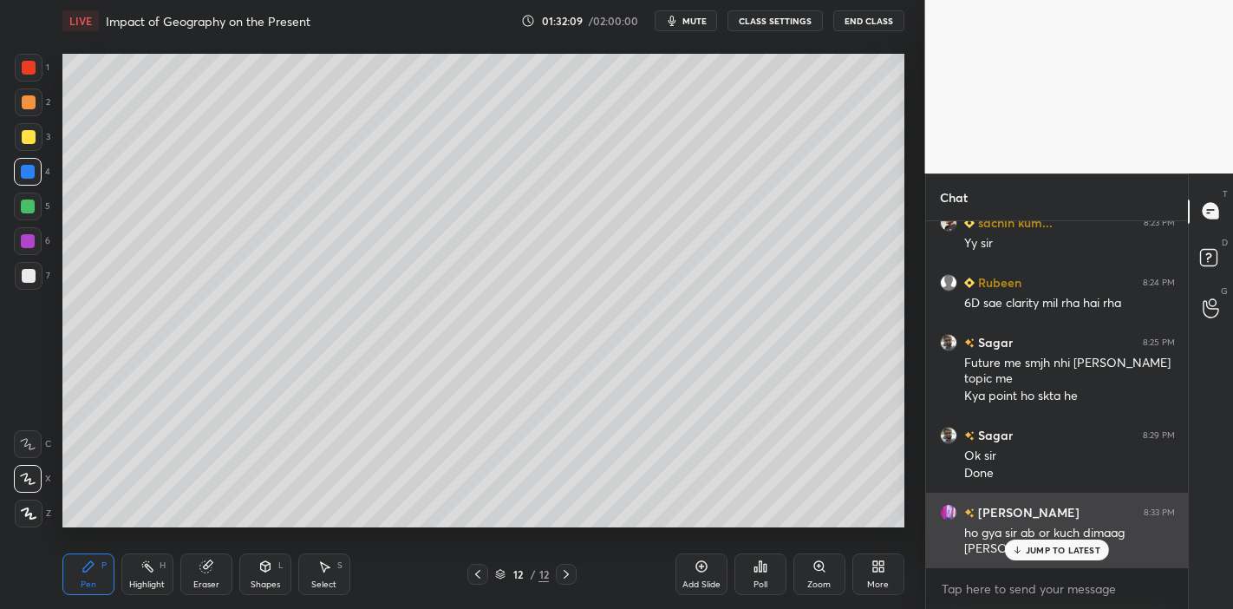
click at [1042, 539] on div "JUMP TO LATEST" at bounding box center [1057, 549] width 104 height 21
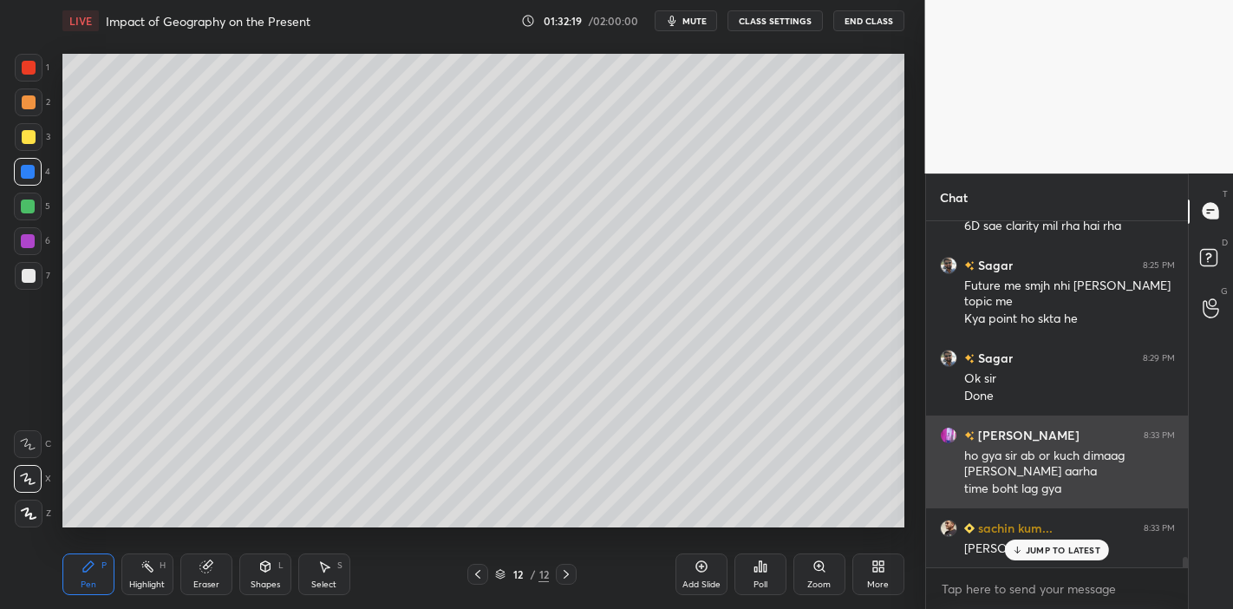
scroll to position [11400, 0]
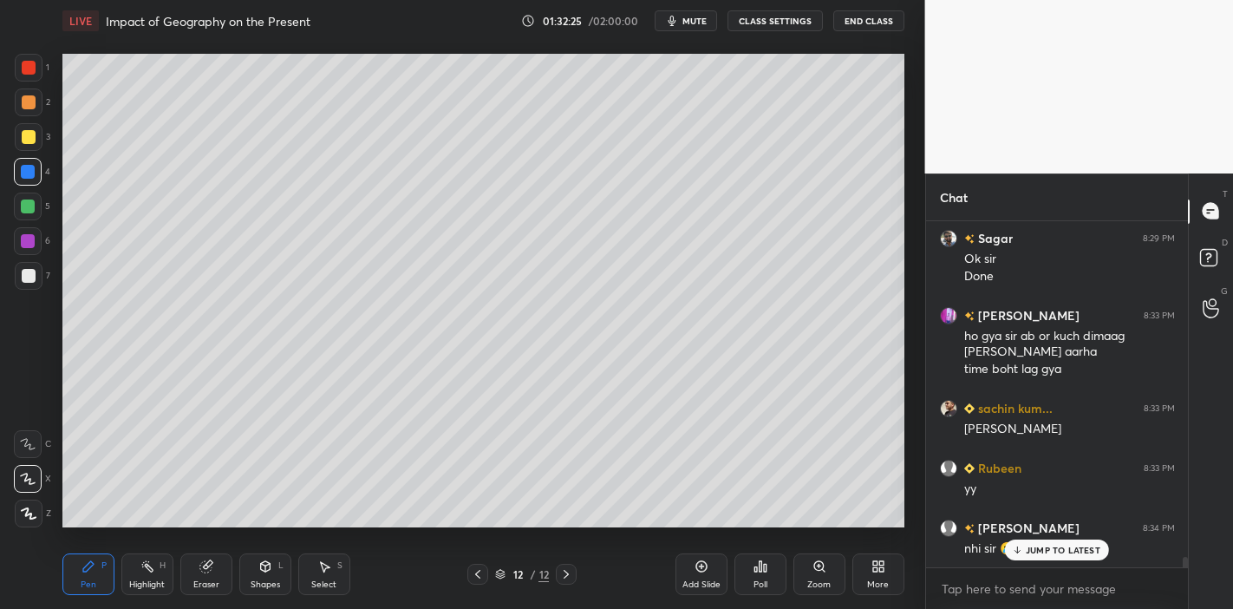
click at [1042, 543] on div "JUMP TO LATEST" at bounding box center [1057, 549] width 104 height 21
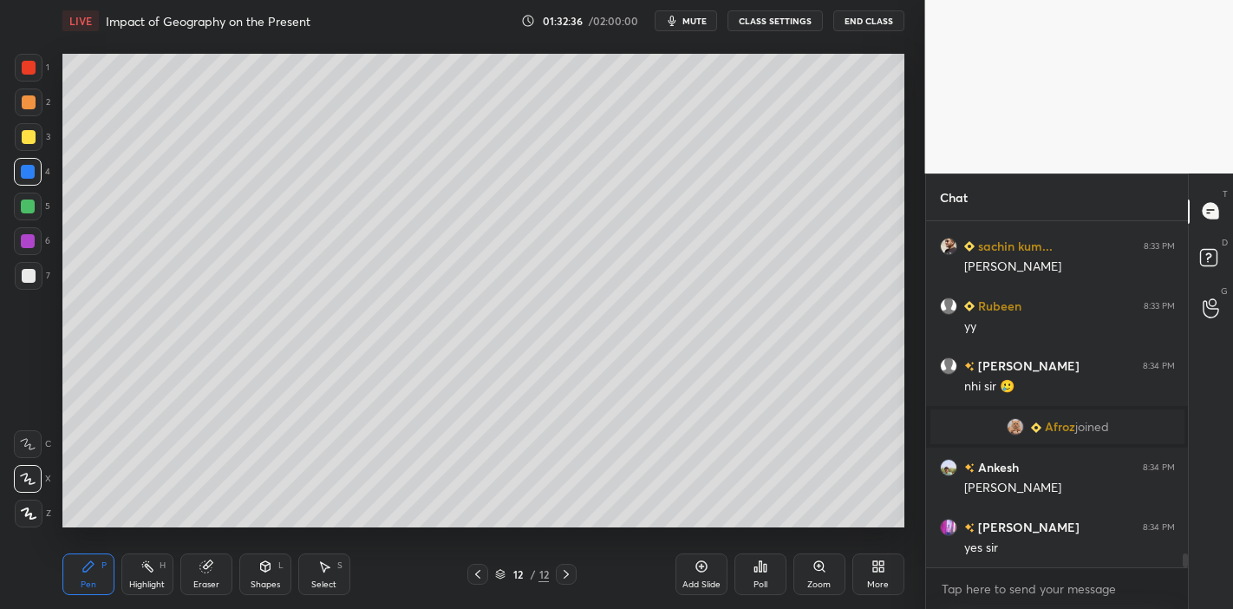
scroll to position [8592, 0]
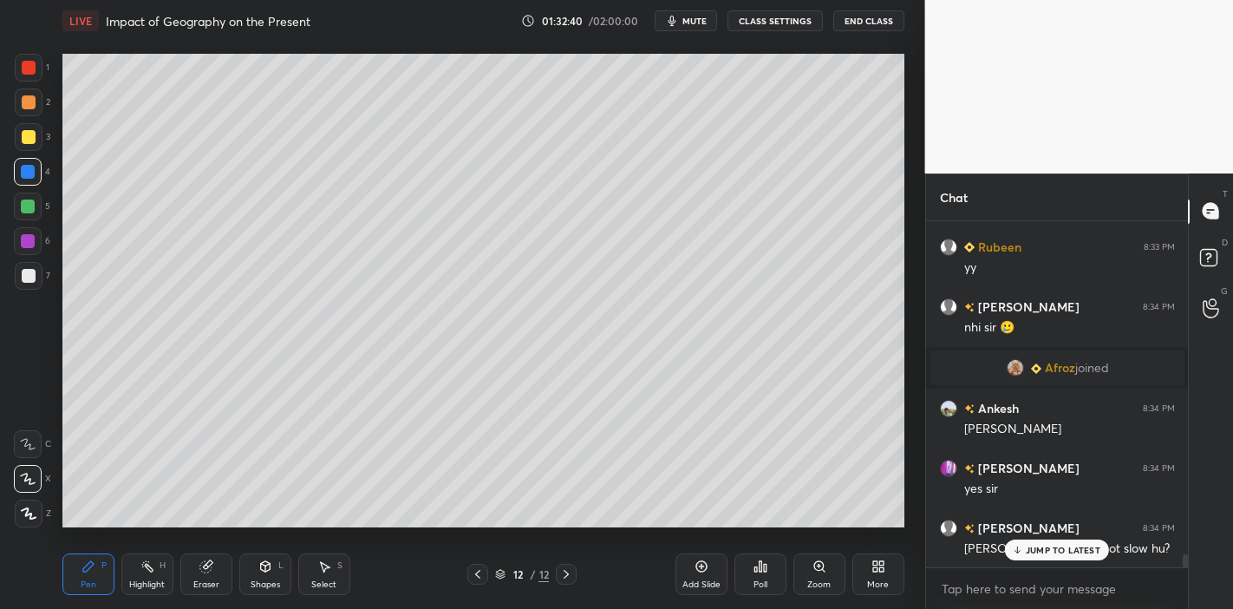
click at [1028, 545] on p "JUMP TO LATEST" at bounding box center [1063, 550] width 75 height 10
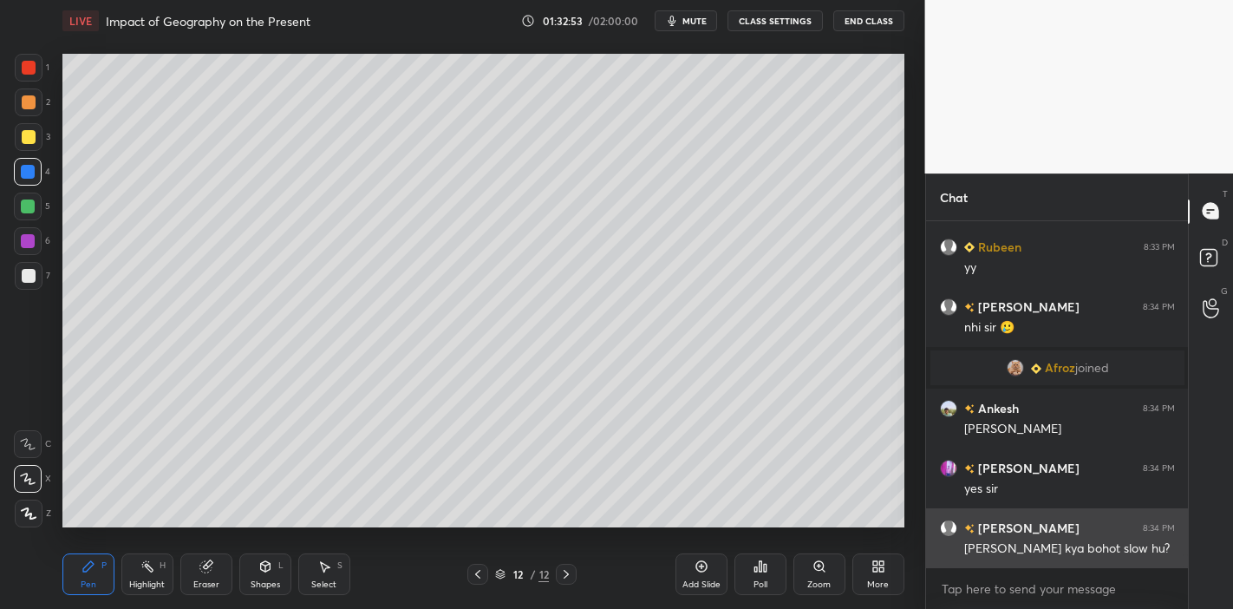
scroll to position [8609, 0]
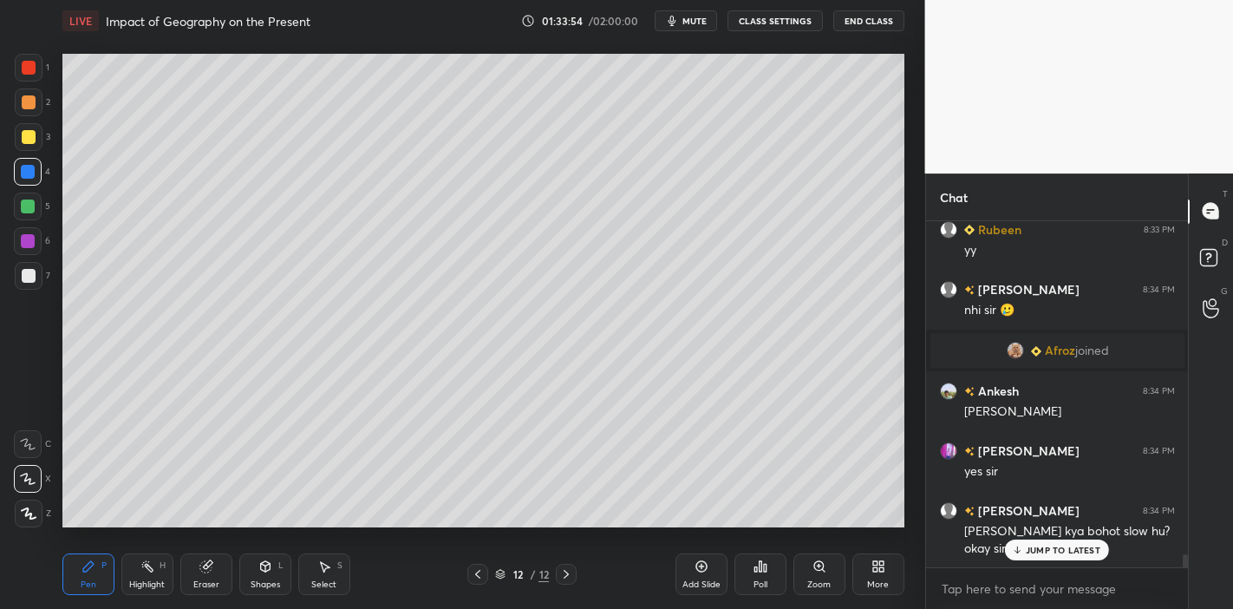
click at [1060, 545] on p "JUMP TO LATEST" at bounding box center [1063, 550] width 75 height 10
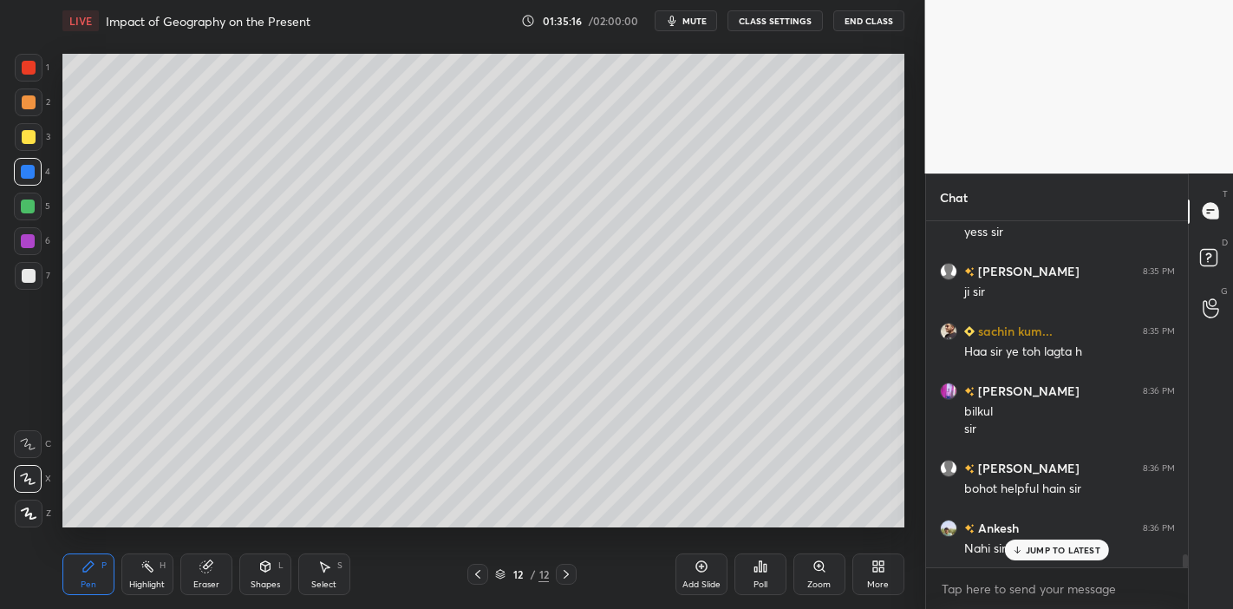
scroll to position [9003, 0]
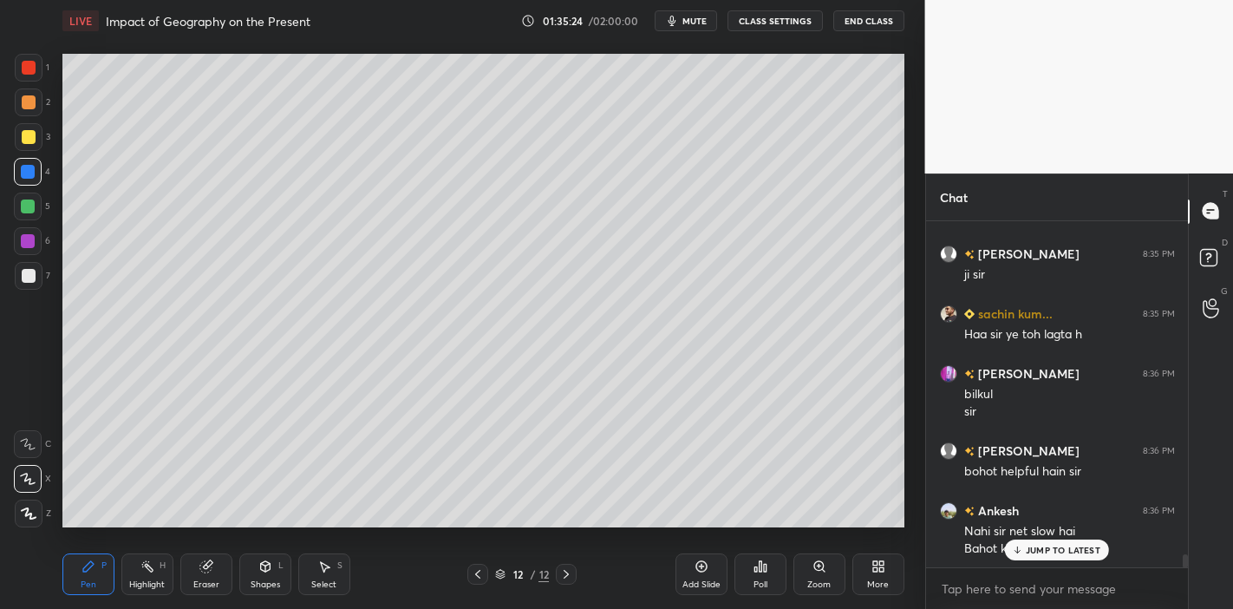
click at [1053, 556] on div "JUMP TO LATEST" at bounding box center [1057, 549] width 104 height 21
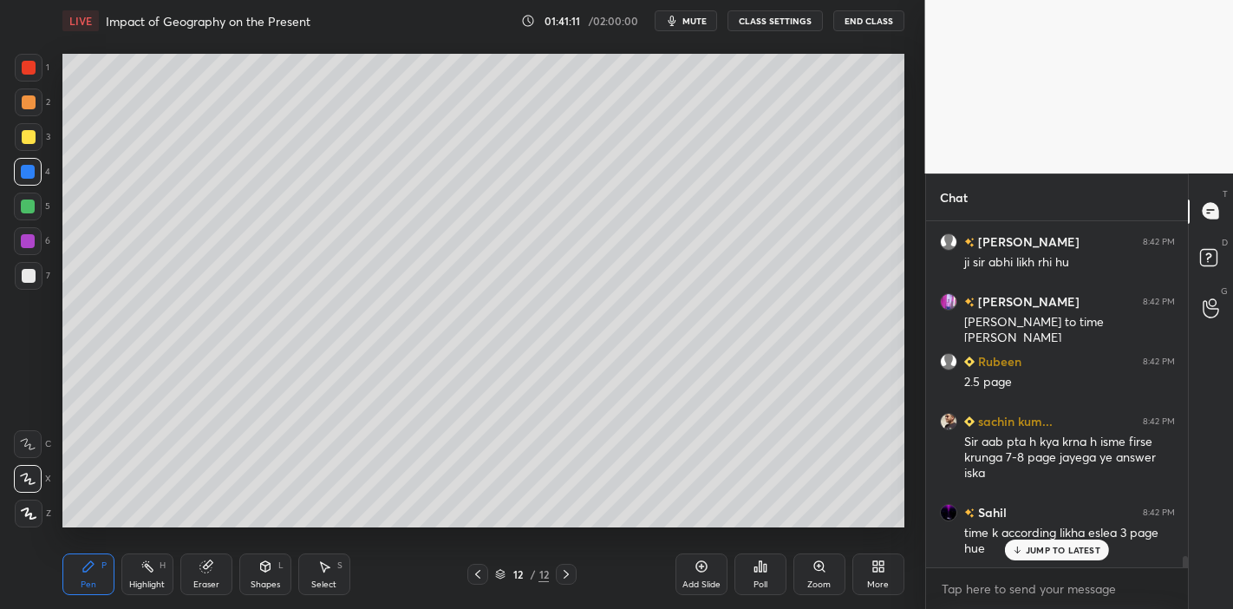
scroll to position [10084, 0]
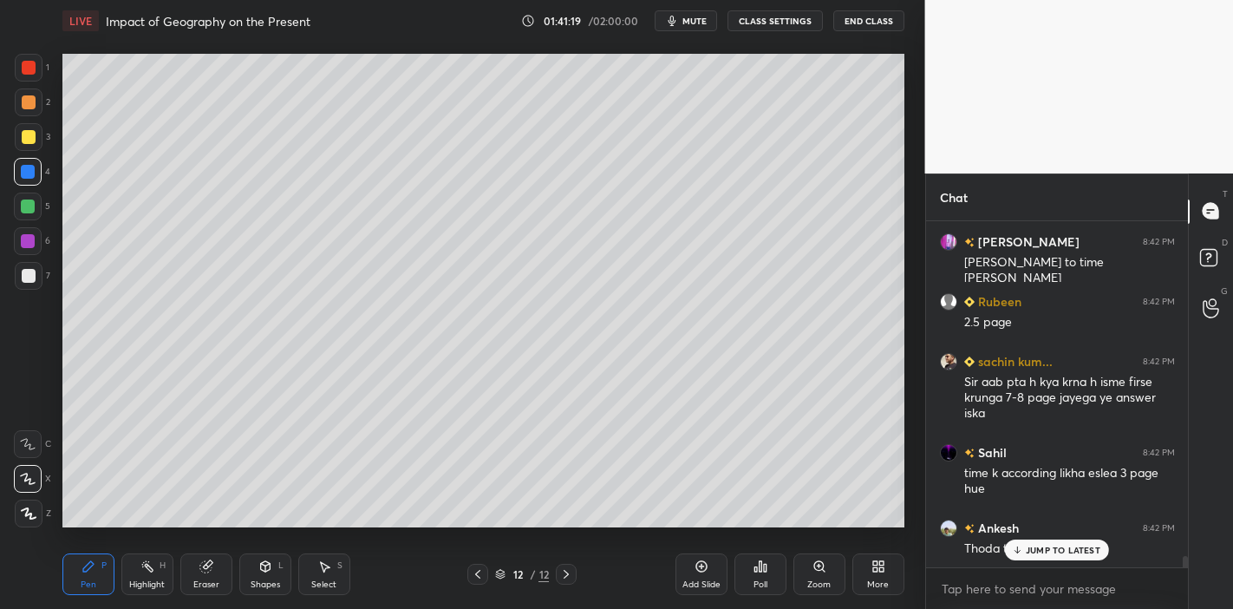
click at [1050, 548] on p "JUMP TO LATEST" at bounding box center [1063, 550] width 75 height 10
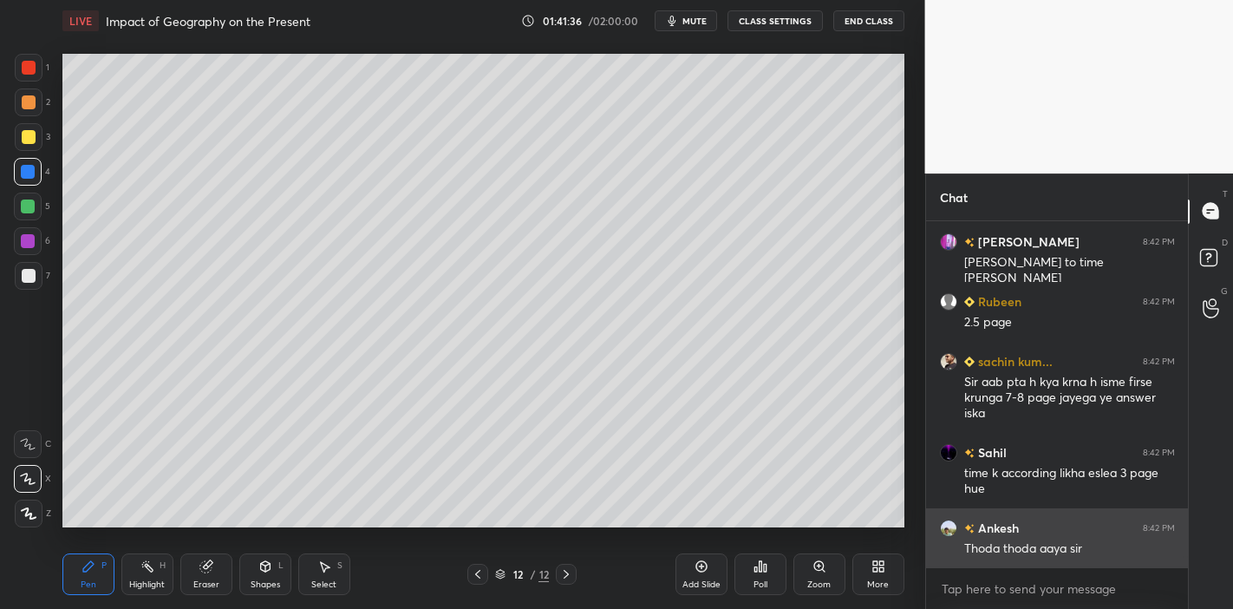
scroll to position [10144, 0]
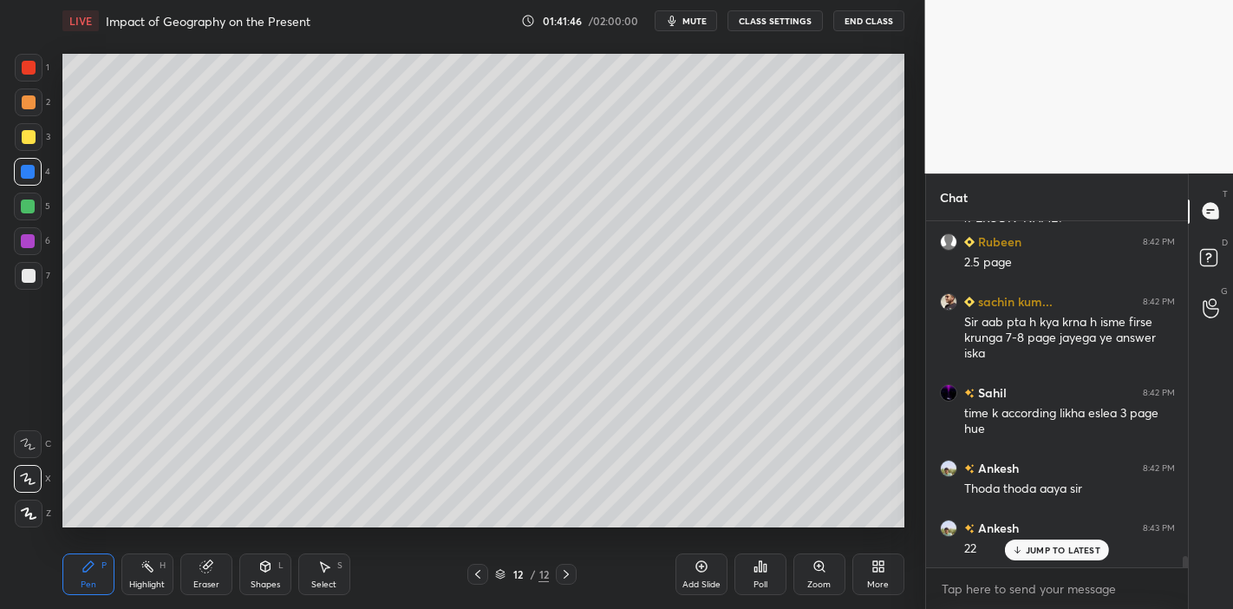
click at [697, 561] on icon at bounding box center [702, 566] width 14 height 14
click at [30, 133] on div at bounding box center [29, 137] width 14 height 14
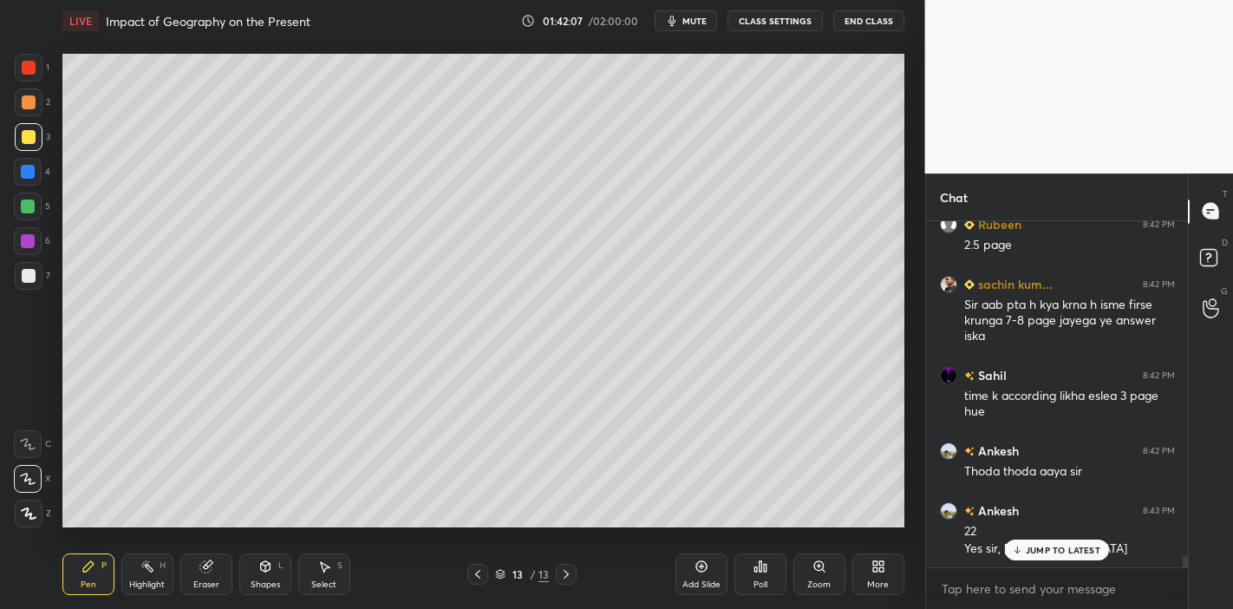
click at [1025, 549] on div "JUMP TO LATEST" at bounding box center [1057, 549] width 104 height 21
click at [25, 281] on div at bounding box center [29, 276] width 14 height 14
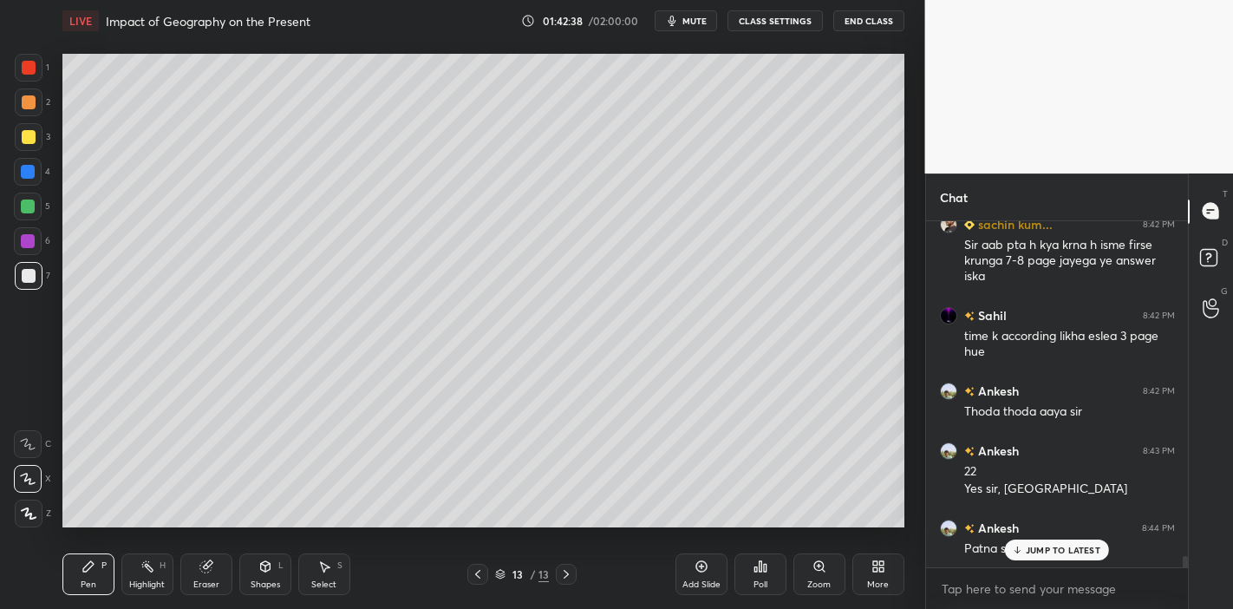
drag, startPoint x: 200, startPoint y: 573, endPoint x: 190, endPoint y: 539, distance: 36.2
click at [200, 570] on icon at bounding box center [206, 566] width 14 height 14
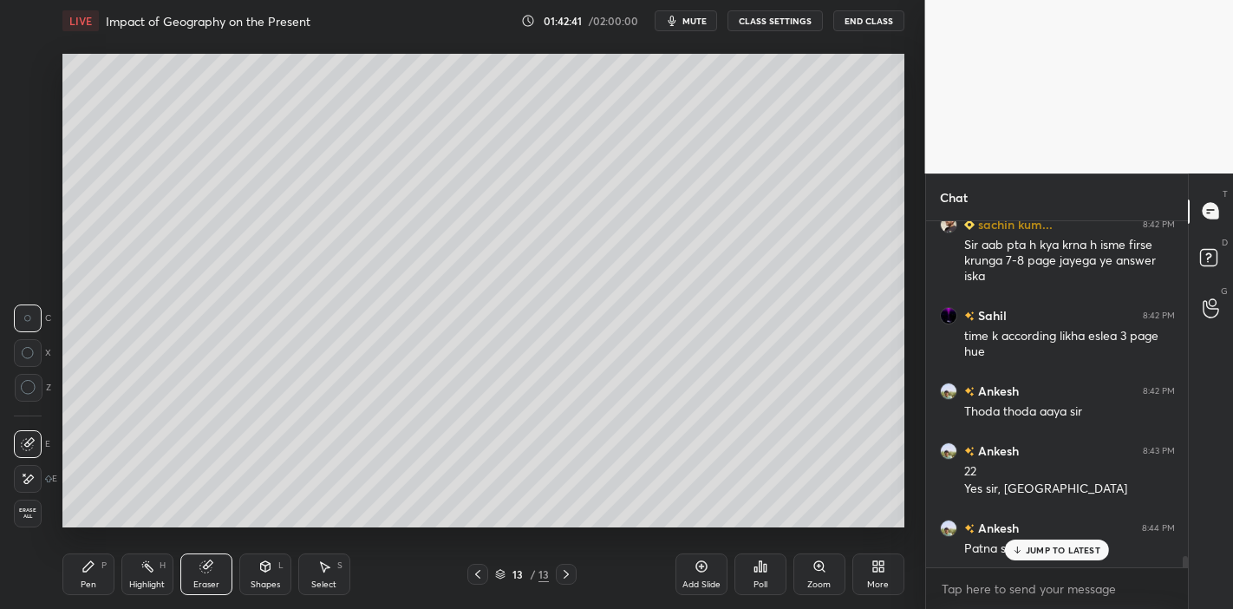
click at [77, 571] on div "Pen P" at bounding box center [88, 574] width 52 height 42
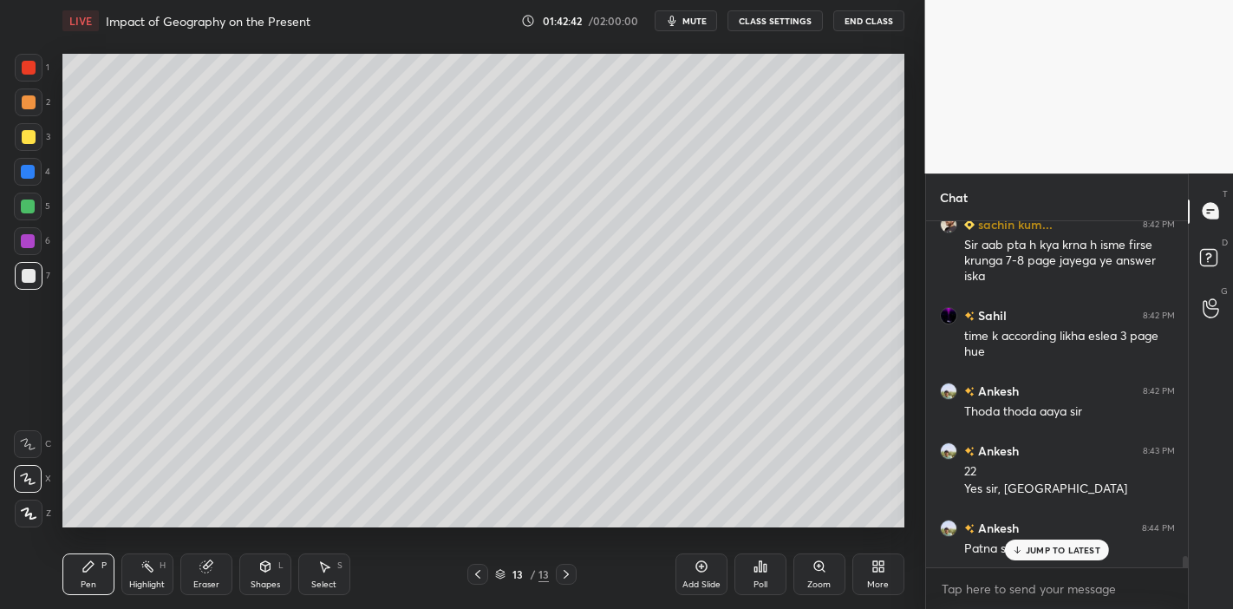
click at [1051, 553] on p "JUMP TO LATEST" at bounding box center [1063, 550] width 75 height 10
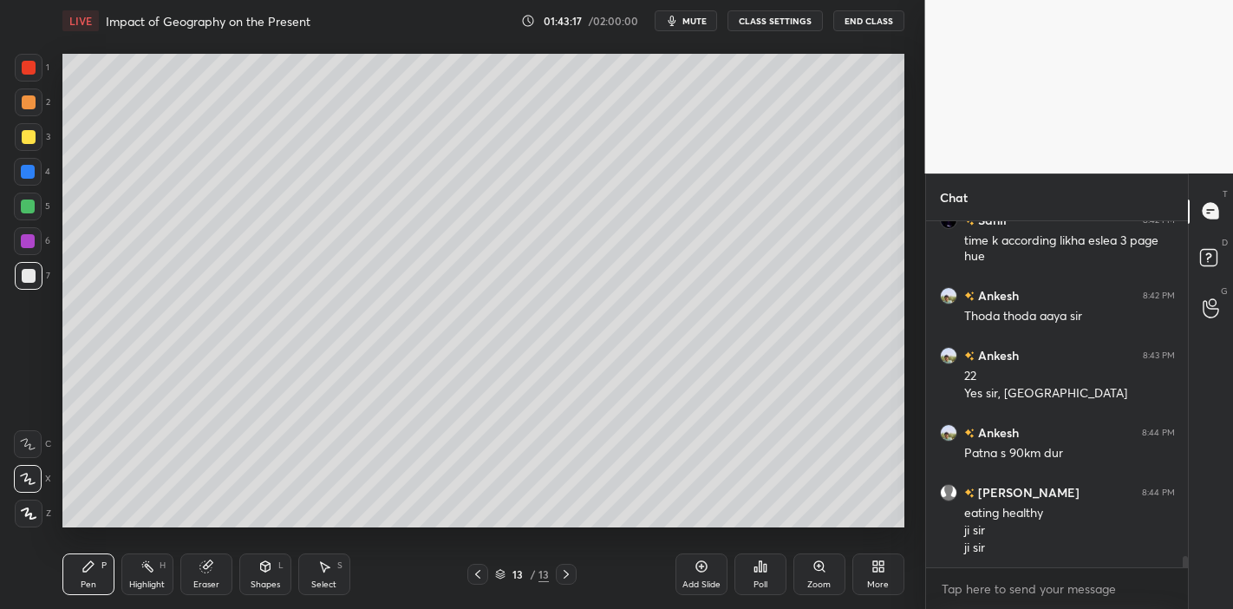
scroll to position [10376, 0]
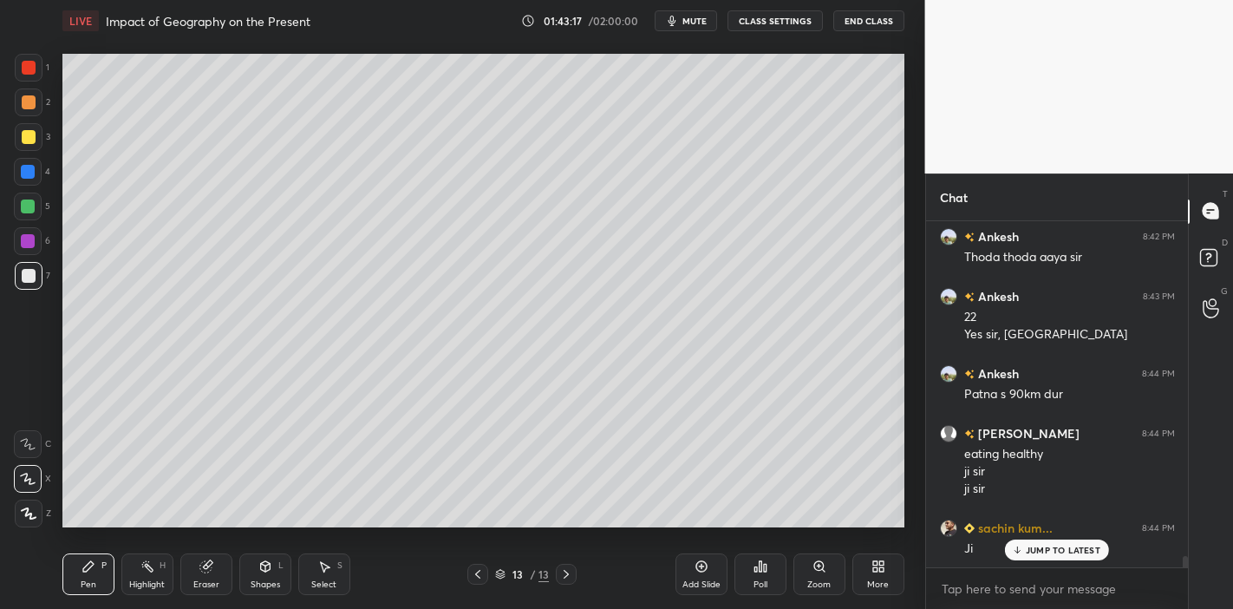
click at [695, 571] on icon at bounding box center [702, 566] width 14 height 14
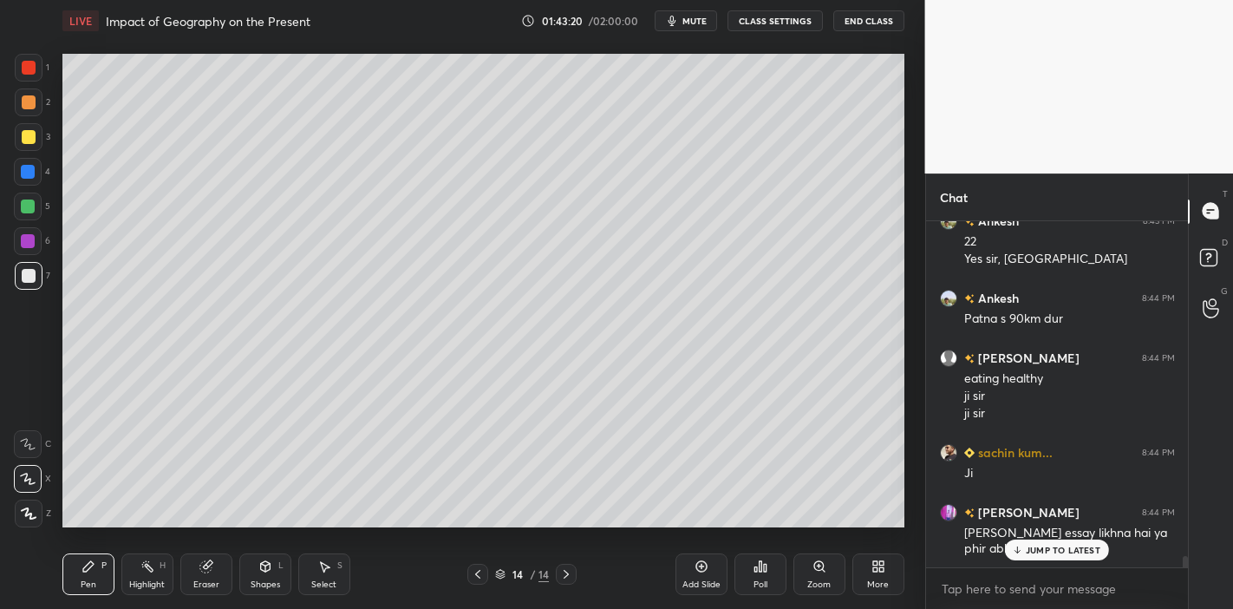
click at [1039, 547] on p "JUMP TO LATEST" at bounding box center [1063, 550] width 75 height 10
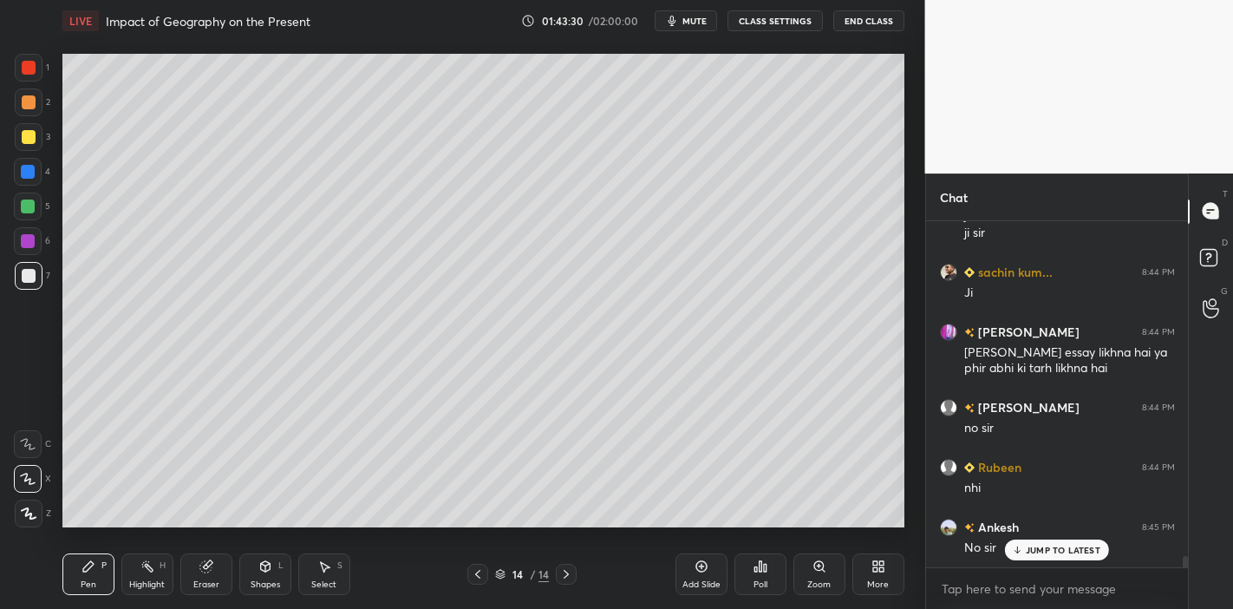
scroll to position [10690, 0]
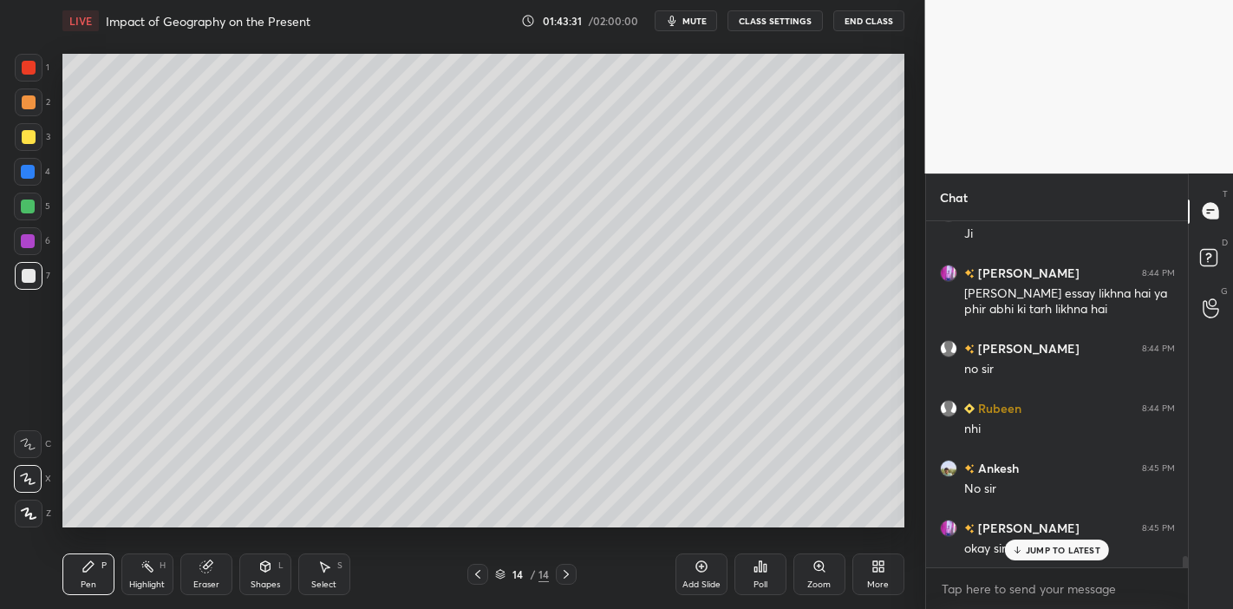
click at [20, 140] on div at bounding box center [29, 137] width 28 height 28
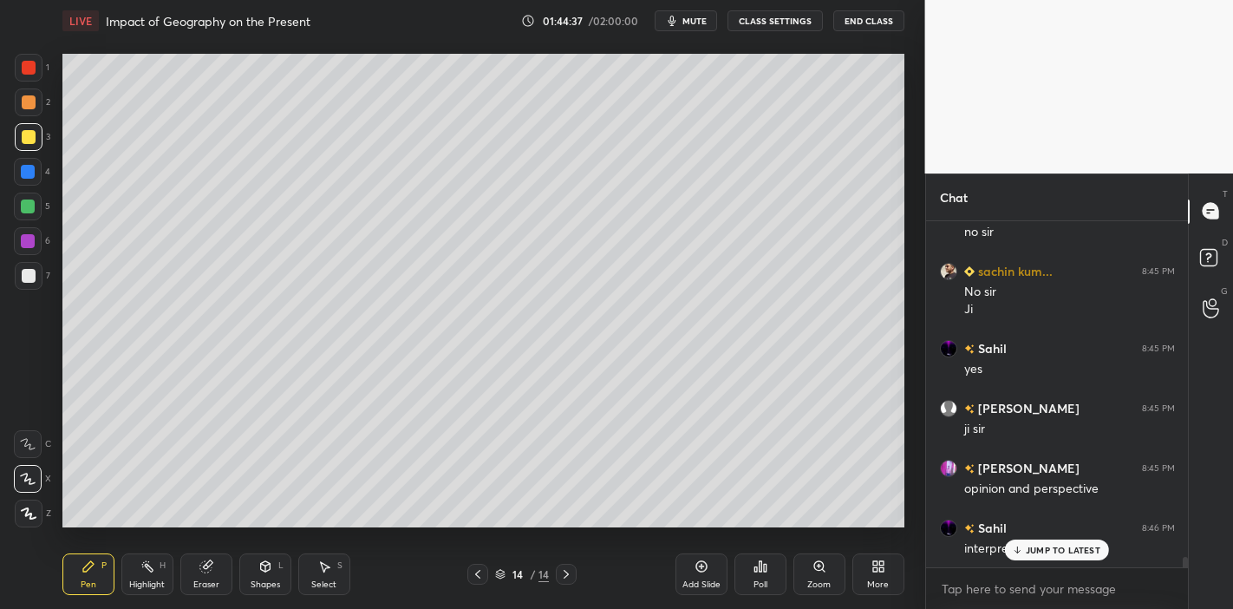
scroll to position [11084, 0]
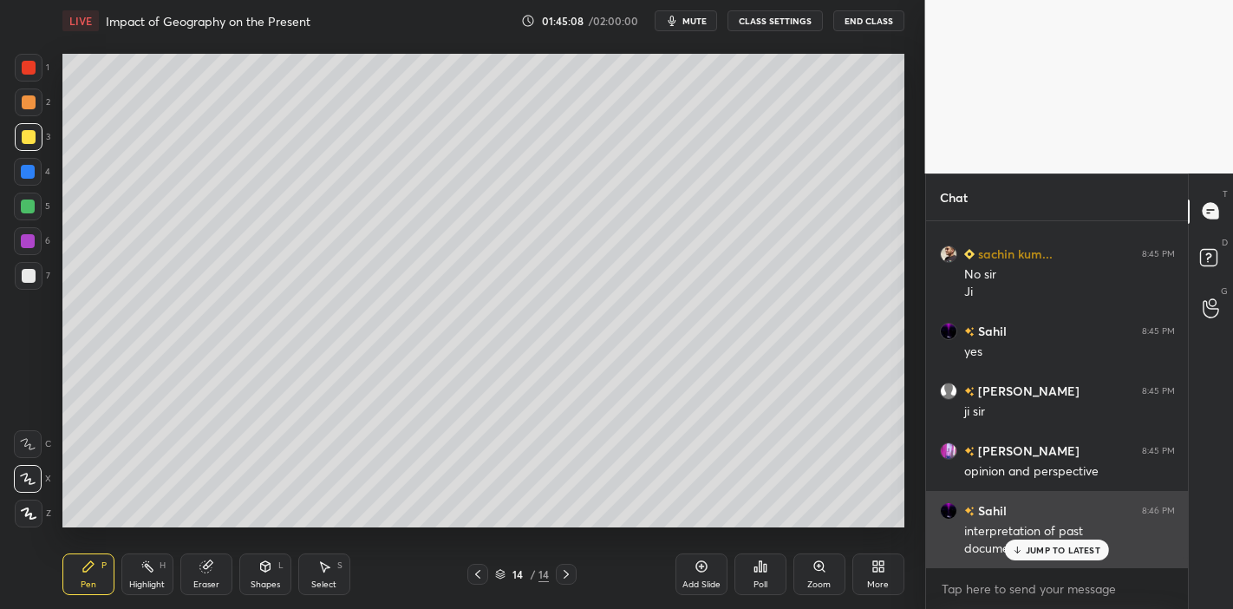
drag, startPoint x: 1025, startPoint y: 548, endPoint x: 1015, endPoint y: 546, distance: 9.7
click at [1025, 550] on div "JUMP TO LATEST" at bounding box center [1057, 549] width 104 height 21
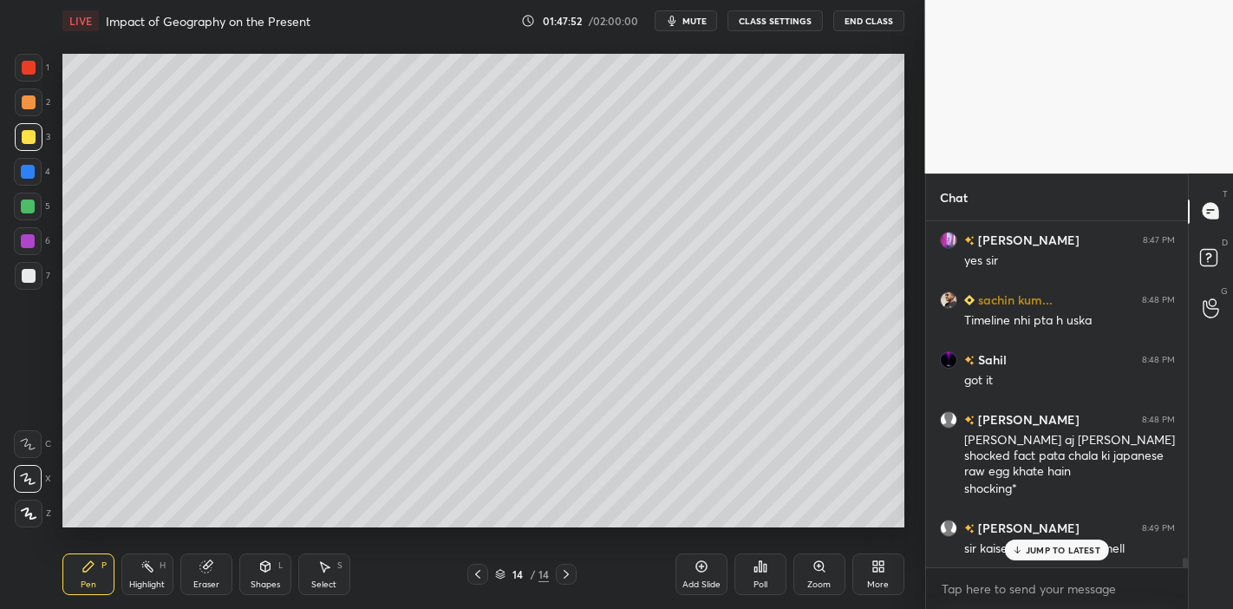
scroll to position [12262, 0]
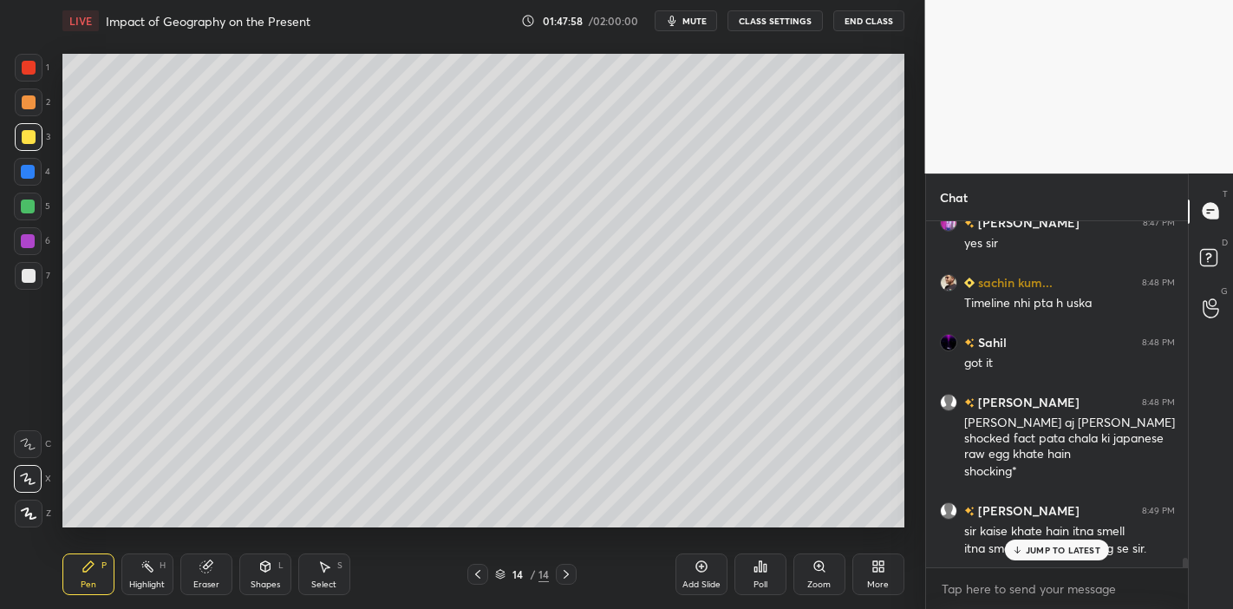
click at [1038, 552] on p "JUMP TO LATEST" at bounding box center [1063, 550] width 75 height 10
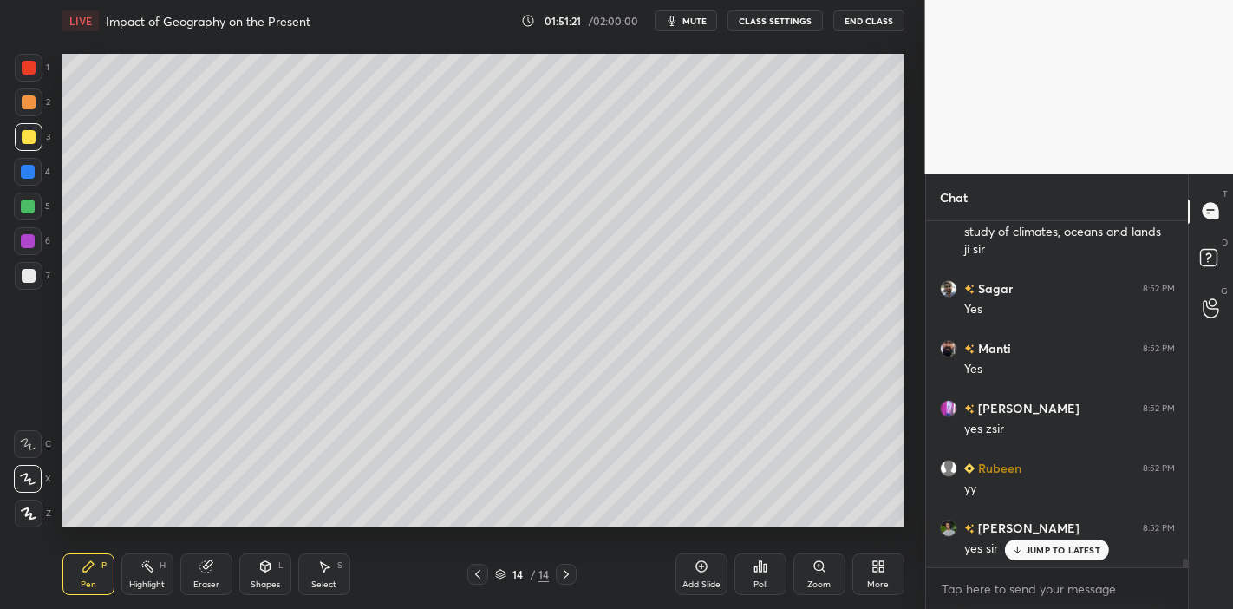
scroll to position [14078, 0]
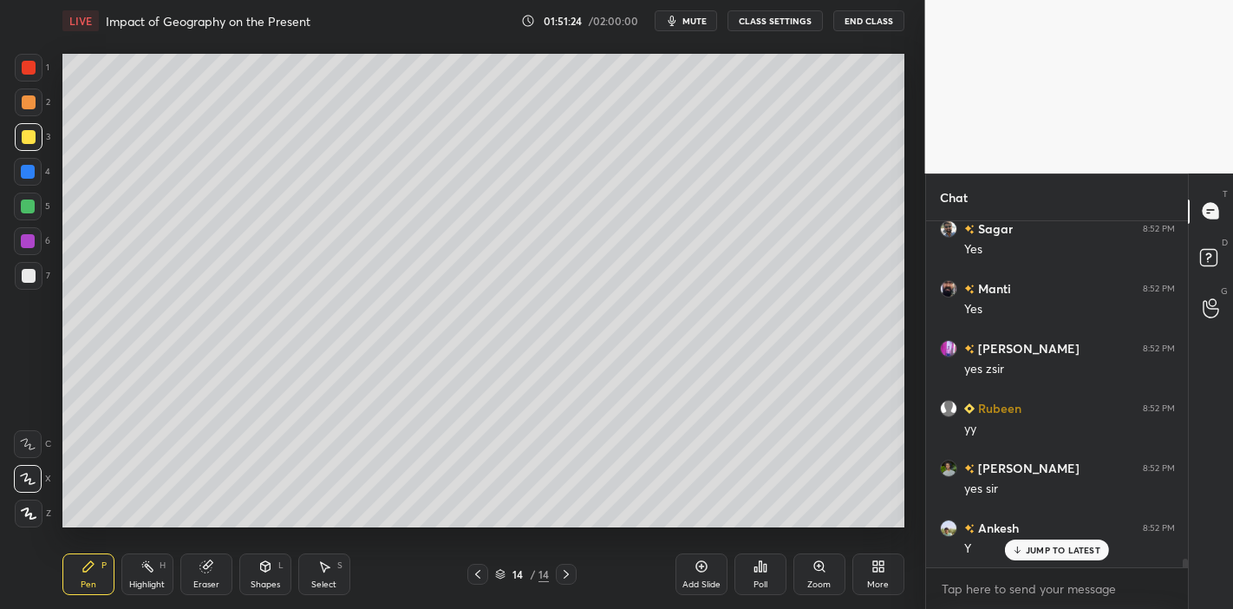
click at [703, 565] on icon at bounding box center [702, 566] width 14 height 14
click at [206, 571] on icon at bounding box center [204, 566] width 11 height 11
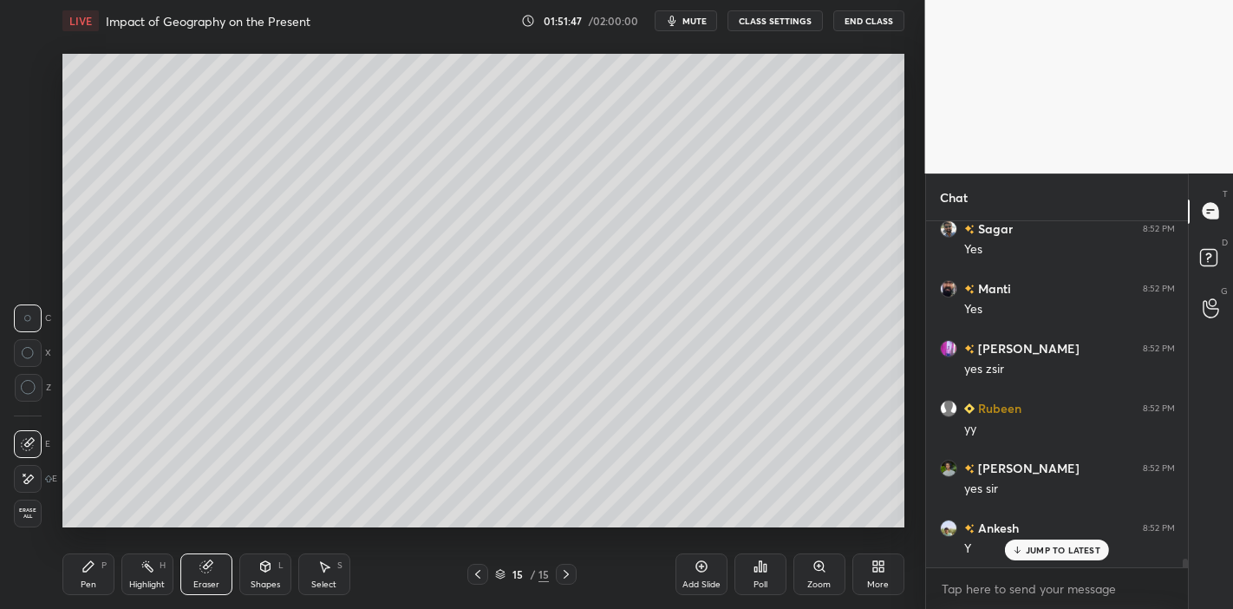
click at [78, 573] on div "Pen P" at bounding box center [88, 574] width 52 height 42
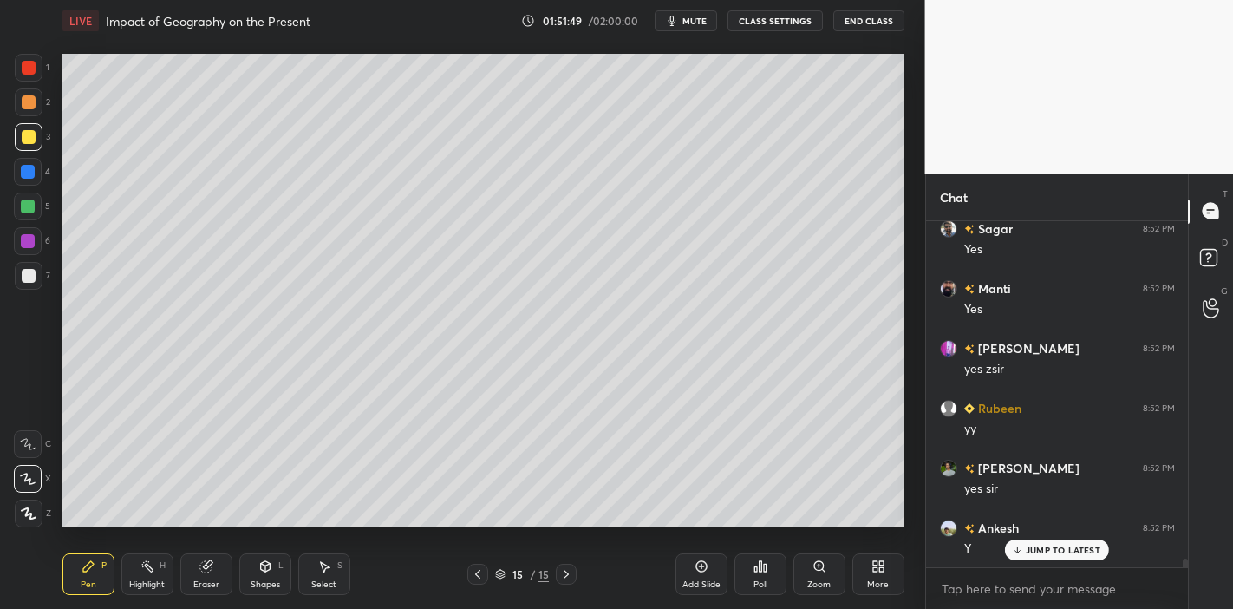
scroll to position [14138, 0]
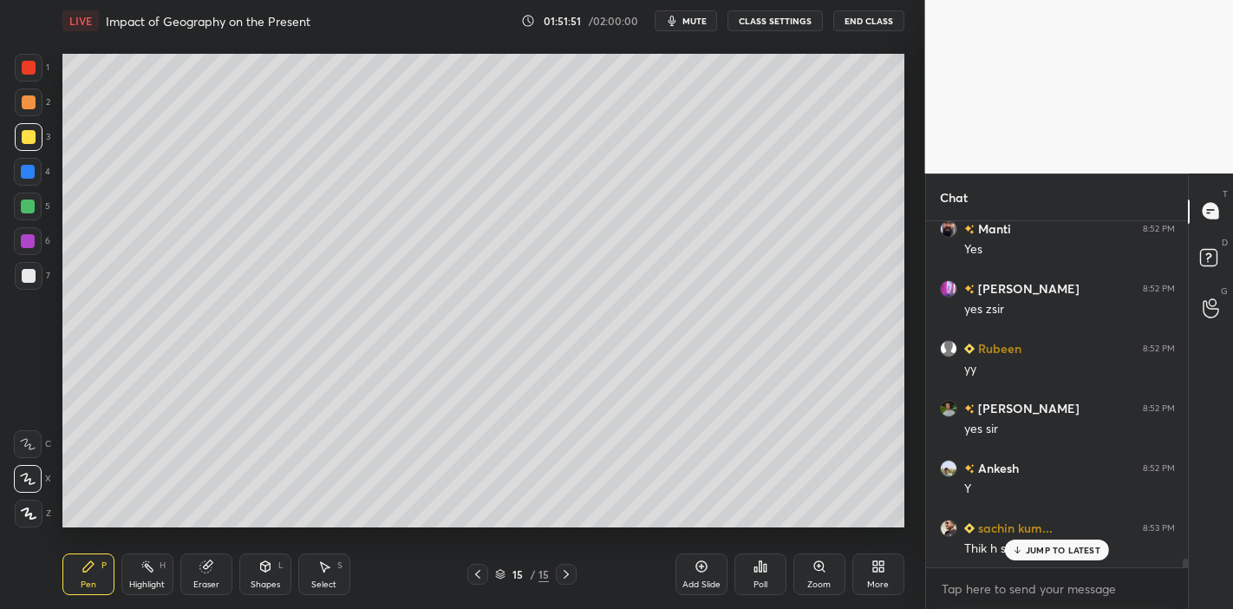
drag, startPoint x: 24, startPoint y: 271, endPoint x: 44, endPoint y: 268, distance: 20.1
click at [24, 270] on div at bounding box center [29, 276] width 14 height 14
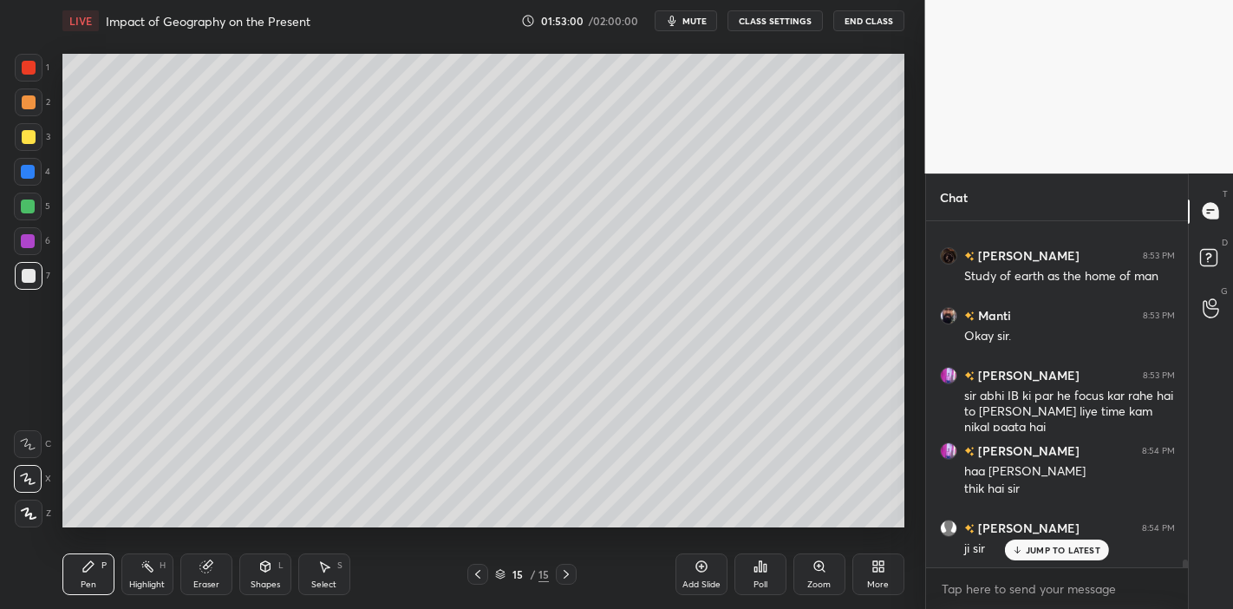
scroll to position [14546, 0]
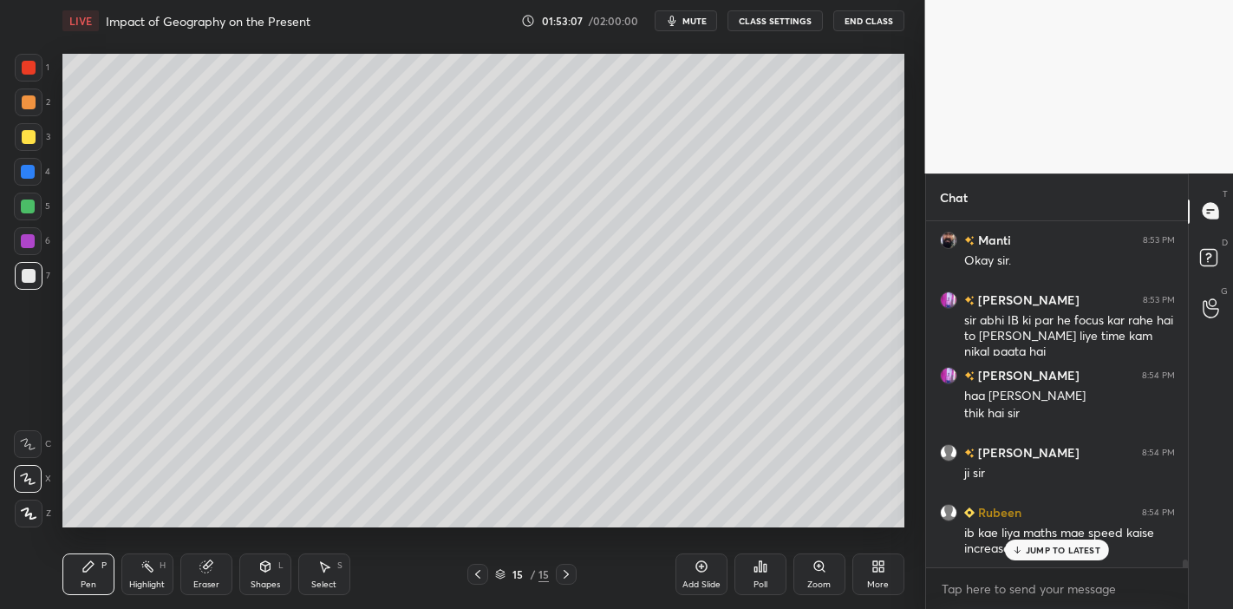
click at [1097, 545] on p "JUMP TO LATEST" at bounding box center [1063, 550] width 75 height 10
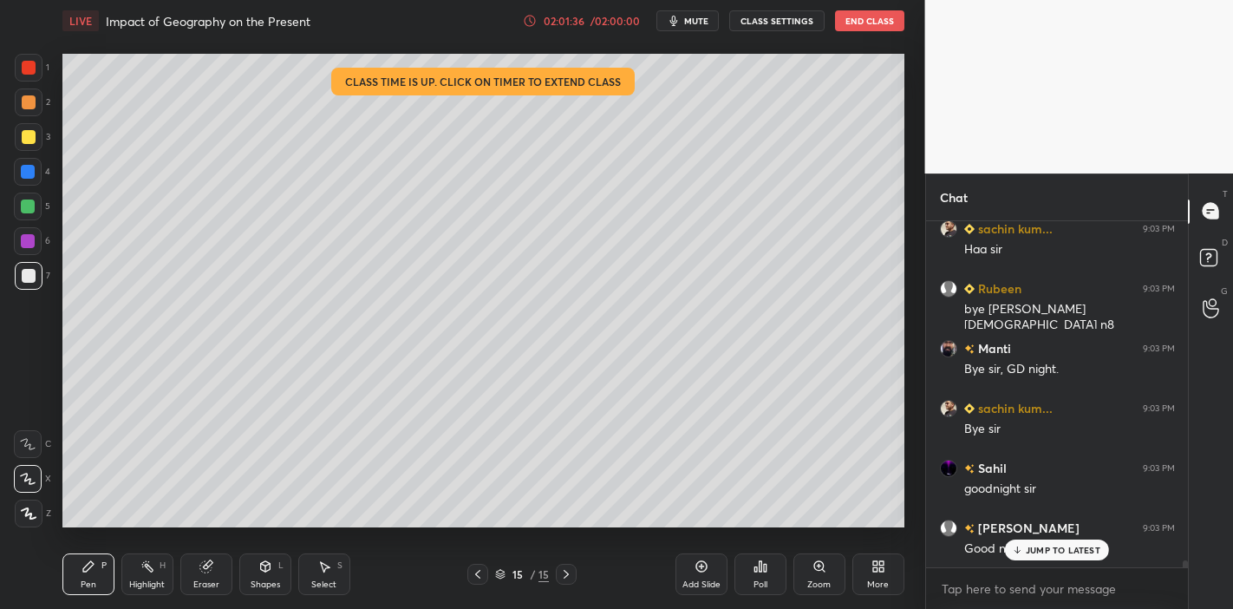
scroll to position [16209, 0]
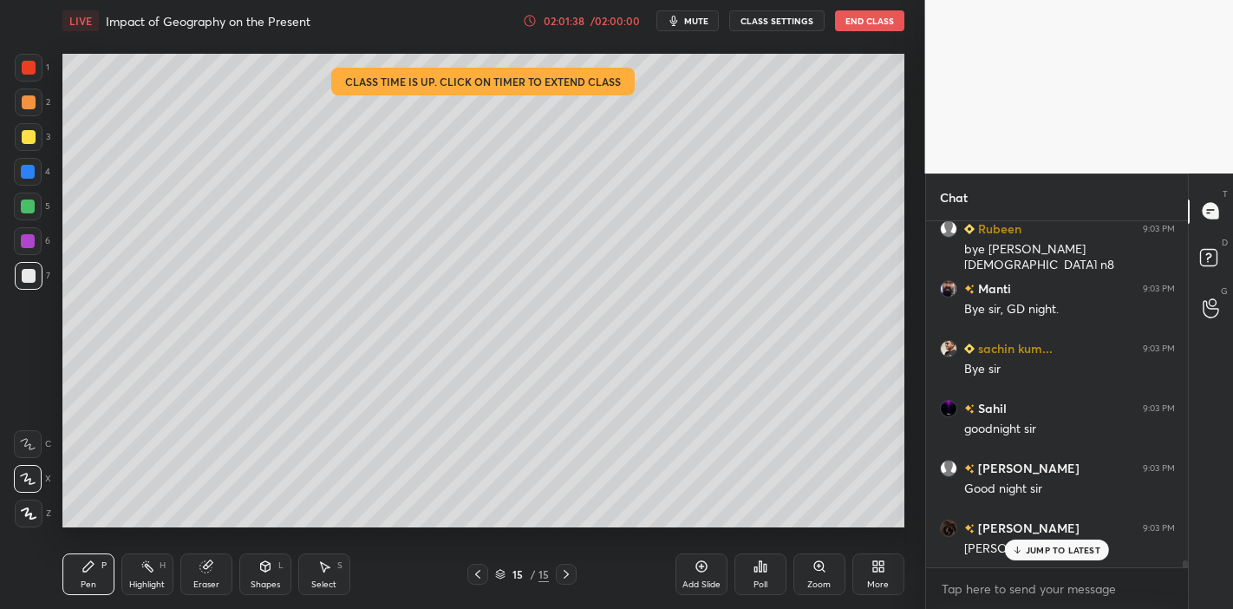
click at [850, 21] on button "End Class" at bounding box center [869, 20] width 69 height 21
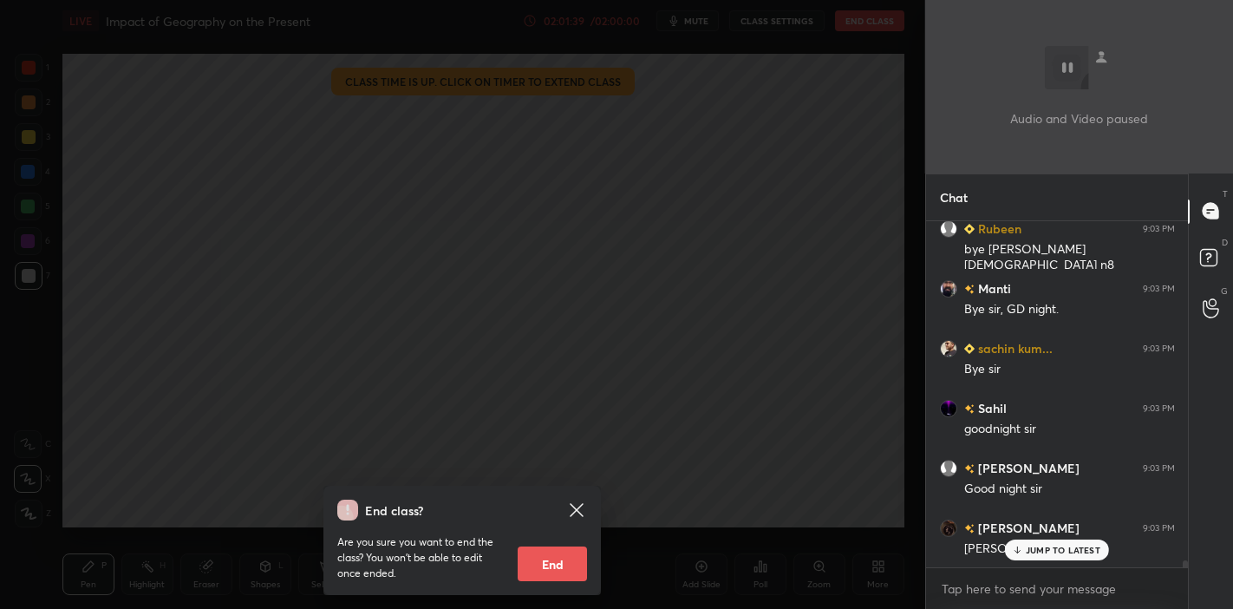
click at [571, 565] on button "End" at bounding box center [552, 563] width 69 height 35
type textarea "x"
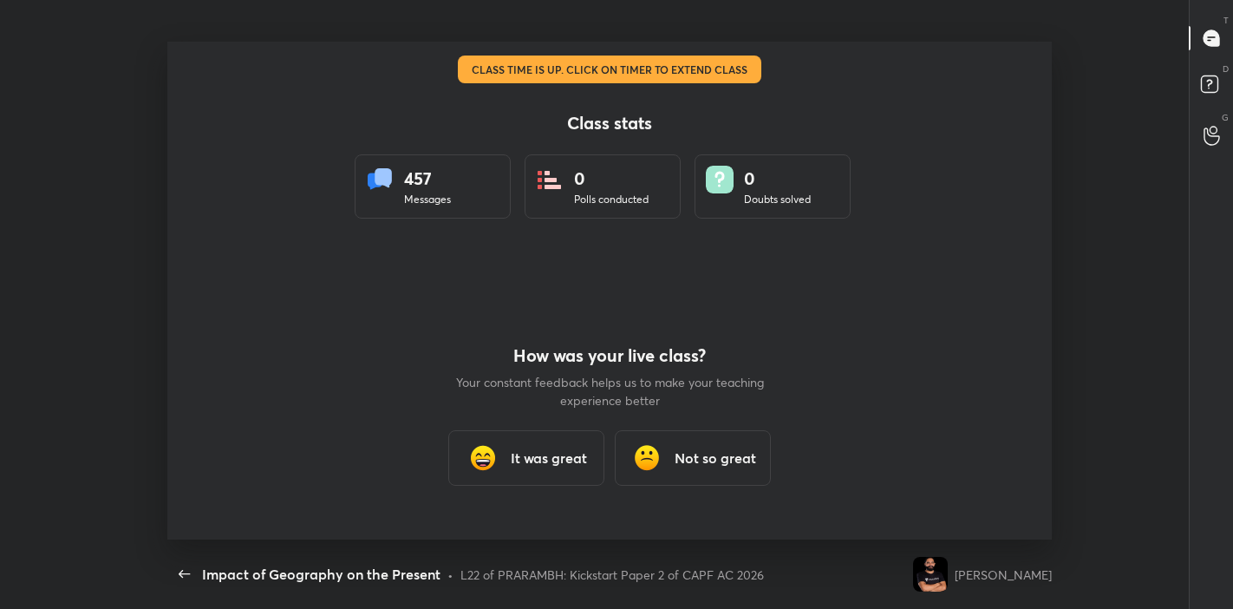
scroll to position [0, 0]
click at [587, 464] on div "It was great" at bounding box center [526, 457] width 156 height 55
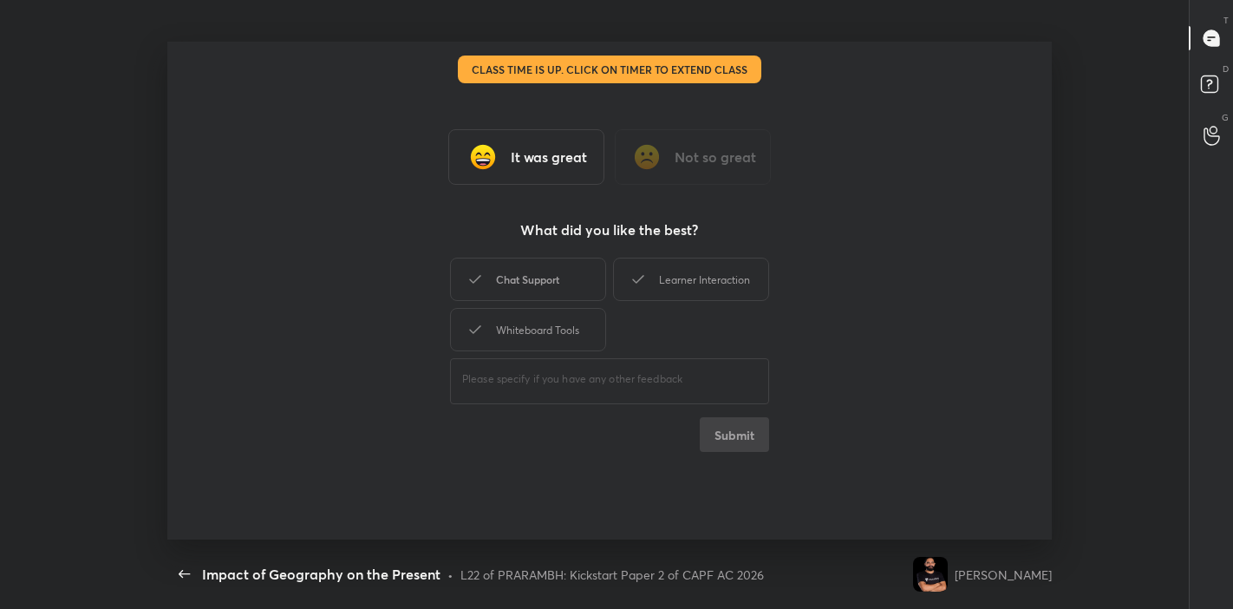
click at [539, 271] on div "Chat Support" at bounding box center [528, 279] width 156 height 43
click at [682, 292] on div "Learner Interaction" at bounding box center [691, 279] width 156 height 43
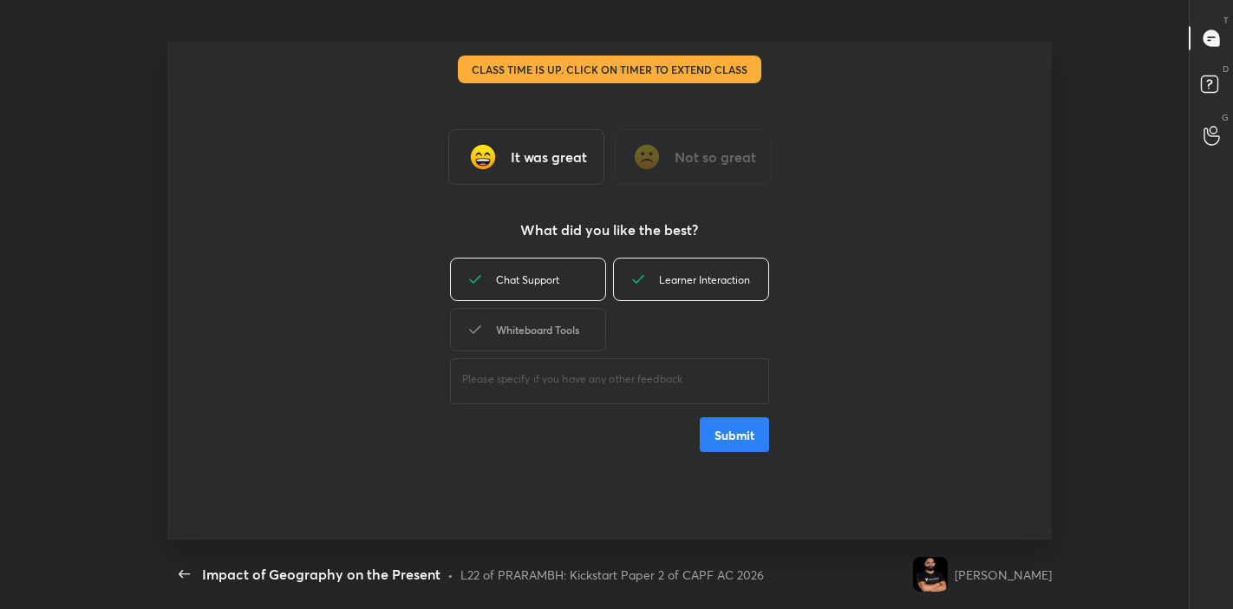
drag, startPoint x: 617, startPoint y: 326, endPoint x: 605, endPoint y: 333, distance: 14.0
click at [617, 327] on div "Chat Support Learner Interaction Whiteboard Tools" at bounding box center [609, 304] width 319 height 101
click at [584, 339] on div "Whiteboard Tools" at bounding box center [528, 329] width 156 height 43
click at [718, 422] on button "Submit" at bounding box center [734, 434] width 69 height 35
